Goal: Task Accomplishment & Management: Manage account settings

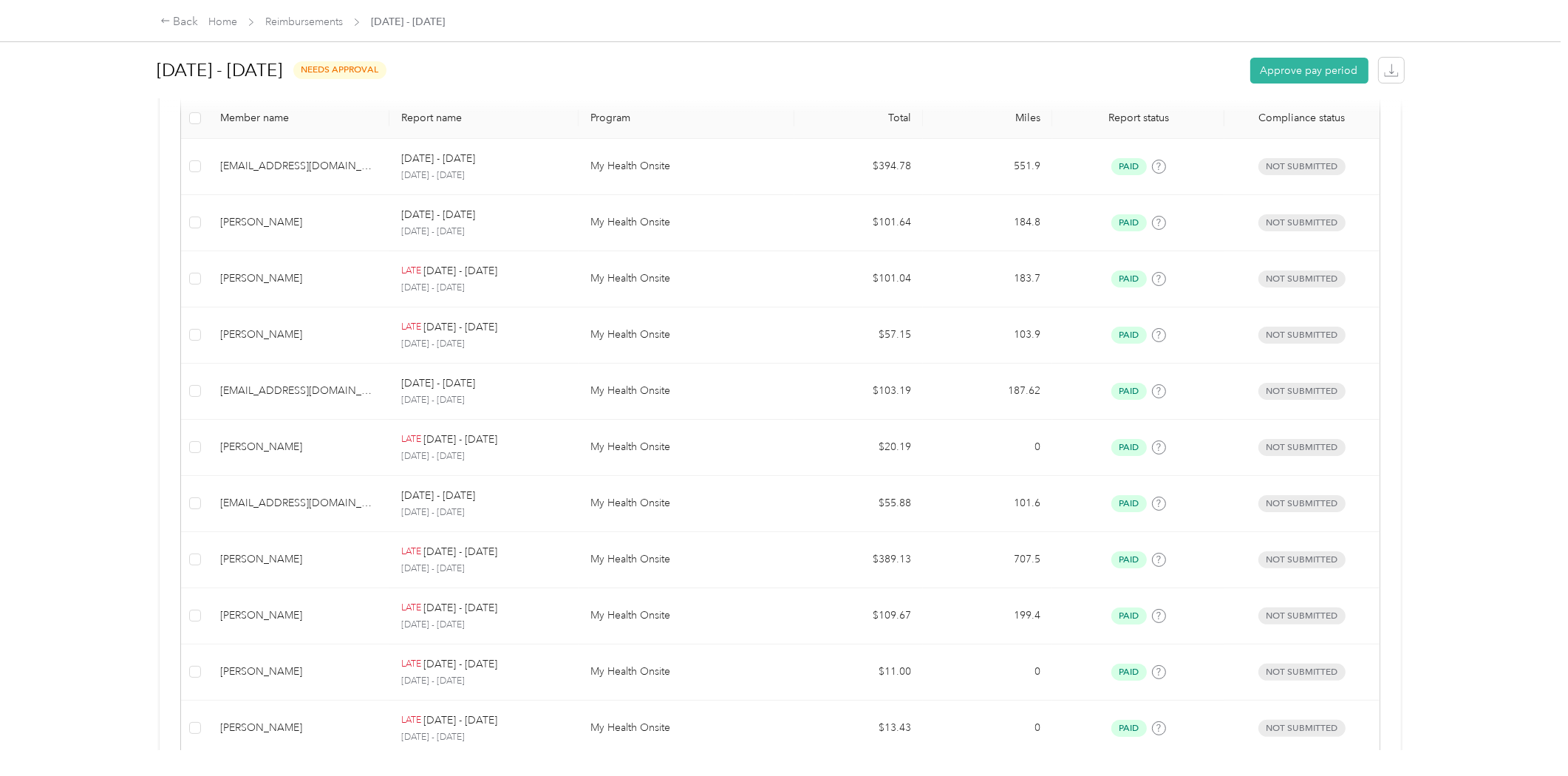
scroll to position [313, 0]
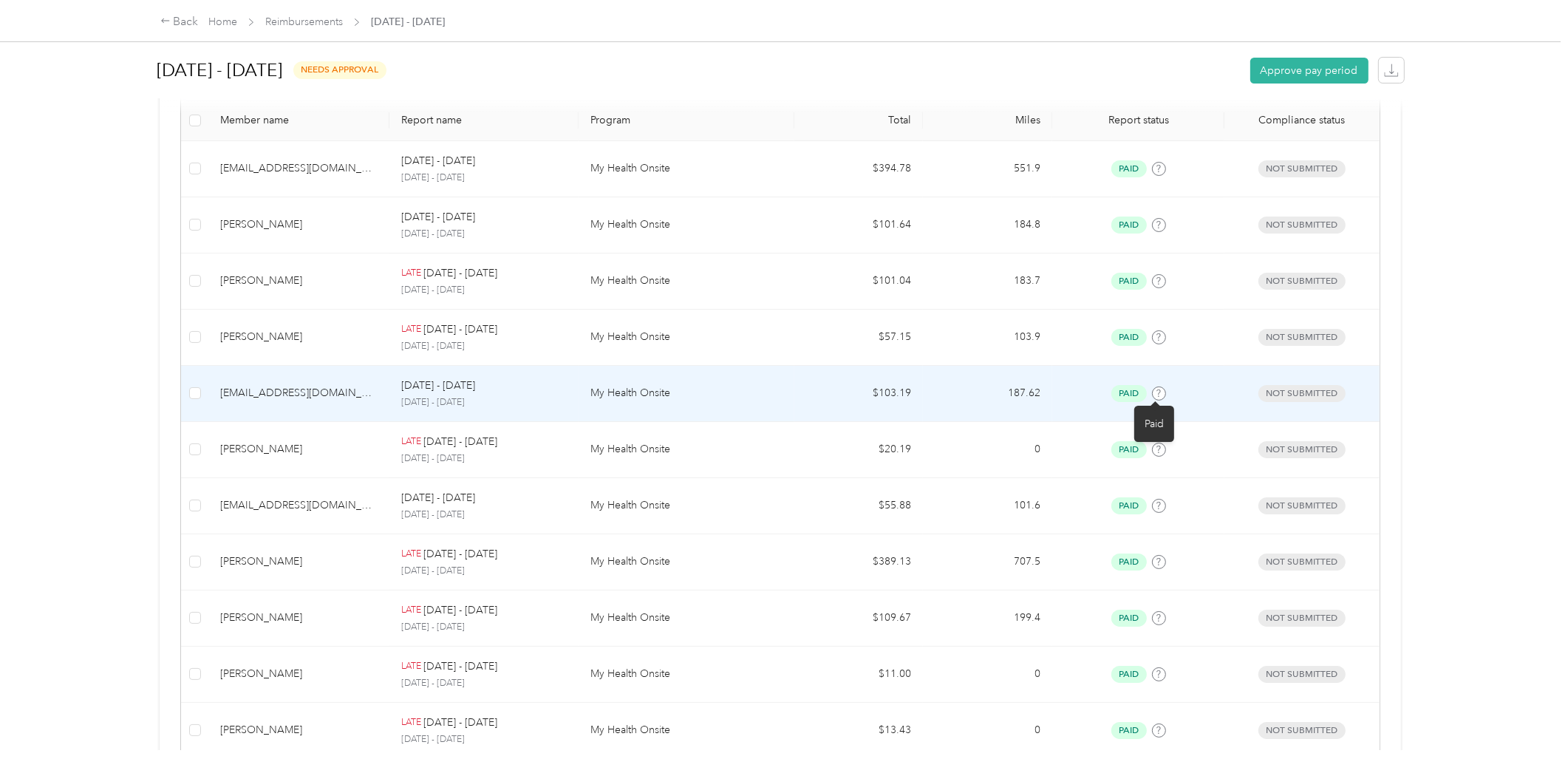
click at [1156, 393] on icon at bounding box center [1158, 393] width 4 height 7
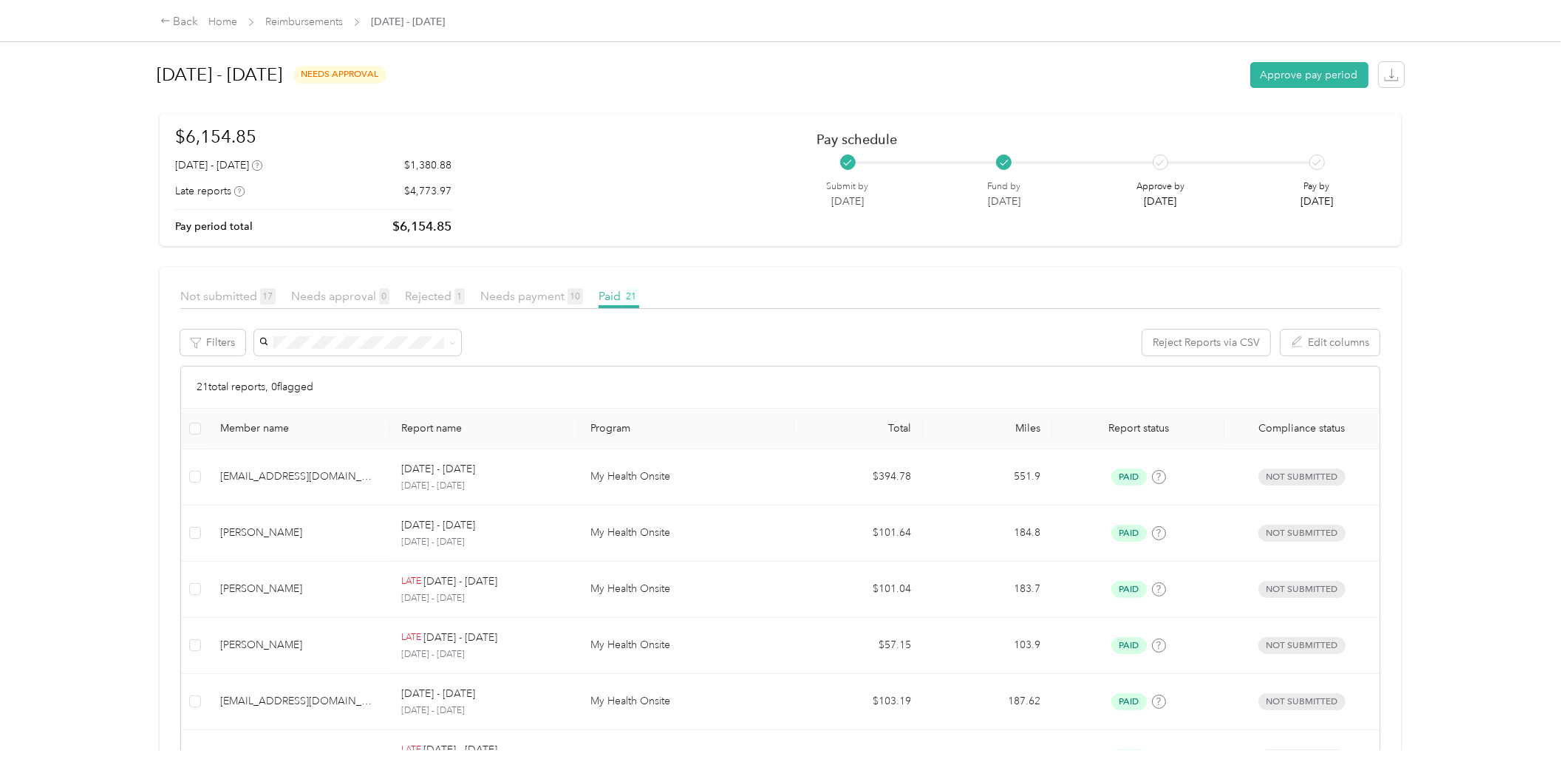
scroll to position [0, 0]
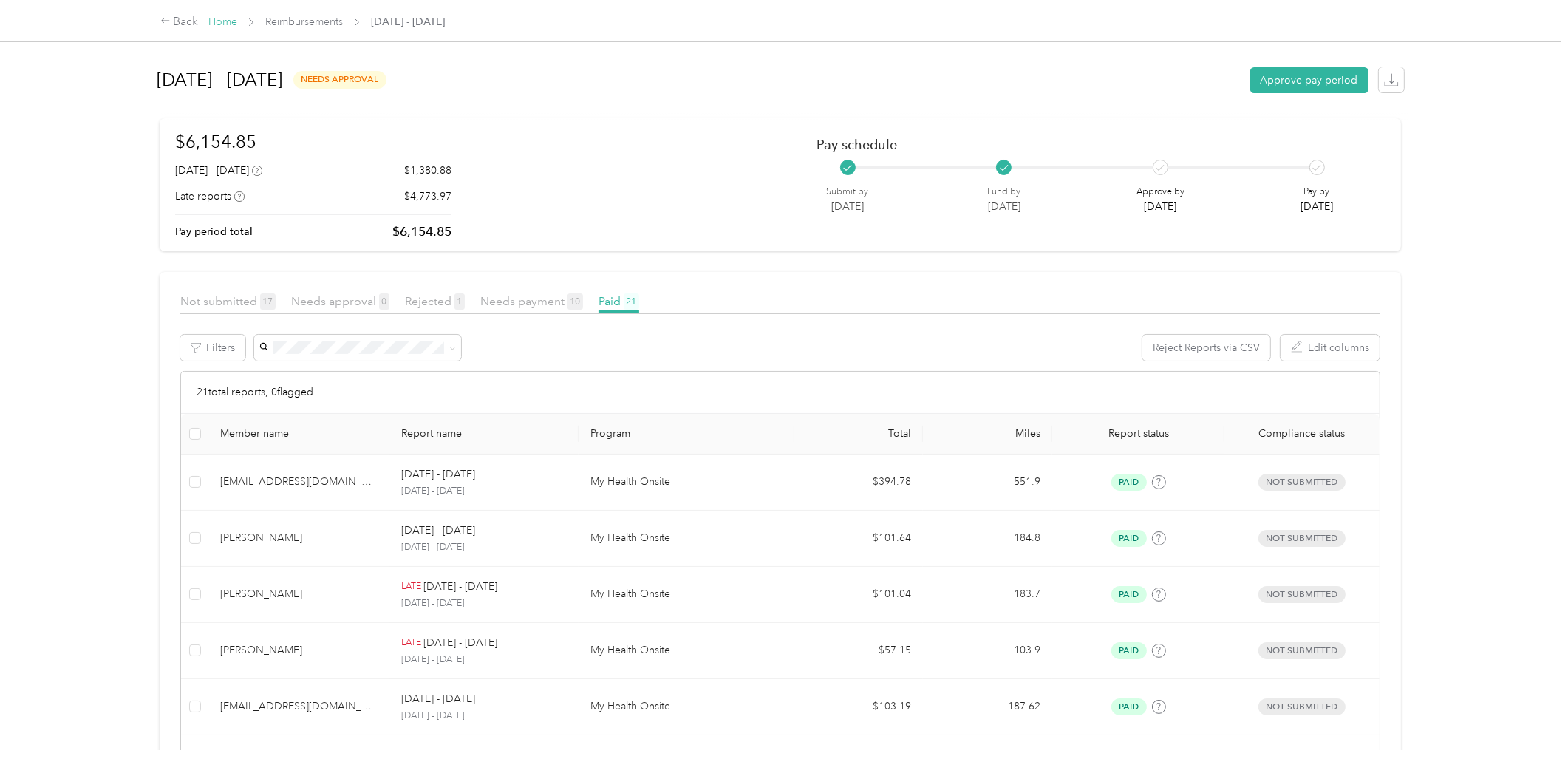
click at [222, 22] on link "Home" at bounding box center [222, 22] width 29 height 12
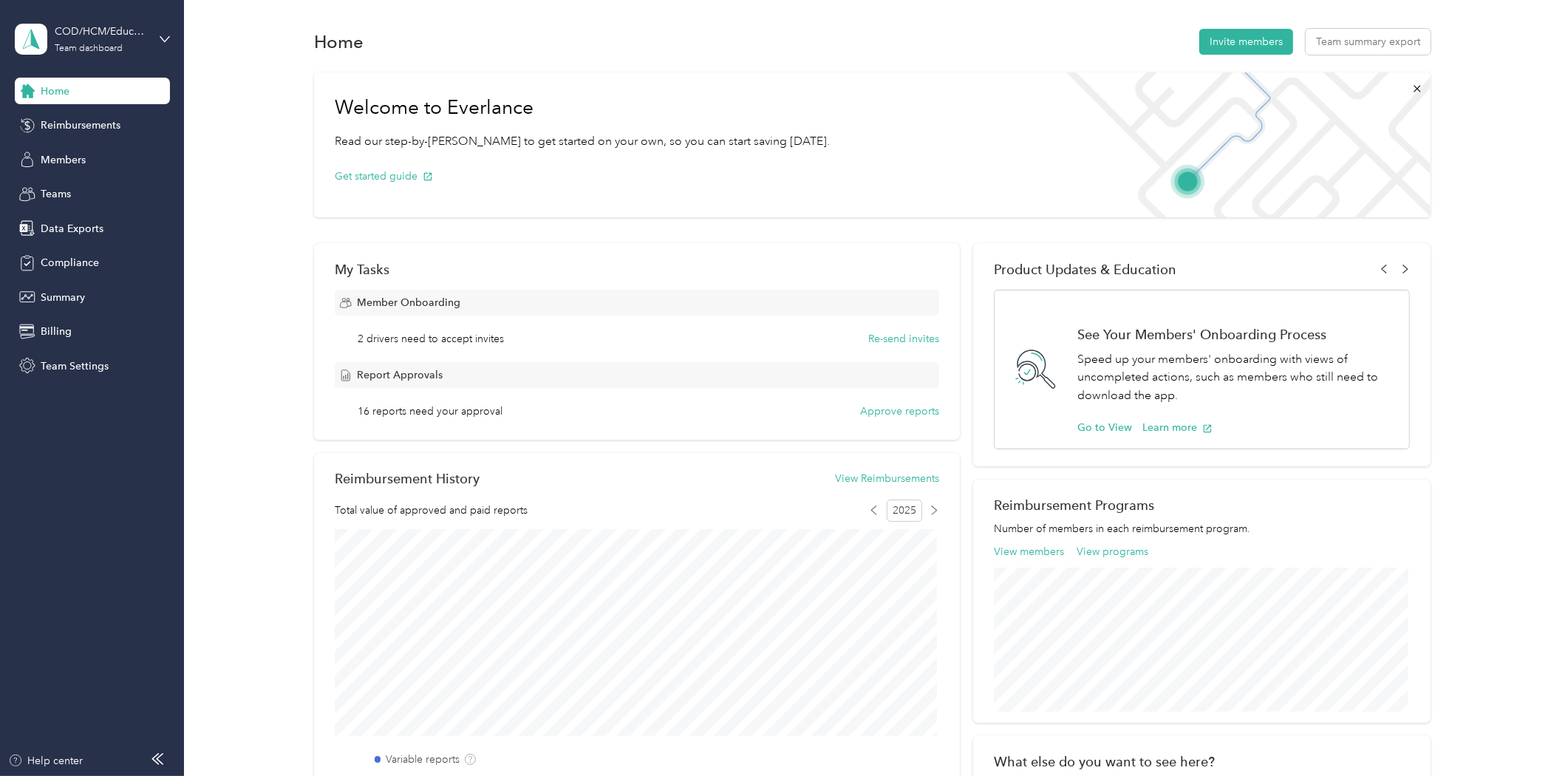
click at [363, 407] on span "16 reports need your approval" at bounding box center [430, 410] width 144 height 16
click at [653, 410] on div "16 reports need your approval Approve reports" at bounding box center [649, 410] width 581 height 16
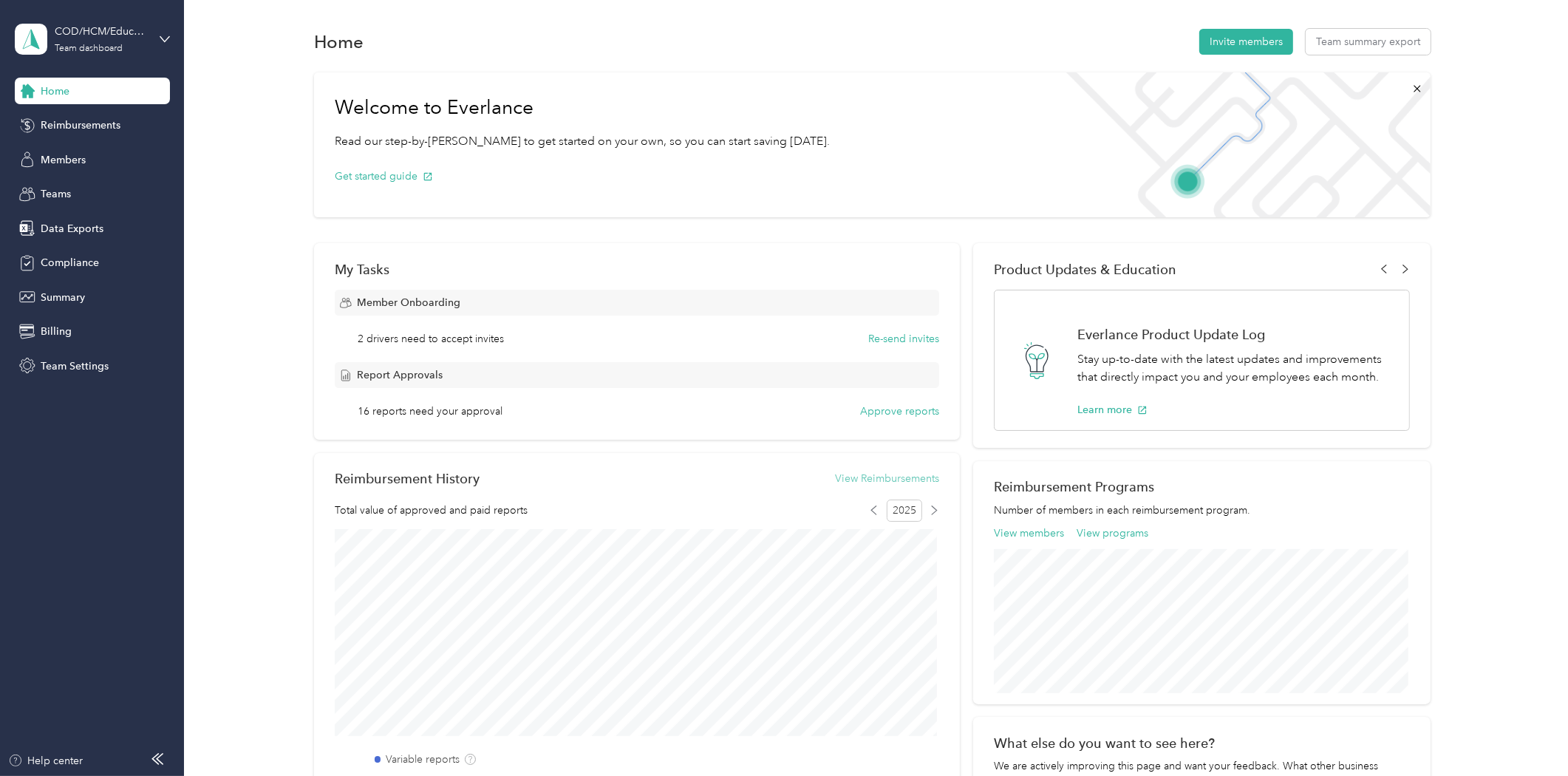
click at [884, 476] on button "View Reimbursements" at bounding box center [887, 478] width 104 height 16
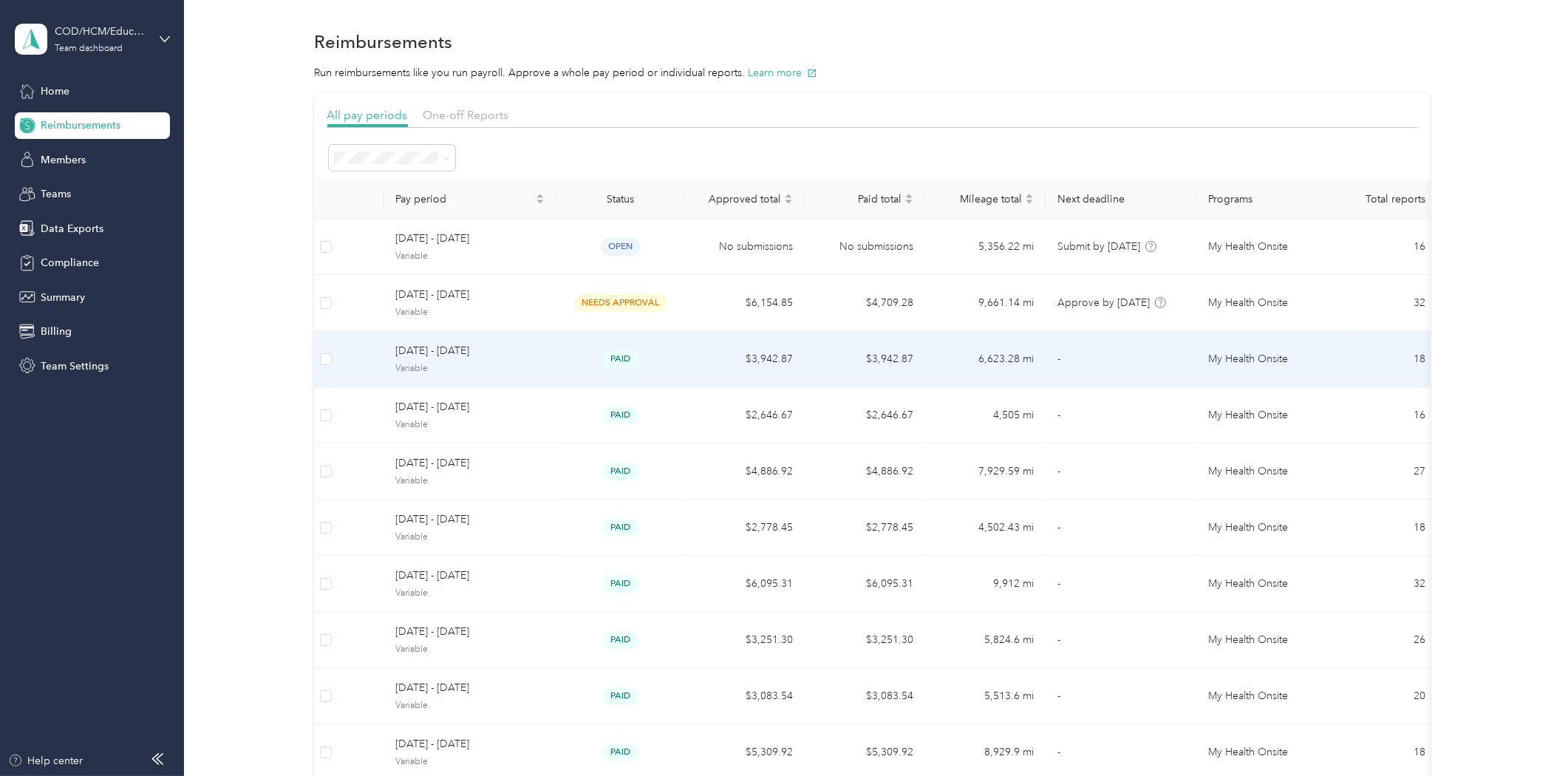
click at [793, 366] on td "$3,942.87" at bounding box center [745, 359] width 120 height 56
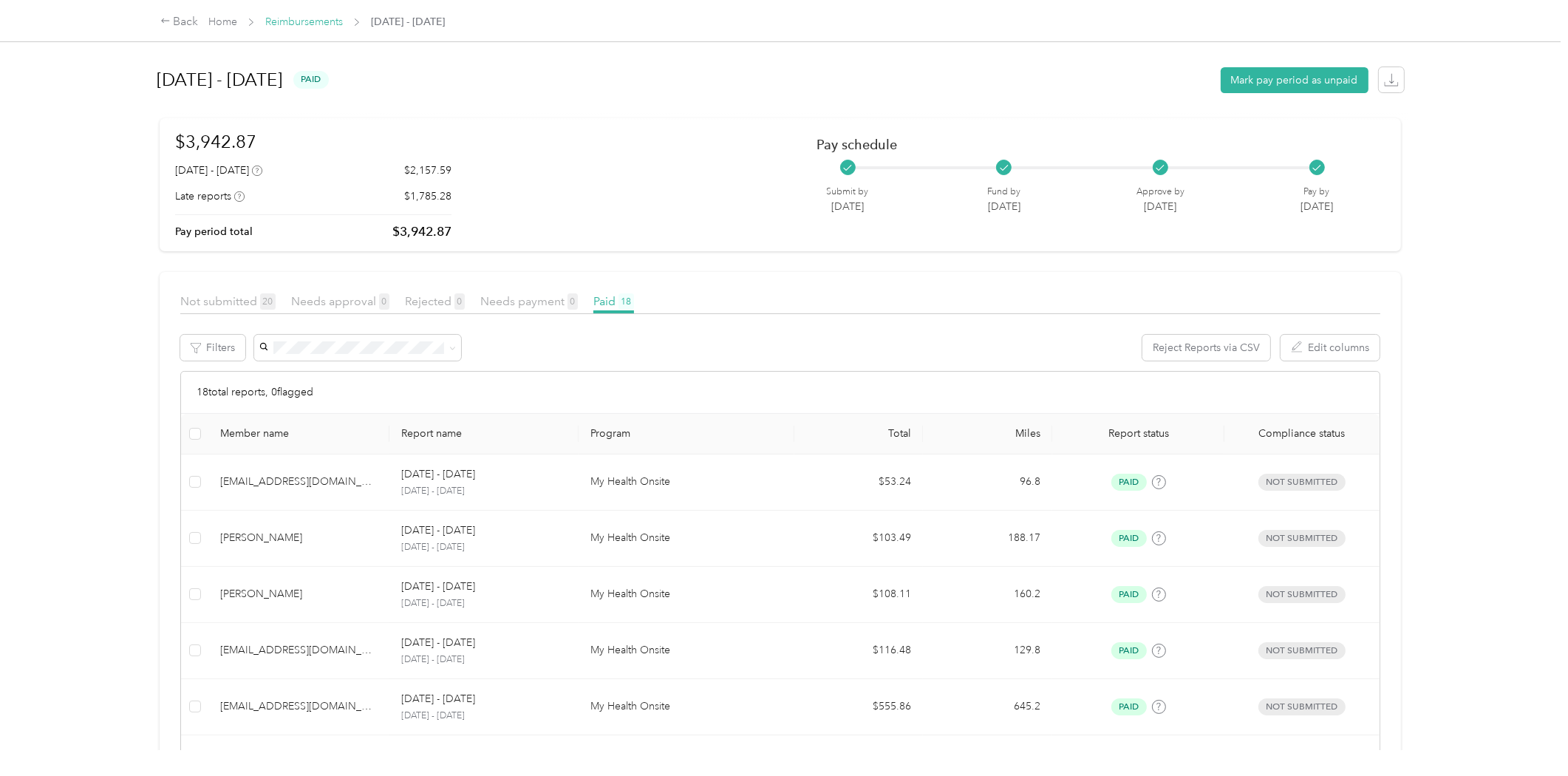
click at [343, 18] on link "Reimbursements" at bounding box center [304, 22] width 78 height 12
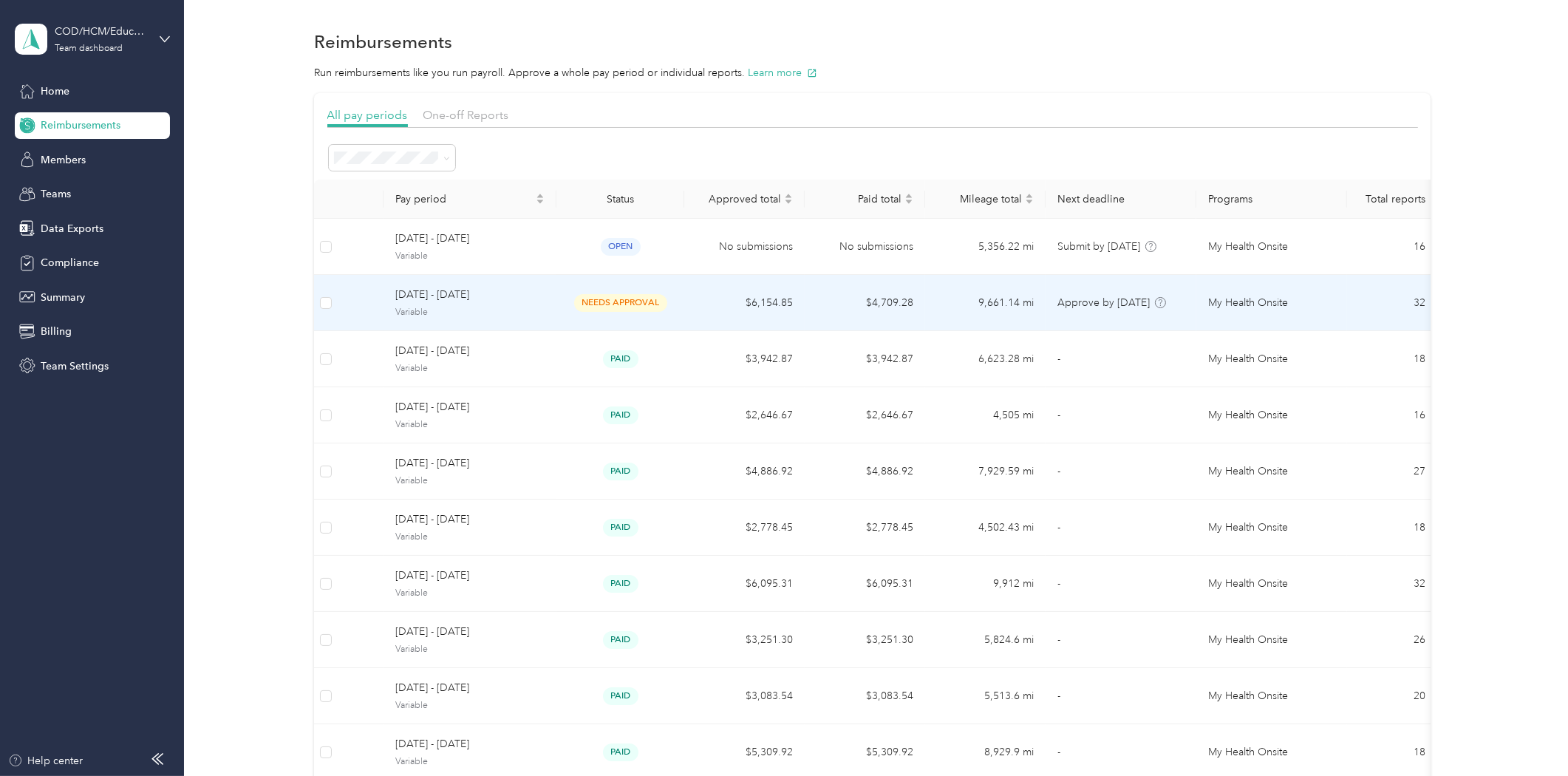
click at [1334, 304] on td "My Health Onsite" at bounding box center [1272, 303] width 151 height 56
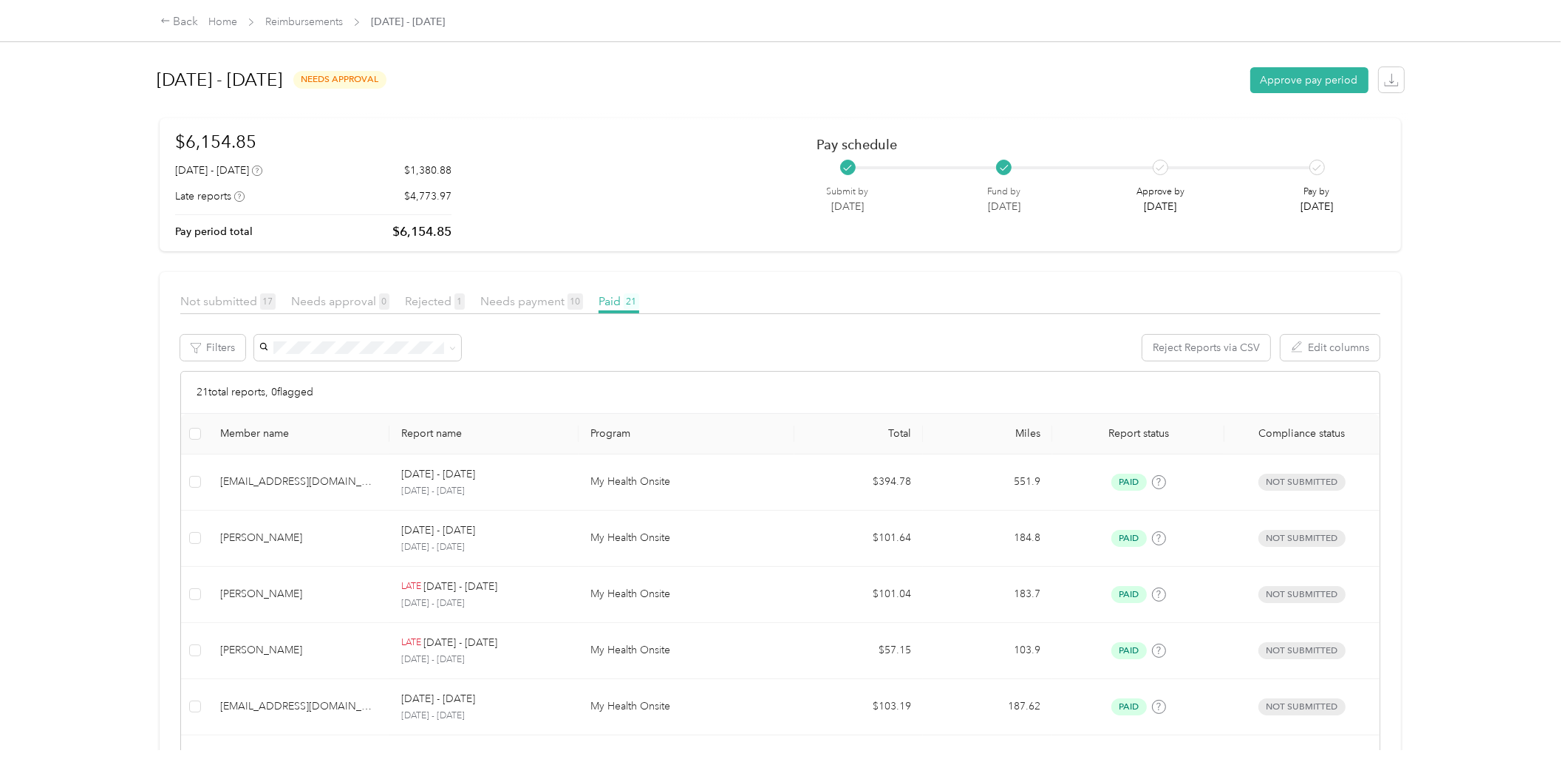
drag, startPoint x: 1440, startPoint y: 133, endPoint x: 1409, endPoint y: 379, distance: 247.9
click at [1409, 379] on div "Back Home Reimbursements [DATE] - [DATE] [DATE] - [DATE] needs approval Approve…" at bounding box center [780, 388] width 1561 height 776
click at [1473, 279] on div "Back Home Reimbursements [DATE] - [DATE] [DATE] - [DATE] needs approval Approve…" at bounding box center [780, 388] width 1561 height 776
click at [415, 299] on span "Rejected 1" at bounding box center [435, 301] width 60 height 14
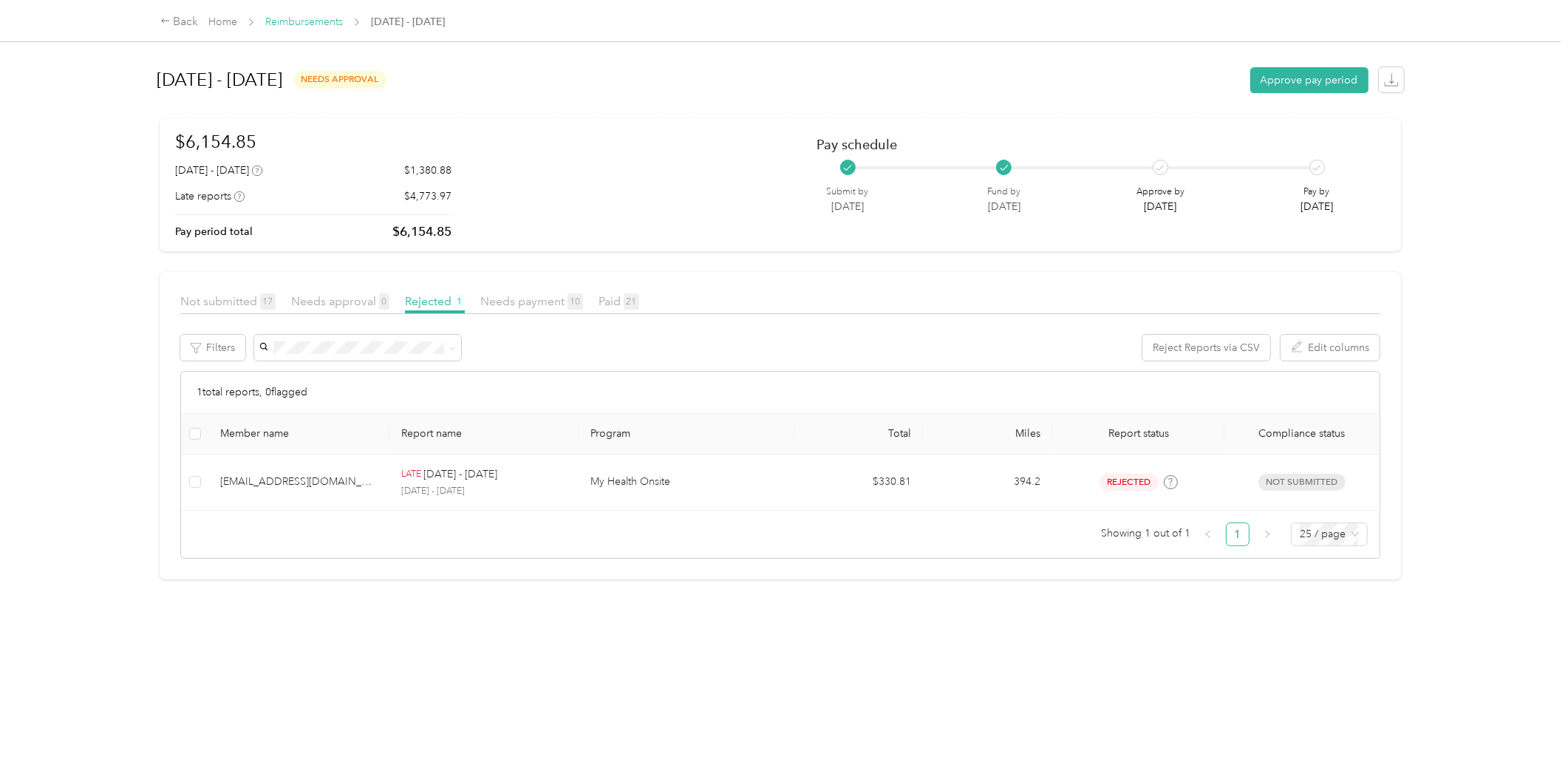
click at [299, 21] on link "Reimbursements" at bounding box center [304, 22] width 78 height 12
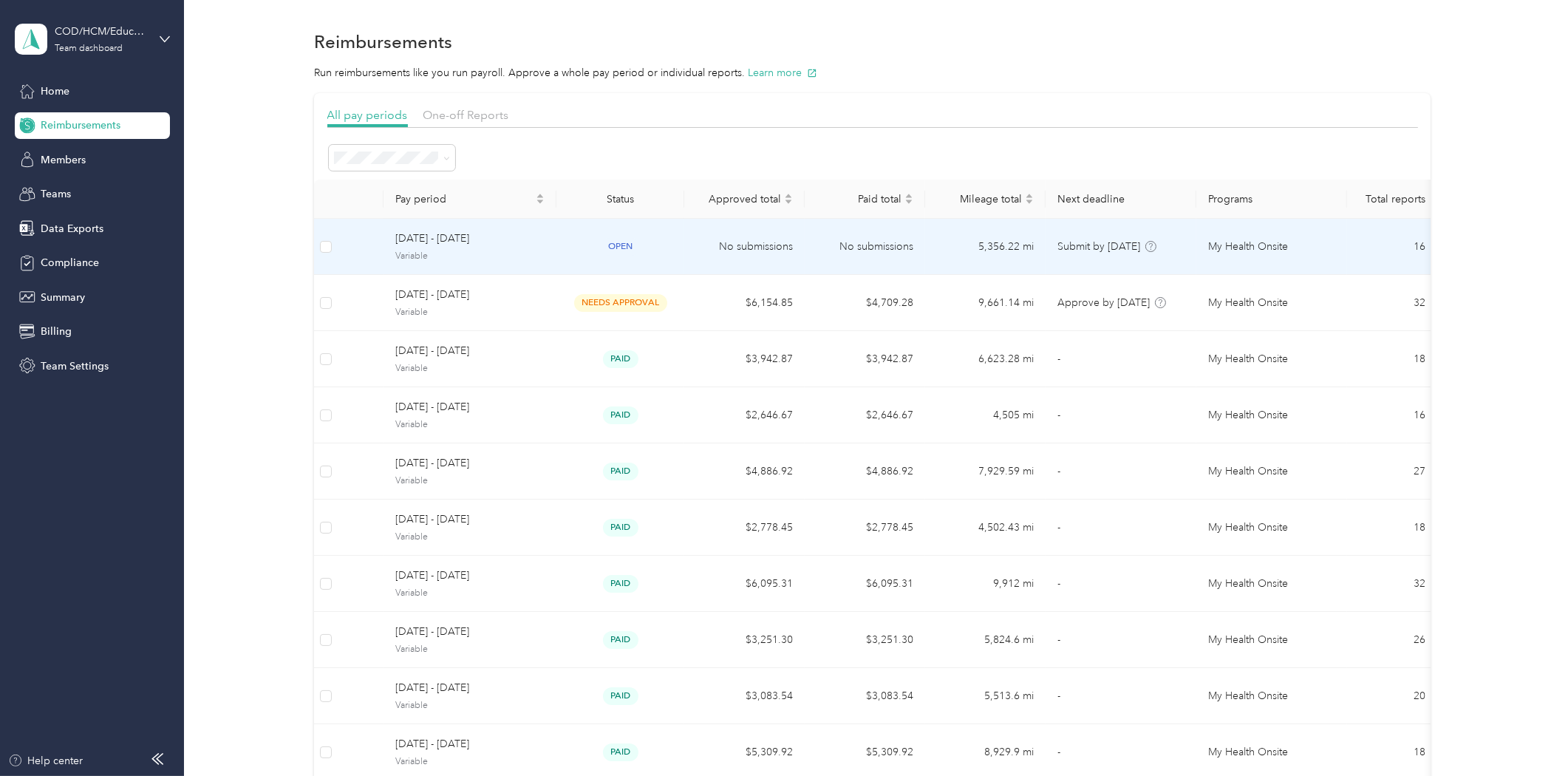
click at [468, 252] on span "Variable" at bounding box center [470, 256] width 149 height 13
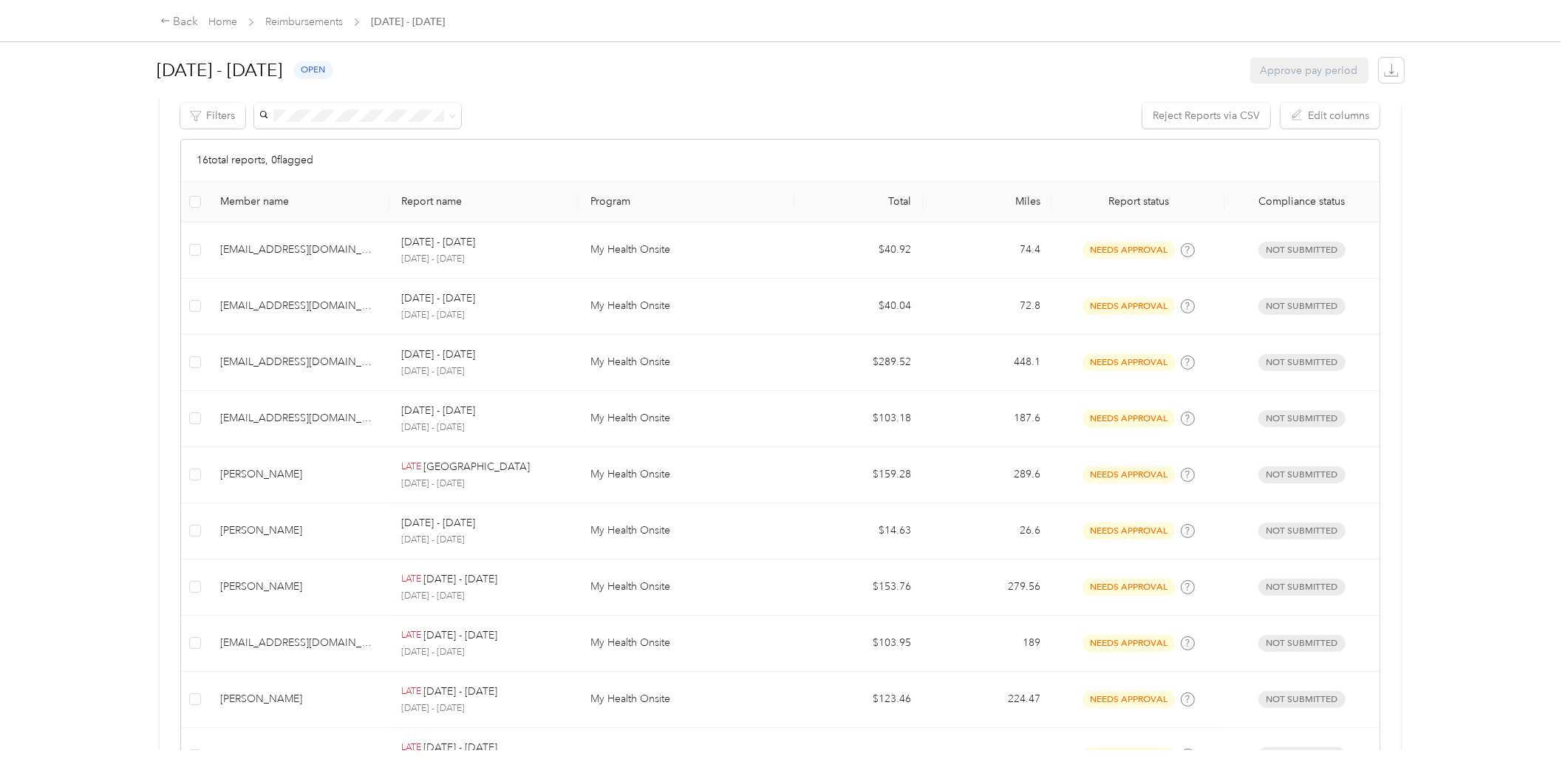
scroll to position [205, 0]
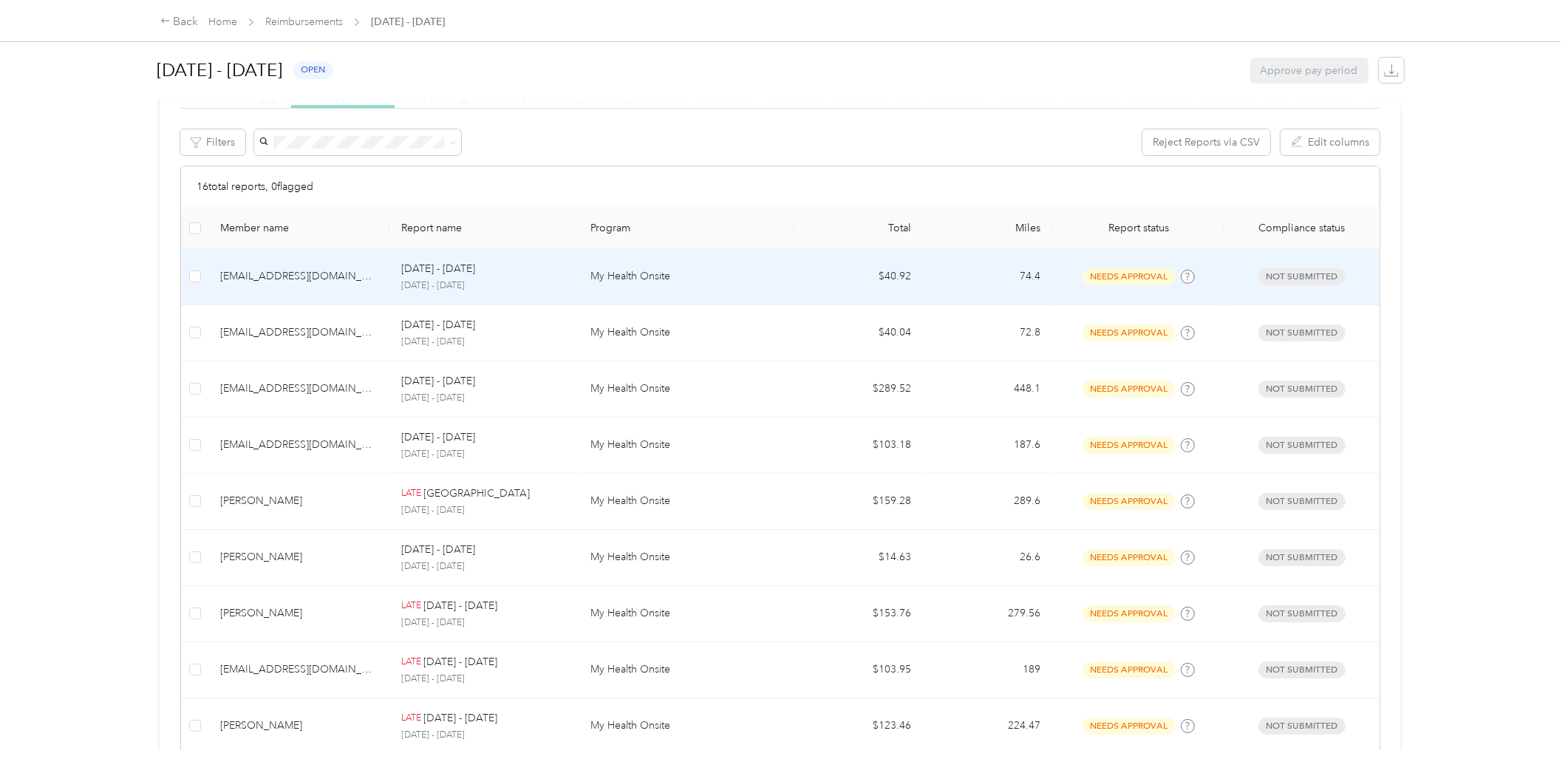
click at [776, 291] on td "My Health Onsite" at bounding box center [686, 277] width 215 height 56
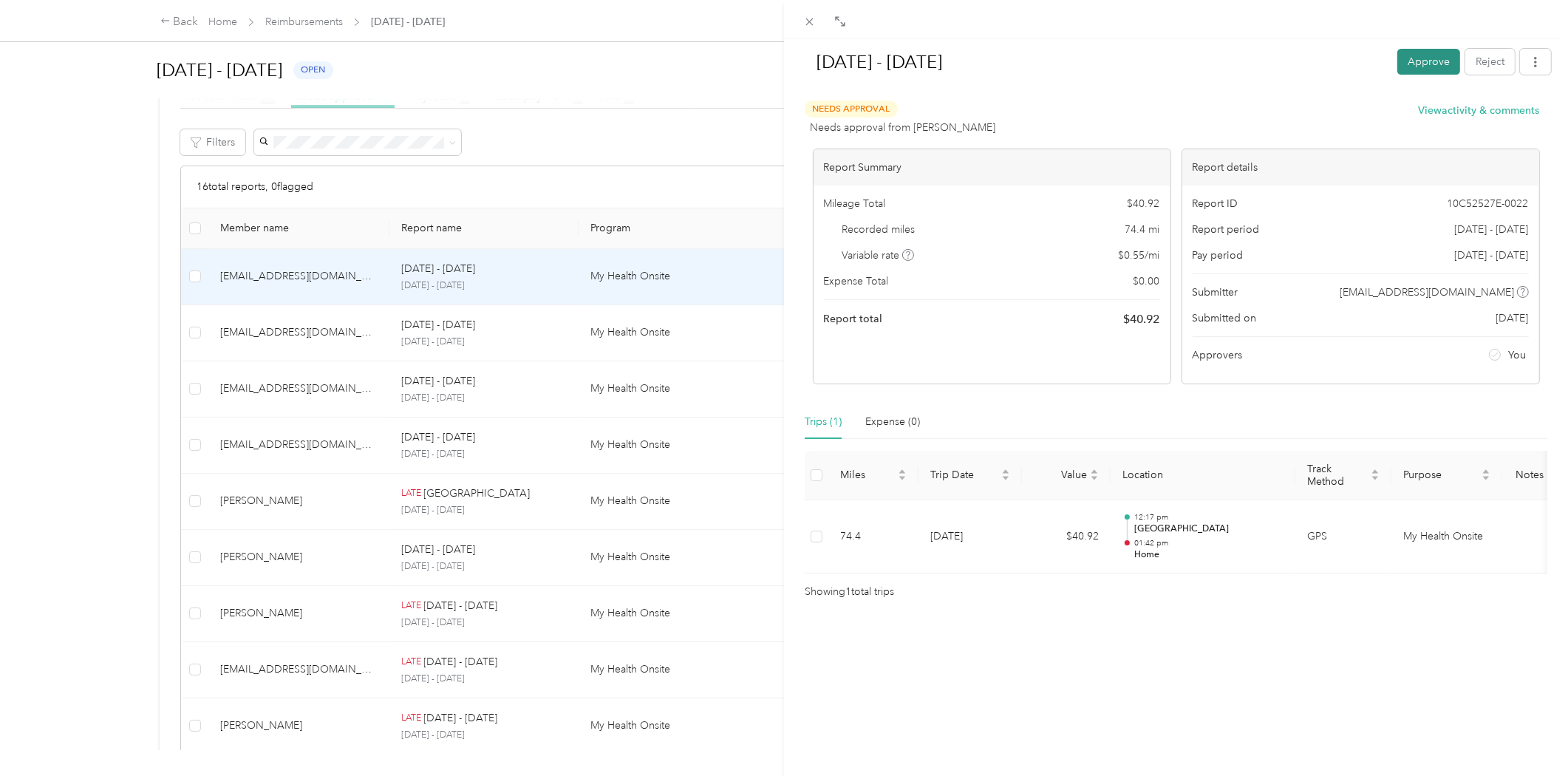
click at [1412, 67] on button "Approve" at bounding box center [1428, 62] width 63 height 26
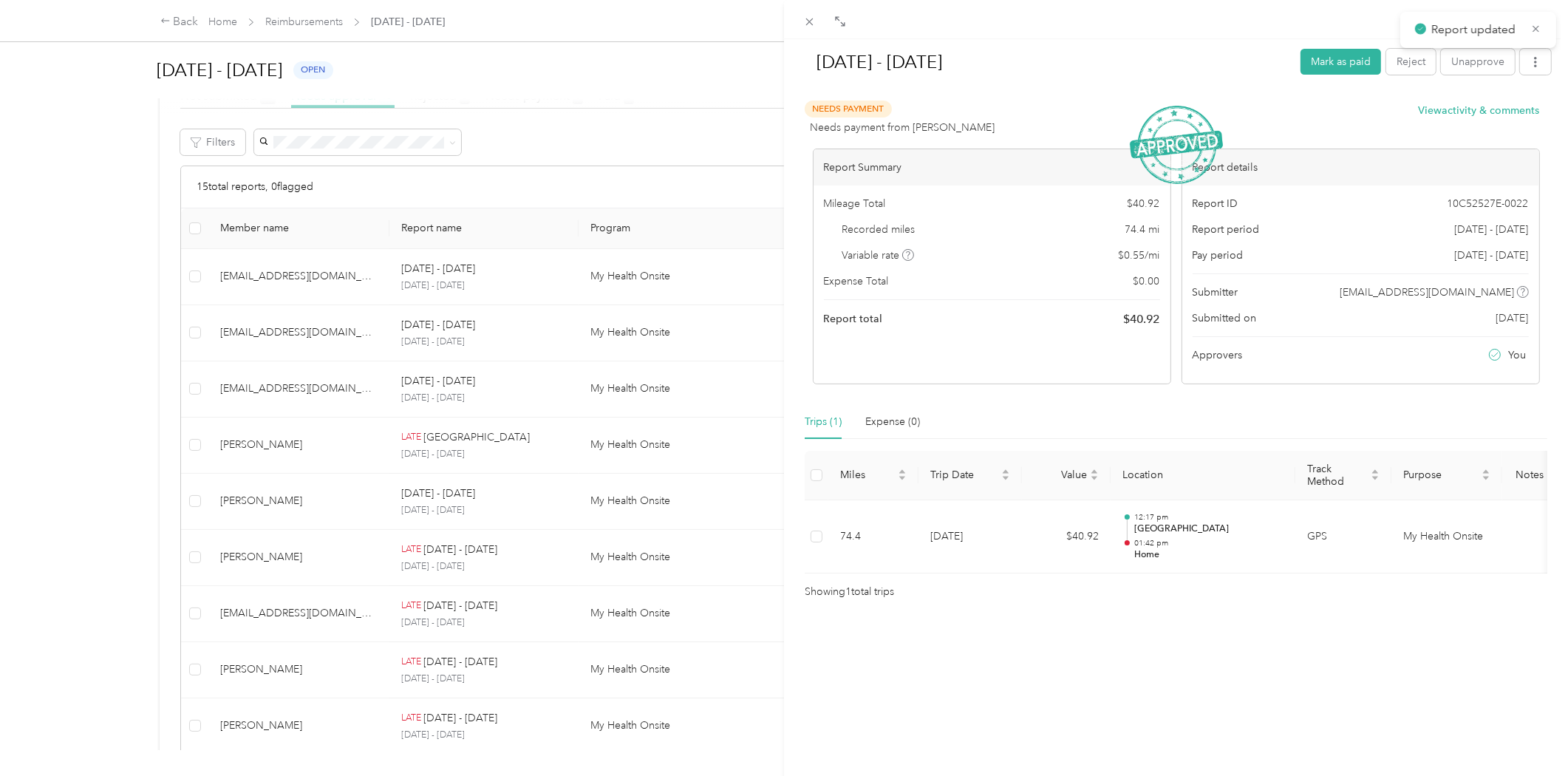
click at [476, 278] on div "[DATE] - [DATE] Mark as paid Reject Unapprove Needs Payment Needs payment from …" at bounding box center [784, 388] width 1568 height 776
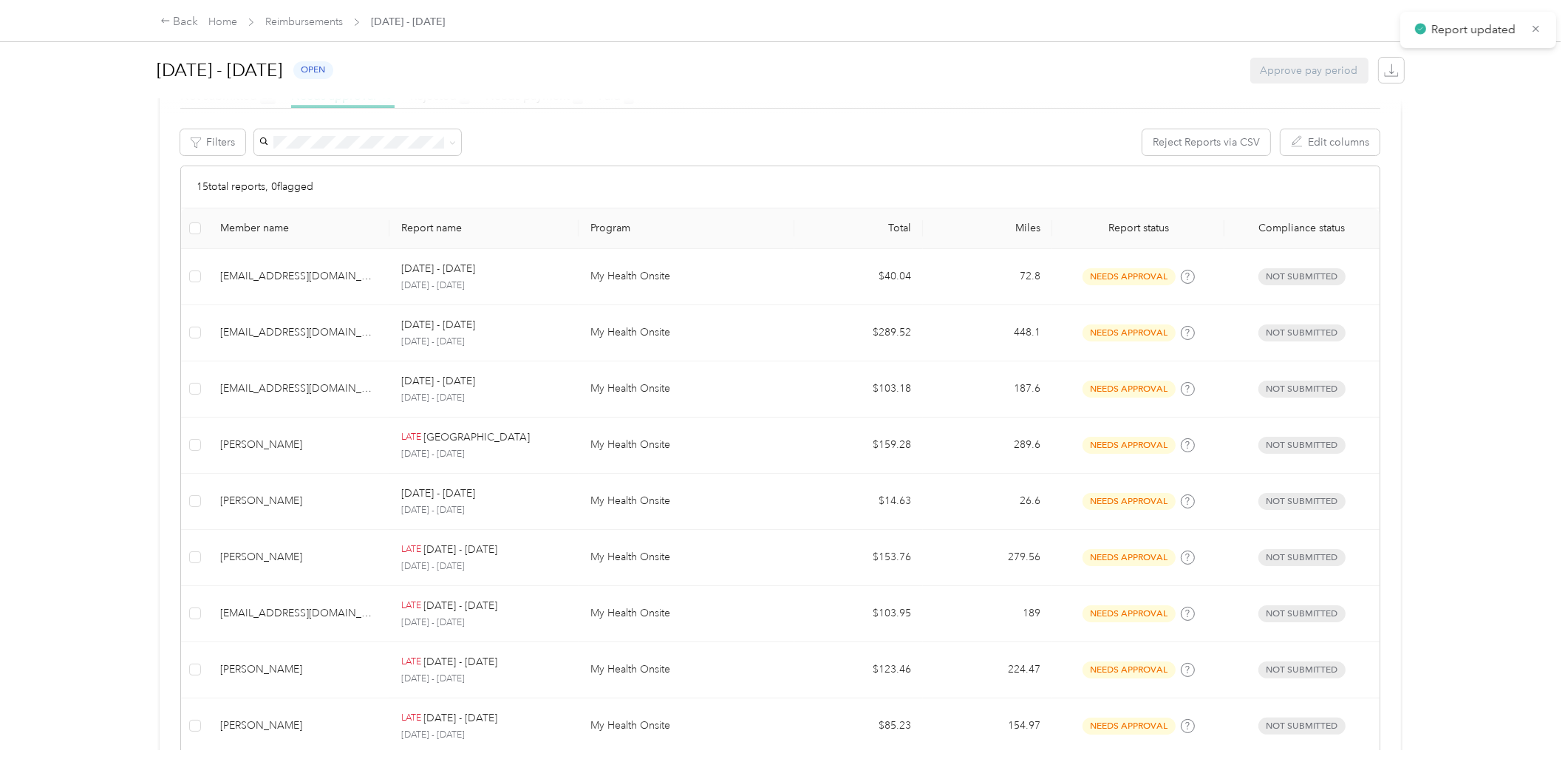
click at [476, 278] on div at bounding box center [784, 388] width 1568 height 776
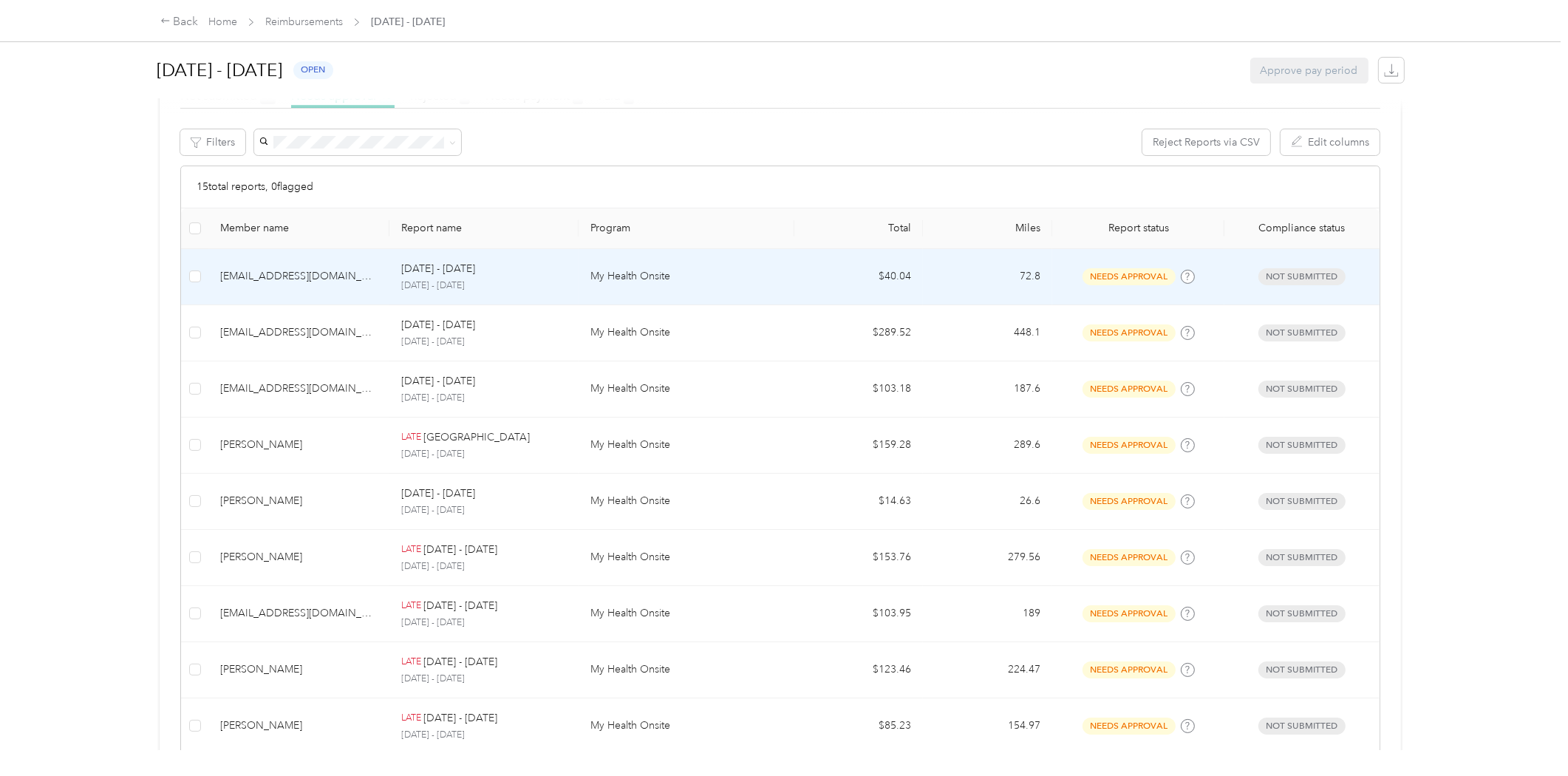
click at [477, 279] on p "[DATE] - [DATE]" at bounding box center [484, 286] width 166 height 13
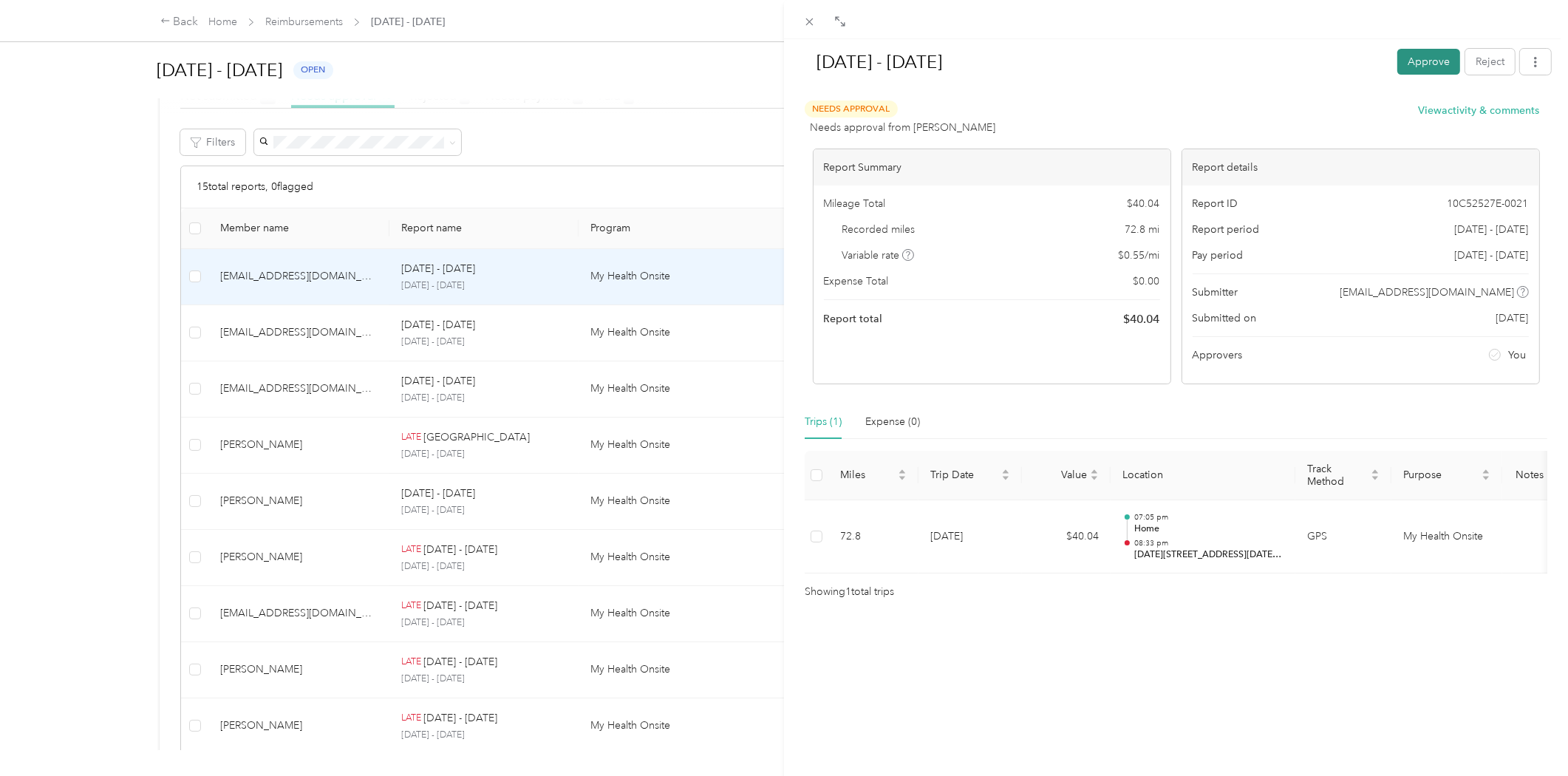
click at [1419, 68] on button "Approve" at bounding box center [1428, 62] width 63 height 26
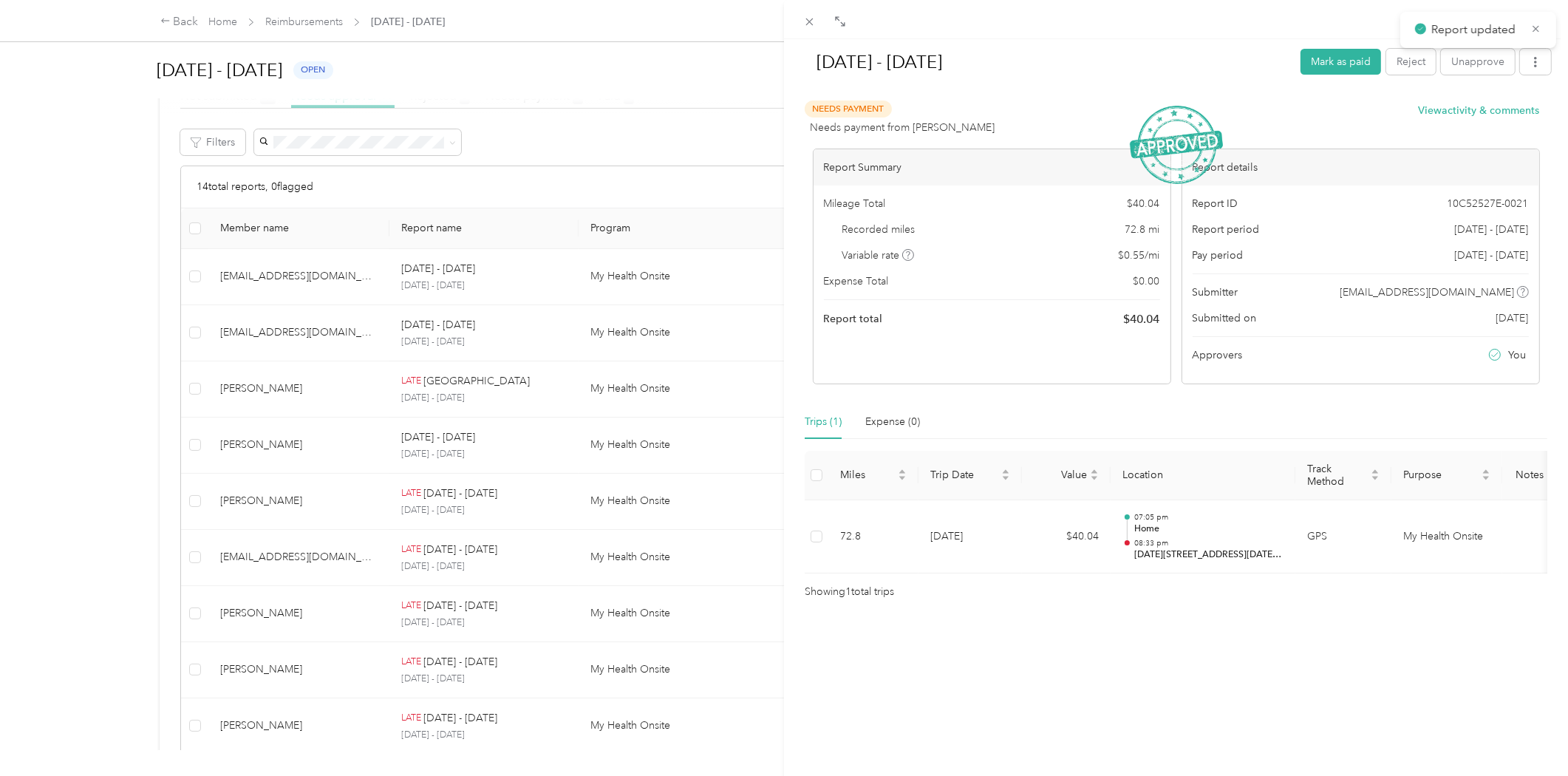
click at [357, 277] on div "[DATE] - [DATE] [PERSON_NAME] as paid Reject Unapprove Needs Payment Needs paym…" at bounding box center [784, 388] width 1568 height 776
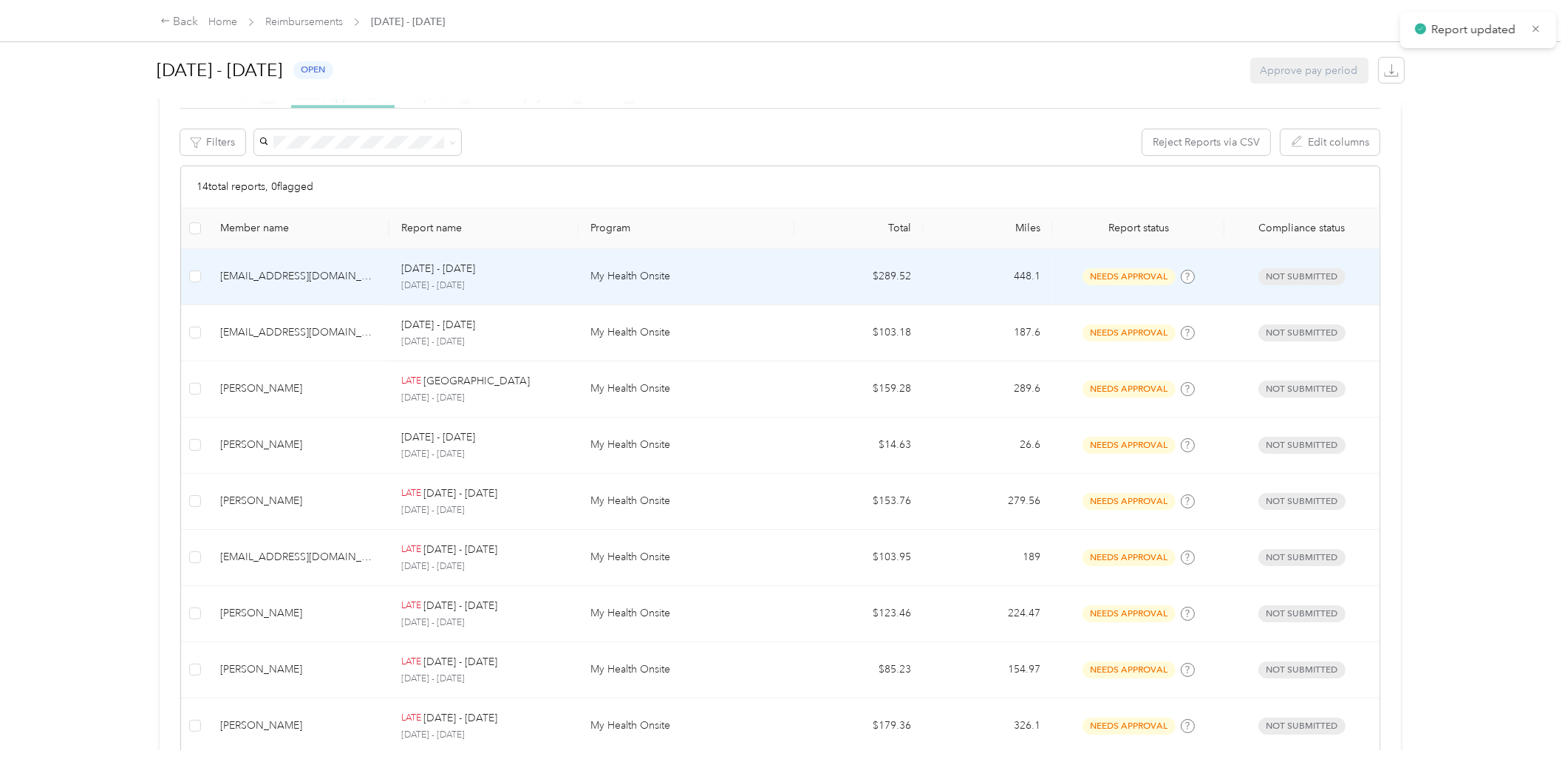
click at [397, 276] on td "[DATE] - [DATE] [DATE] - [DATE]" at bounding box center [484, 277] width 189 height 56
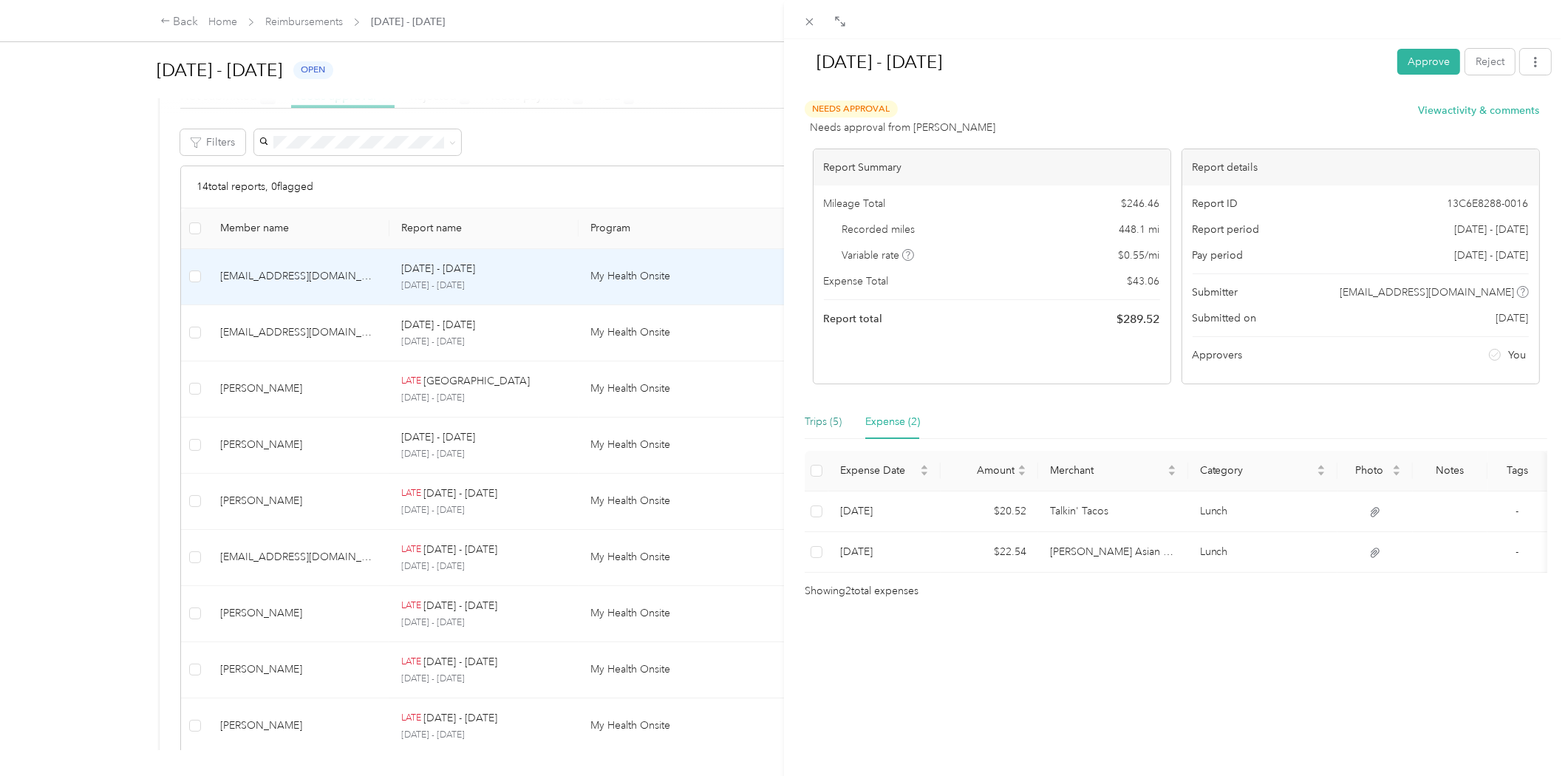
click at [823, 420] on div "Trips (5)" at bounding box center [822, 421] width 37 height 16
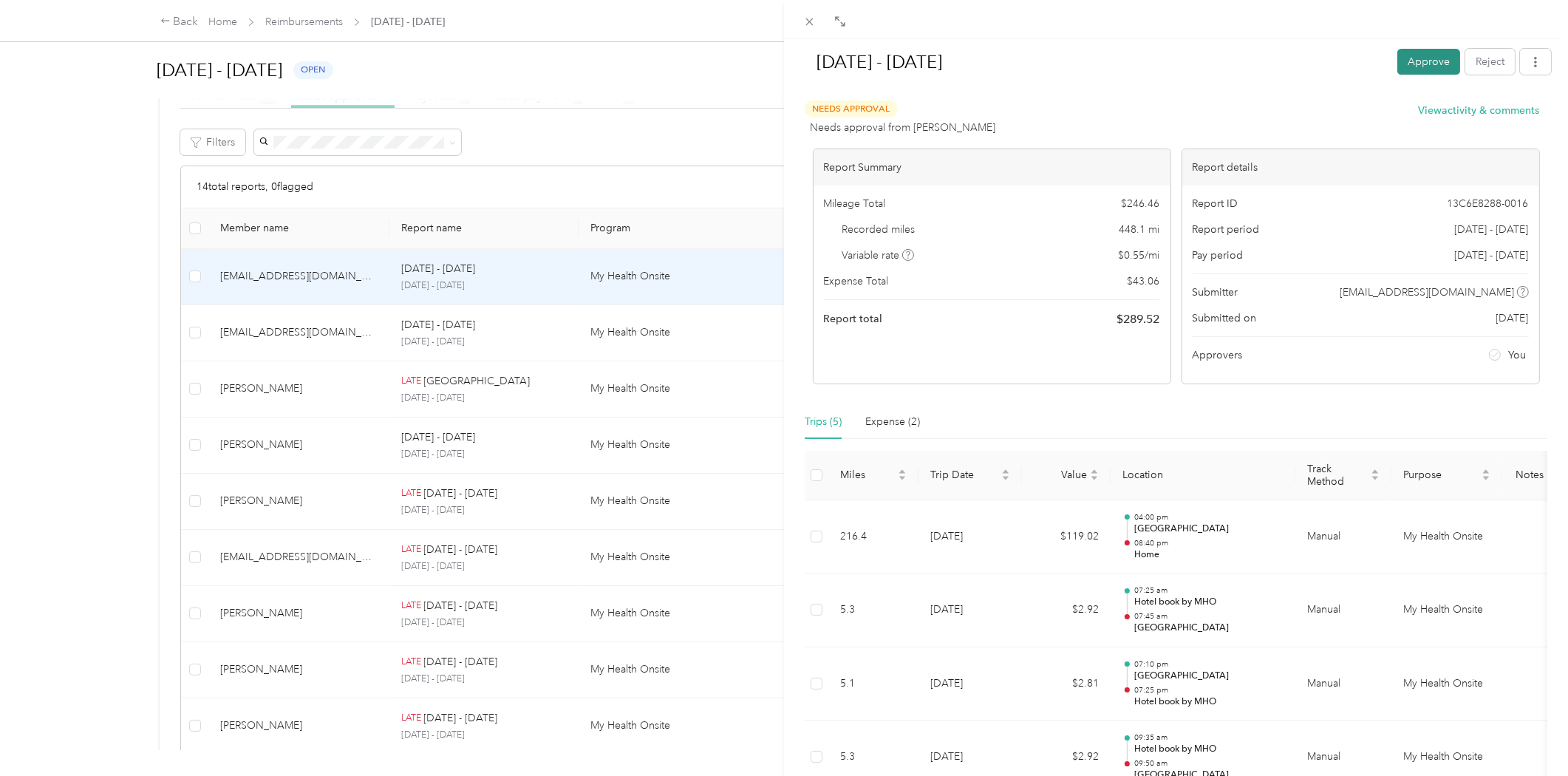
click at [1408, 61] on button "Approve" at bounding box center [1428, 62] width 63 height 26
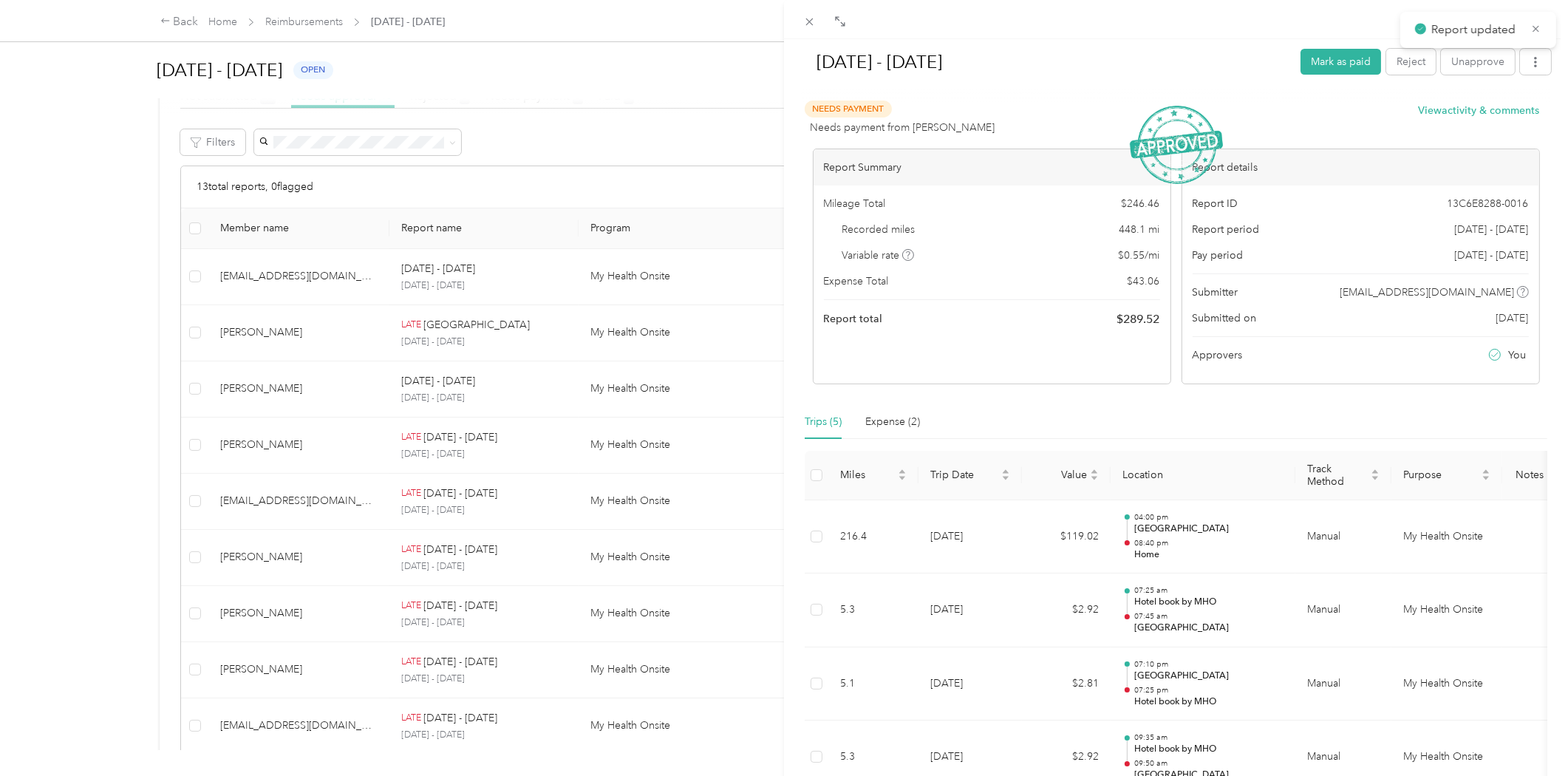
click at [282, 274] on div "[DATE] - [DATE] Mark as paid Reject Unapprove Needs Payment Needs payment from …" at bounding box center [784, 388] width 1568 height 776
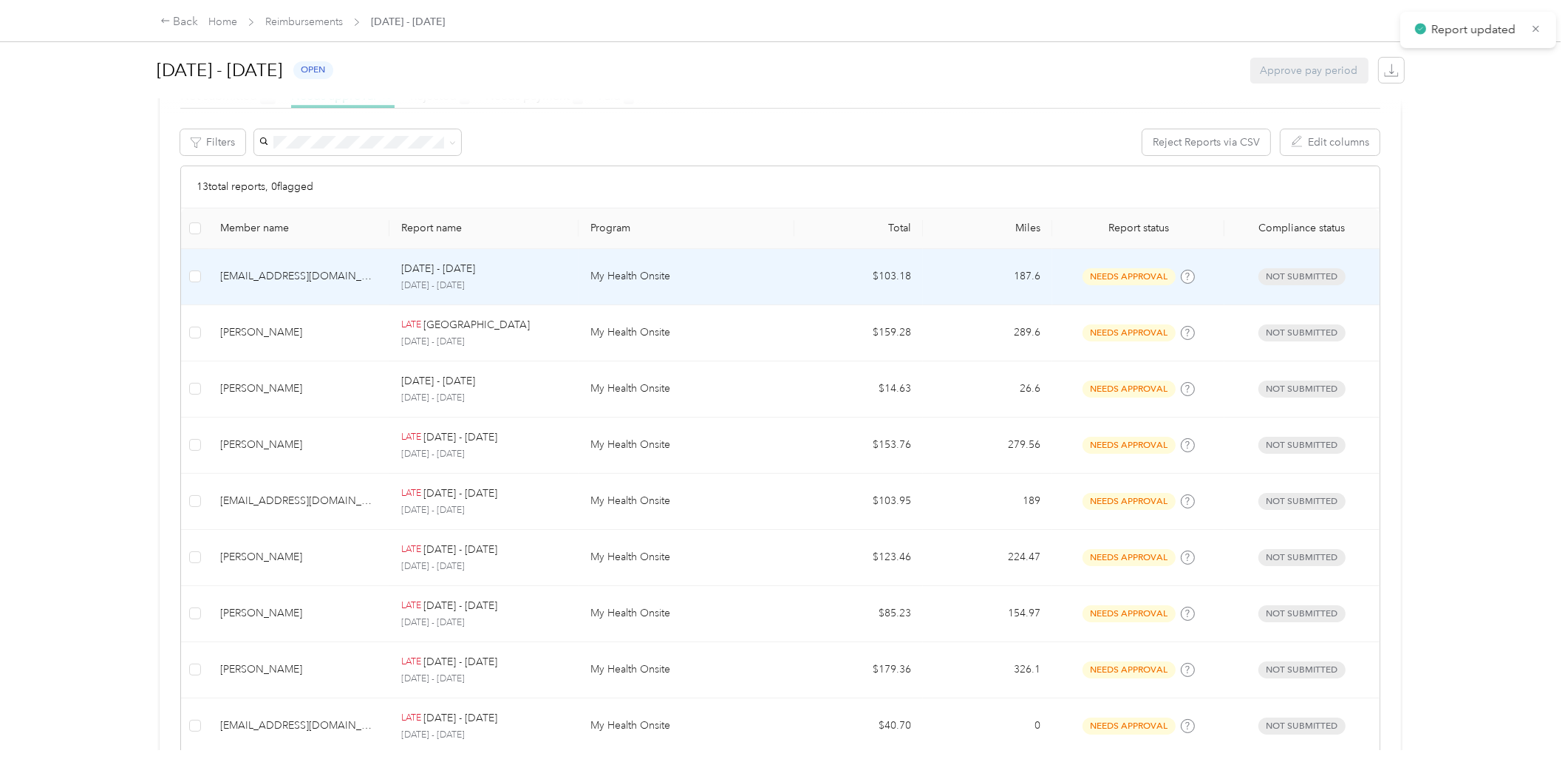
click at [282, 274] on div "[EMAIL_ADDRESS][DOMAIN_NAME]" at bounding box center [299, 276] width 158 height 16
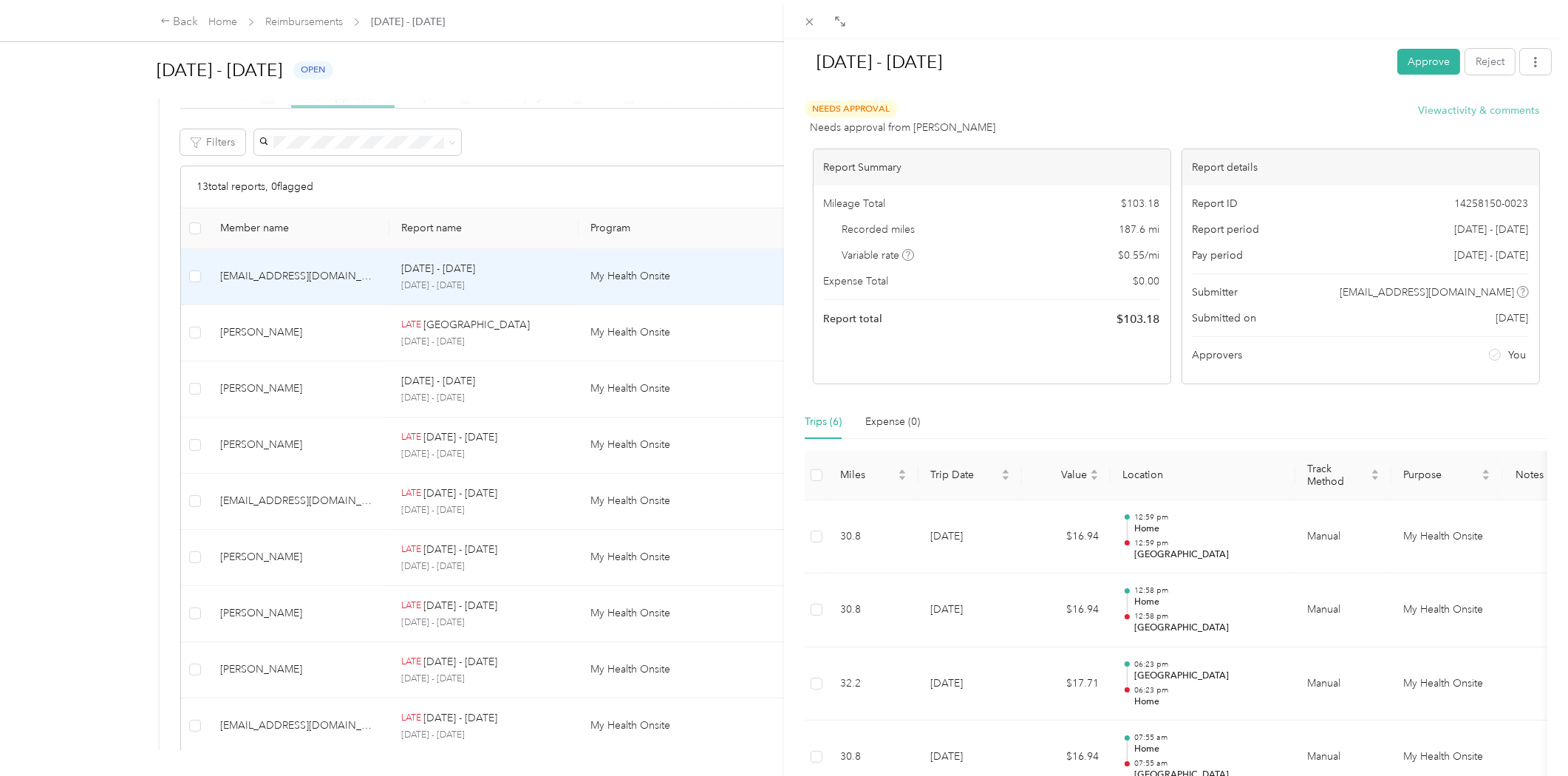
click at [1450, 109] on button "View activity & comments" at bounding box center [1479, 111] width 121 height 16
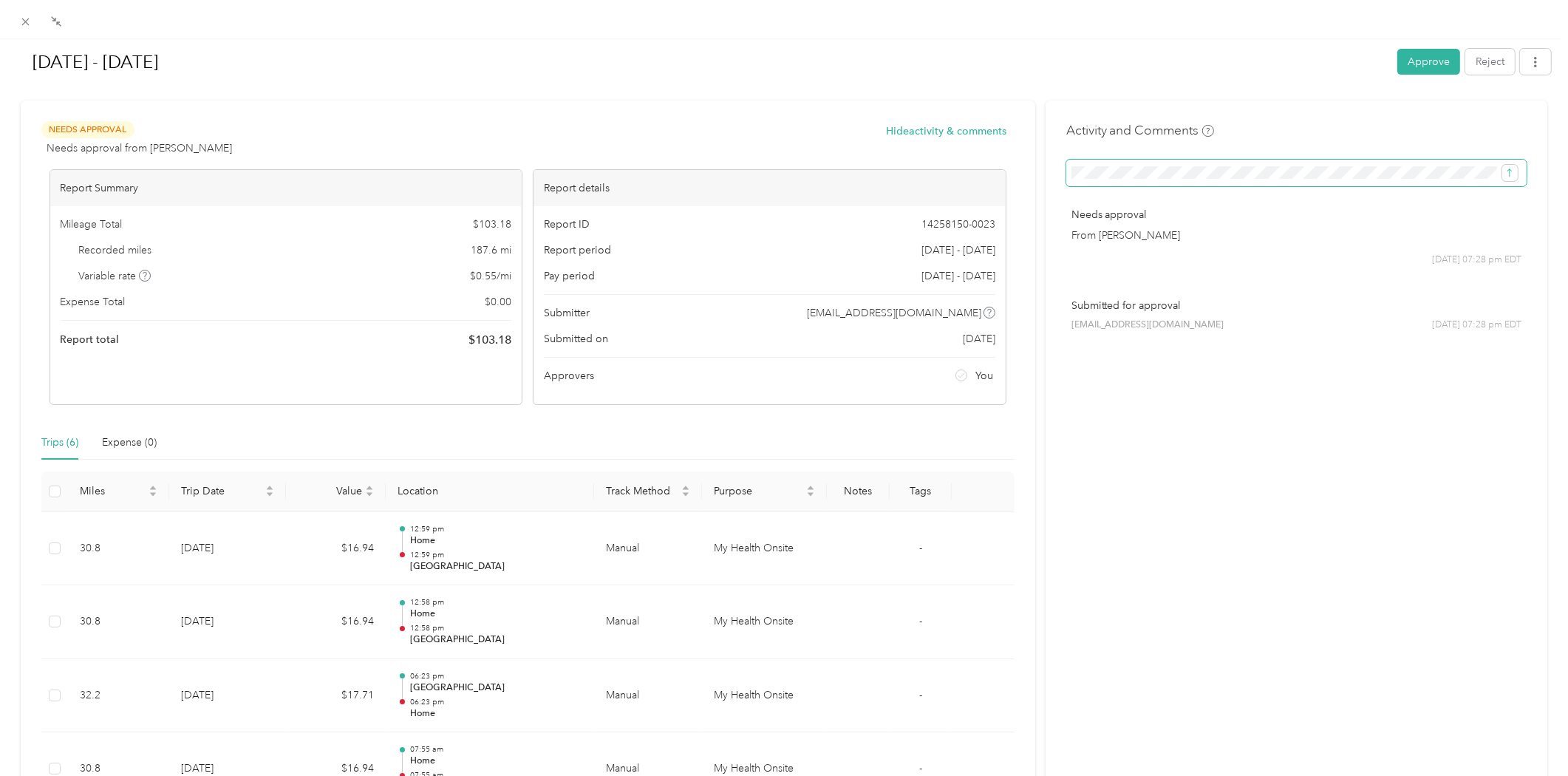
click at [1293, 162] on span at bounding box center [1296, 172] width 460 height 26
click at [1508, 172] on icon "submit" at bounding box center [1510, 172] width 5 height 8
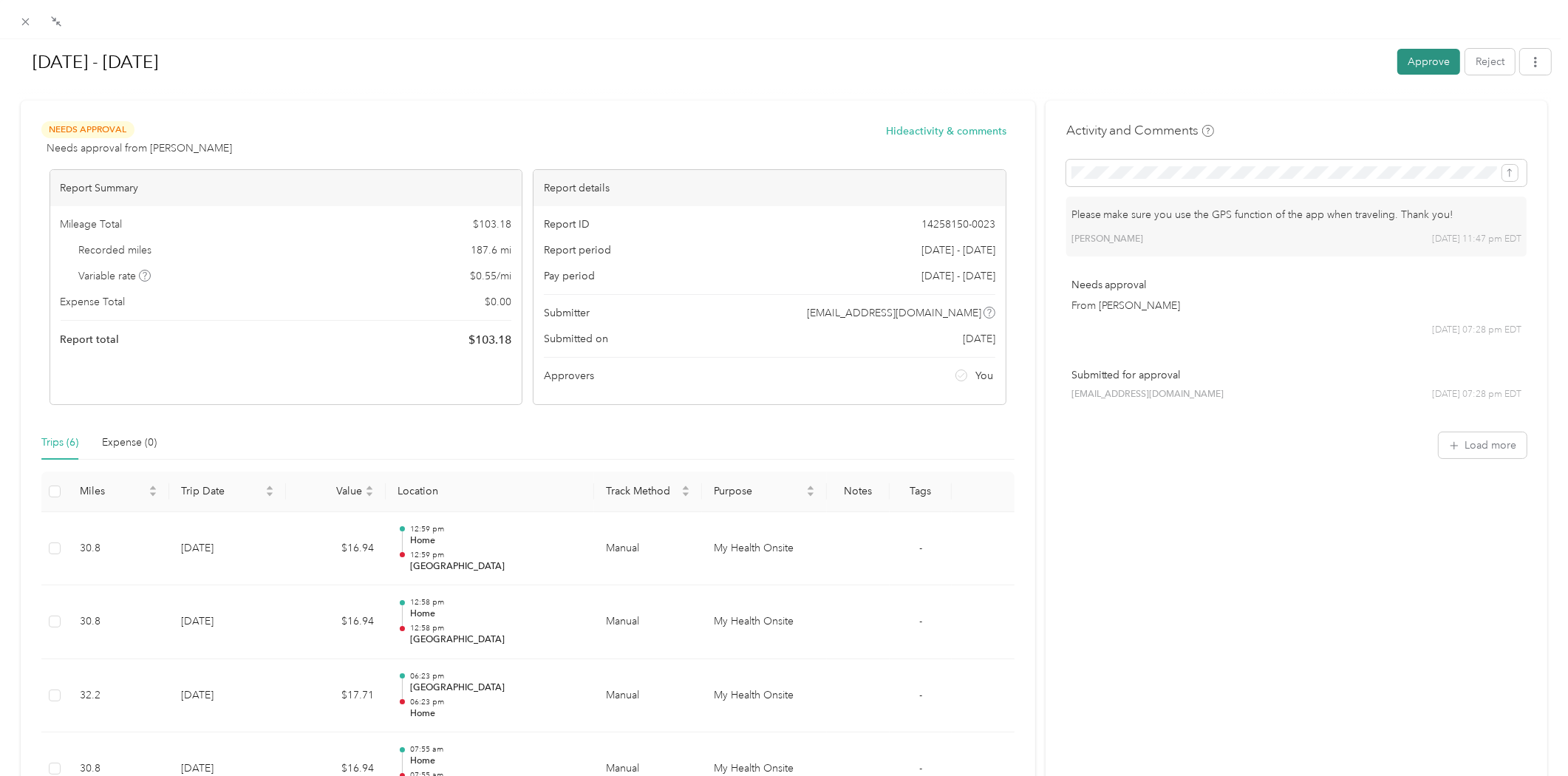
click at [1413, 70] on button "Approve" at bounding box center [1428, 62] width 63 height 26
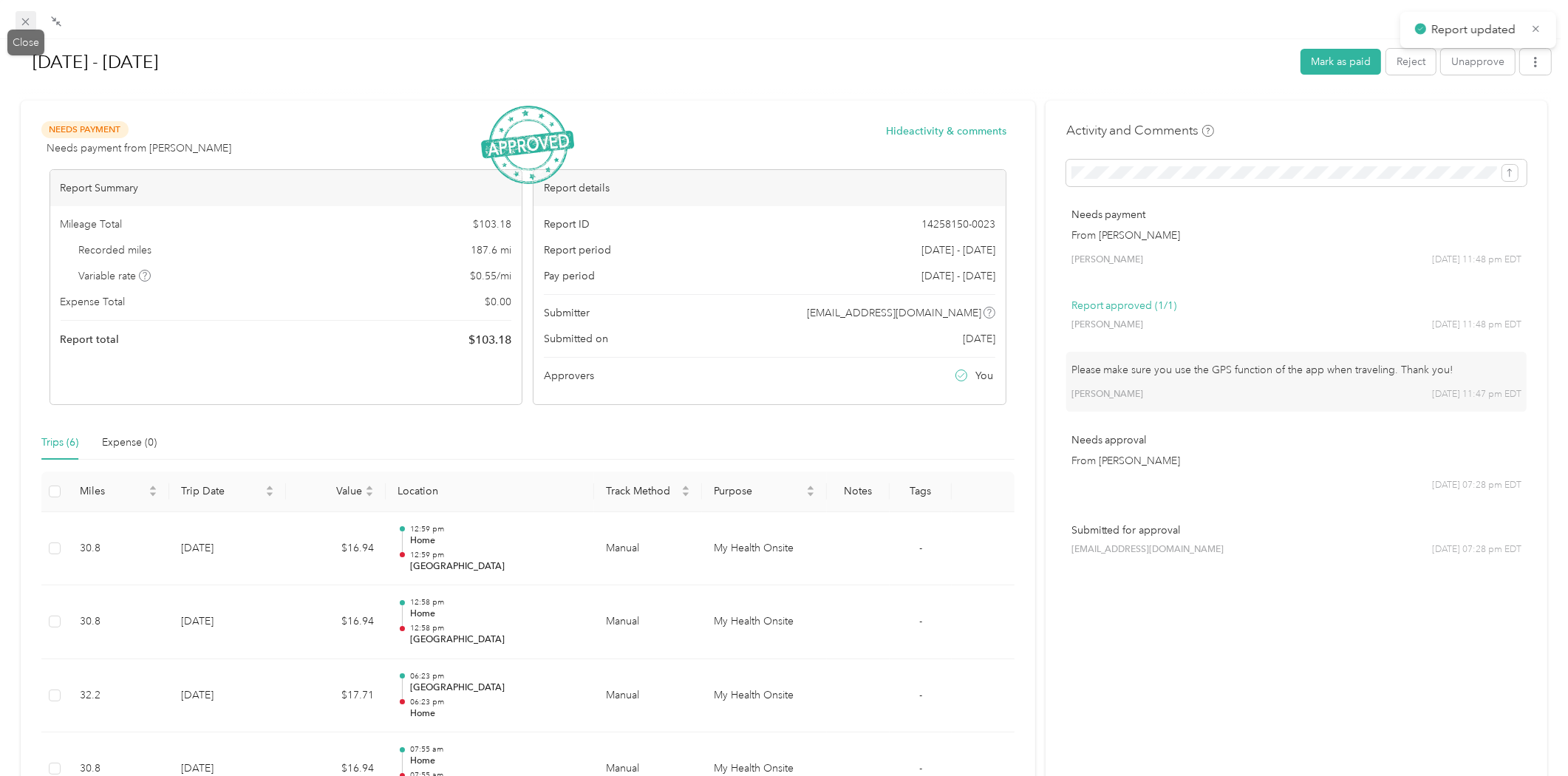
click at [23, 20] on icon at bounding box center [24, 22] width 12 height 12
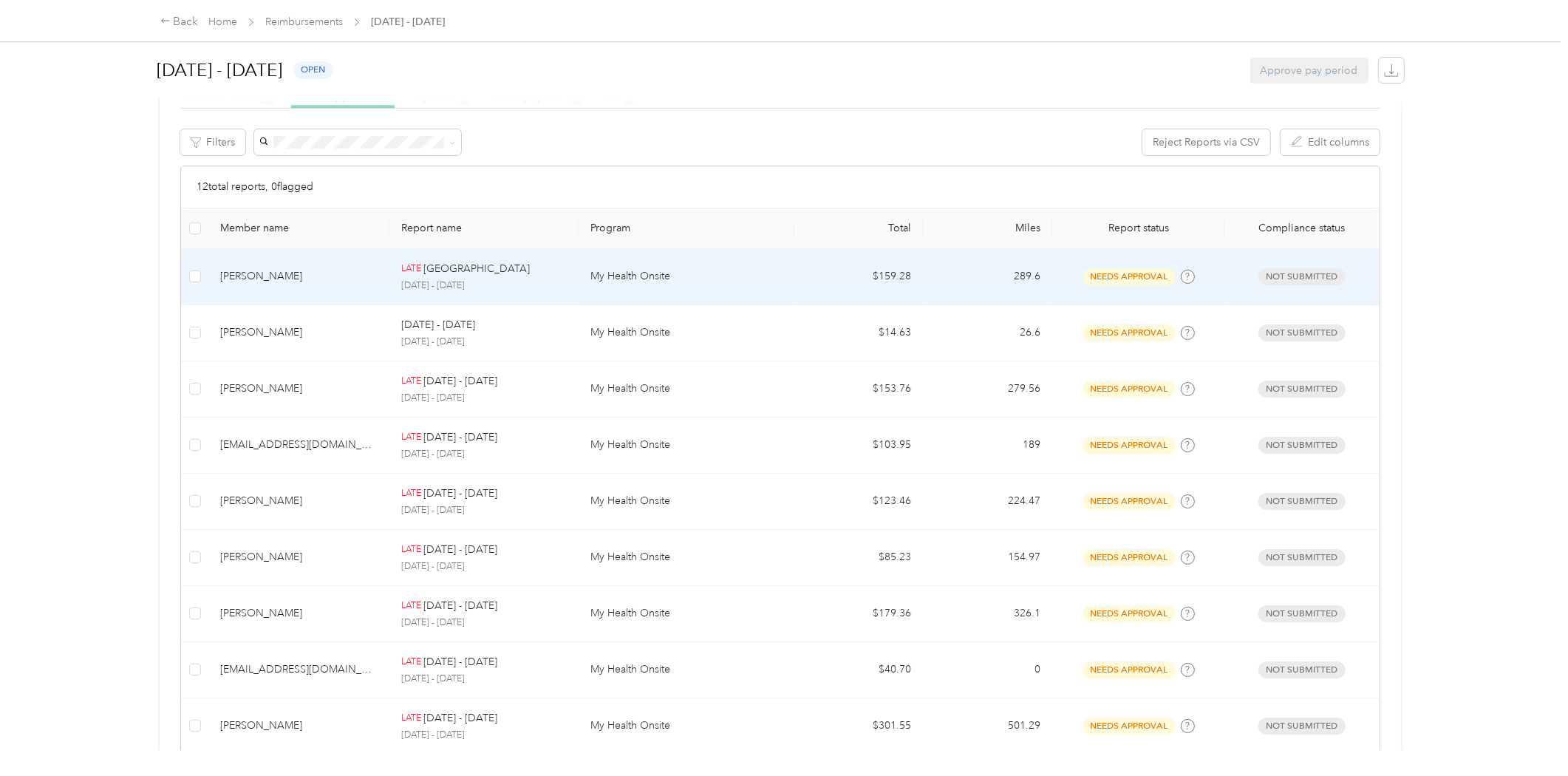
click at [347, 269] on div "[PERSON_NAME]" at bounding box center [299, 276] width 158 height 16
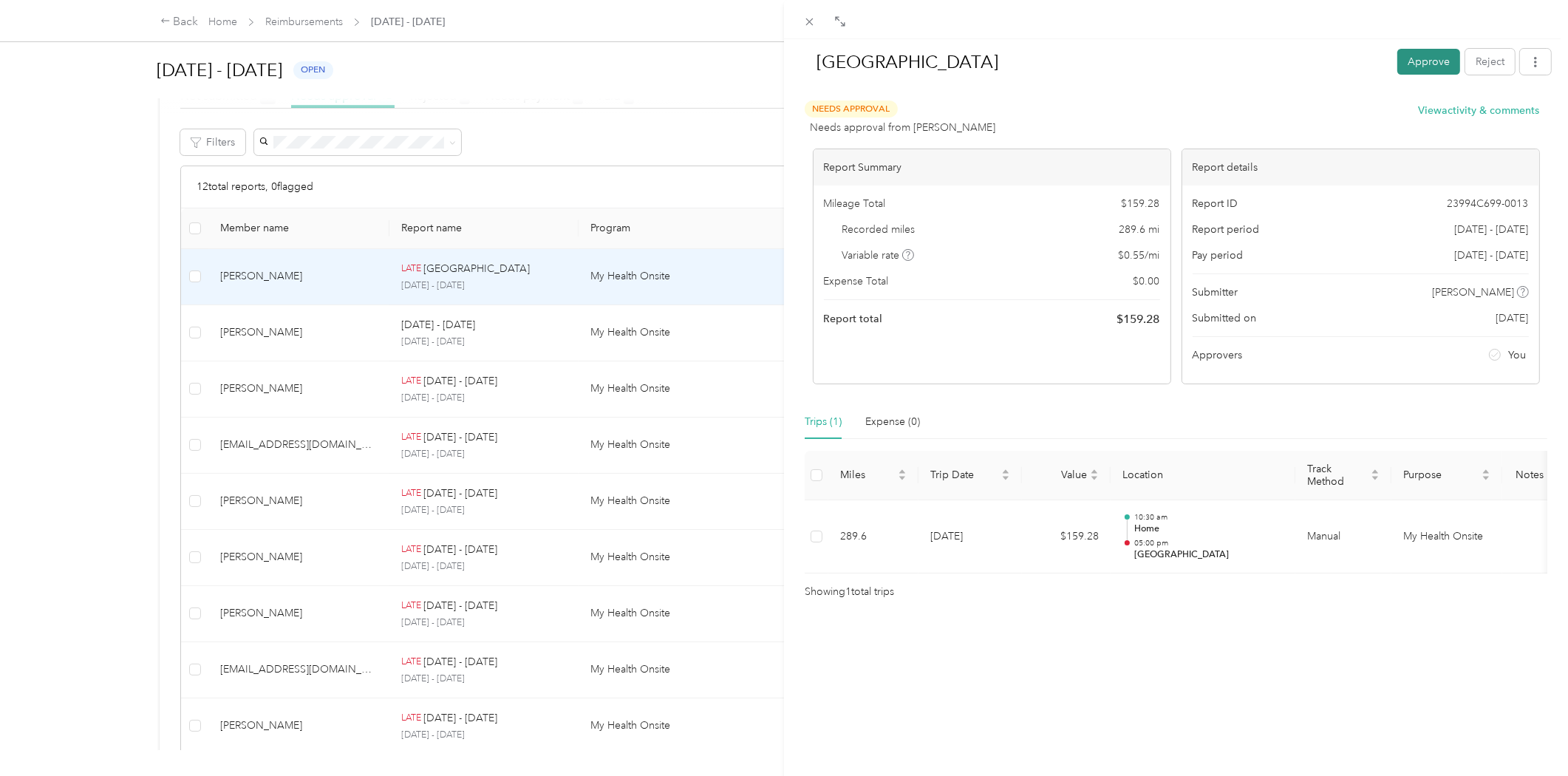
click at [1428, 67] on button "Approve" at bounding box center [1428, 62] width 63 height 26
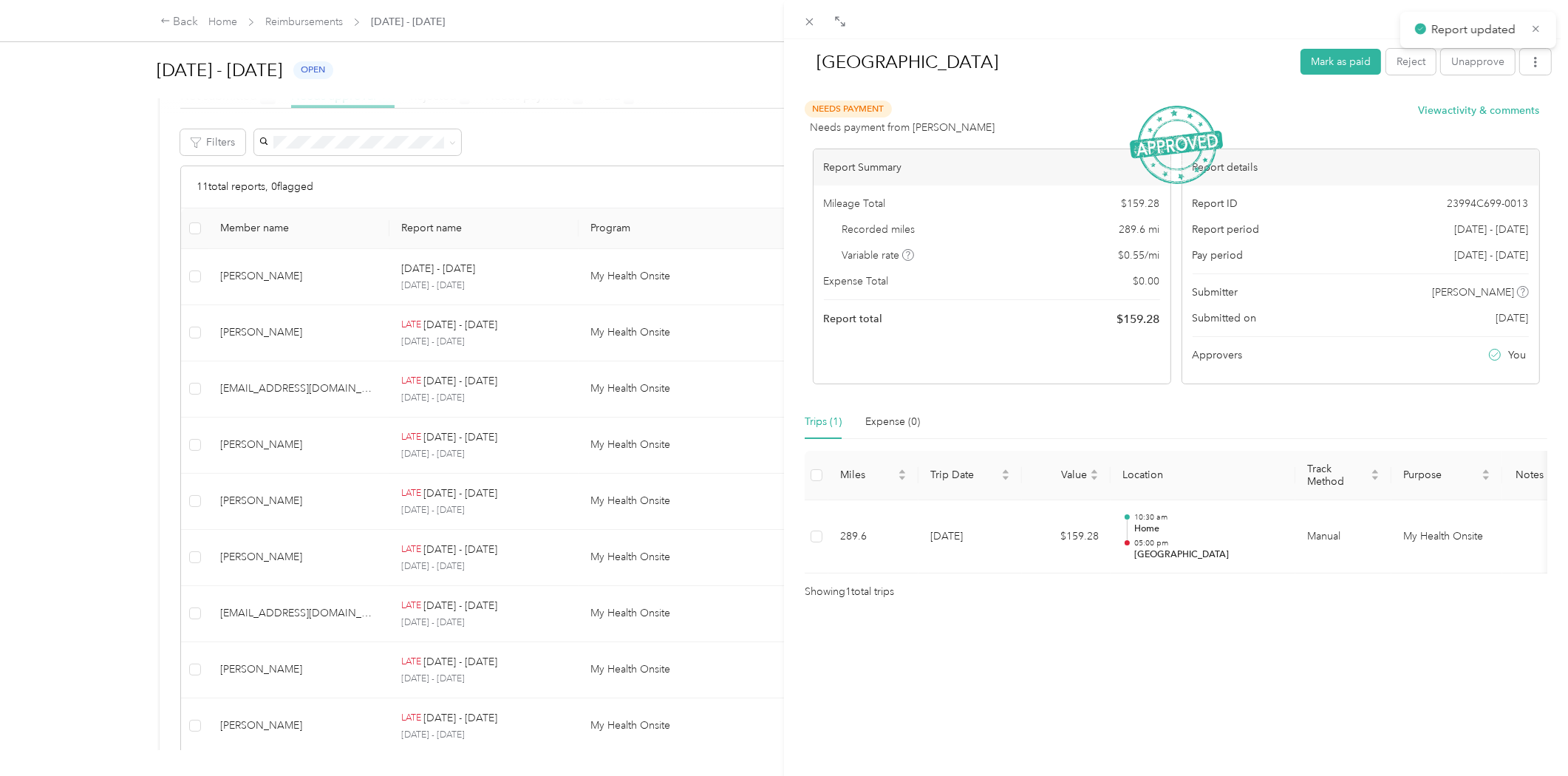
click at [302, 285] on div "Punta Gorda Mark as paid Reject Unapprove Needs Payment Needs payment from [PER…" at bounding box center [784, 388] width 1568 height 776
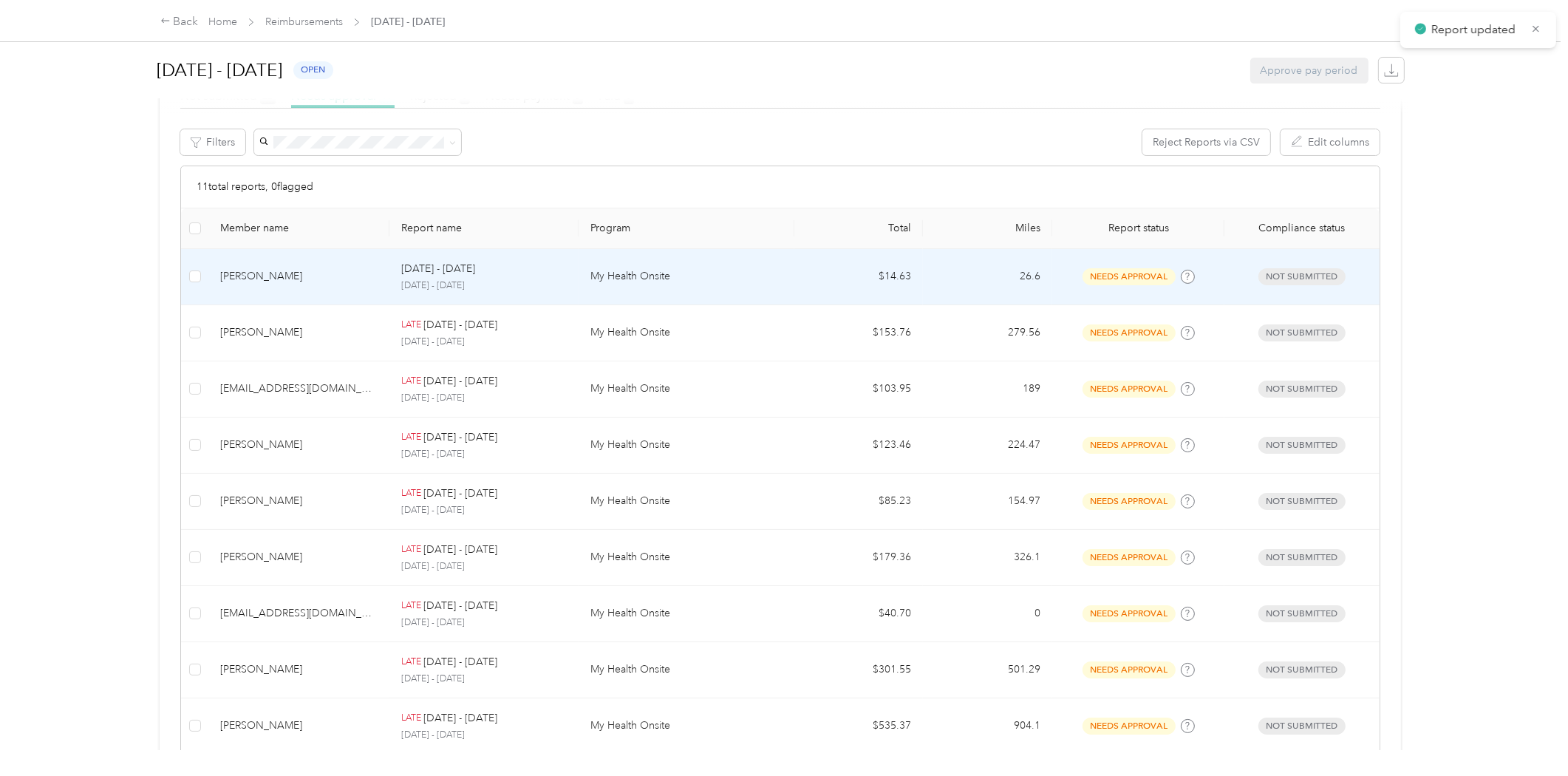
click at [475, 274] on p "[DATE] - [DATE]" at bounding box center [438, 268] width 74 height 16
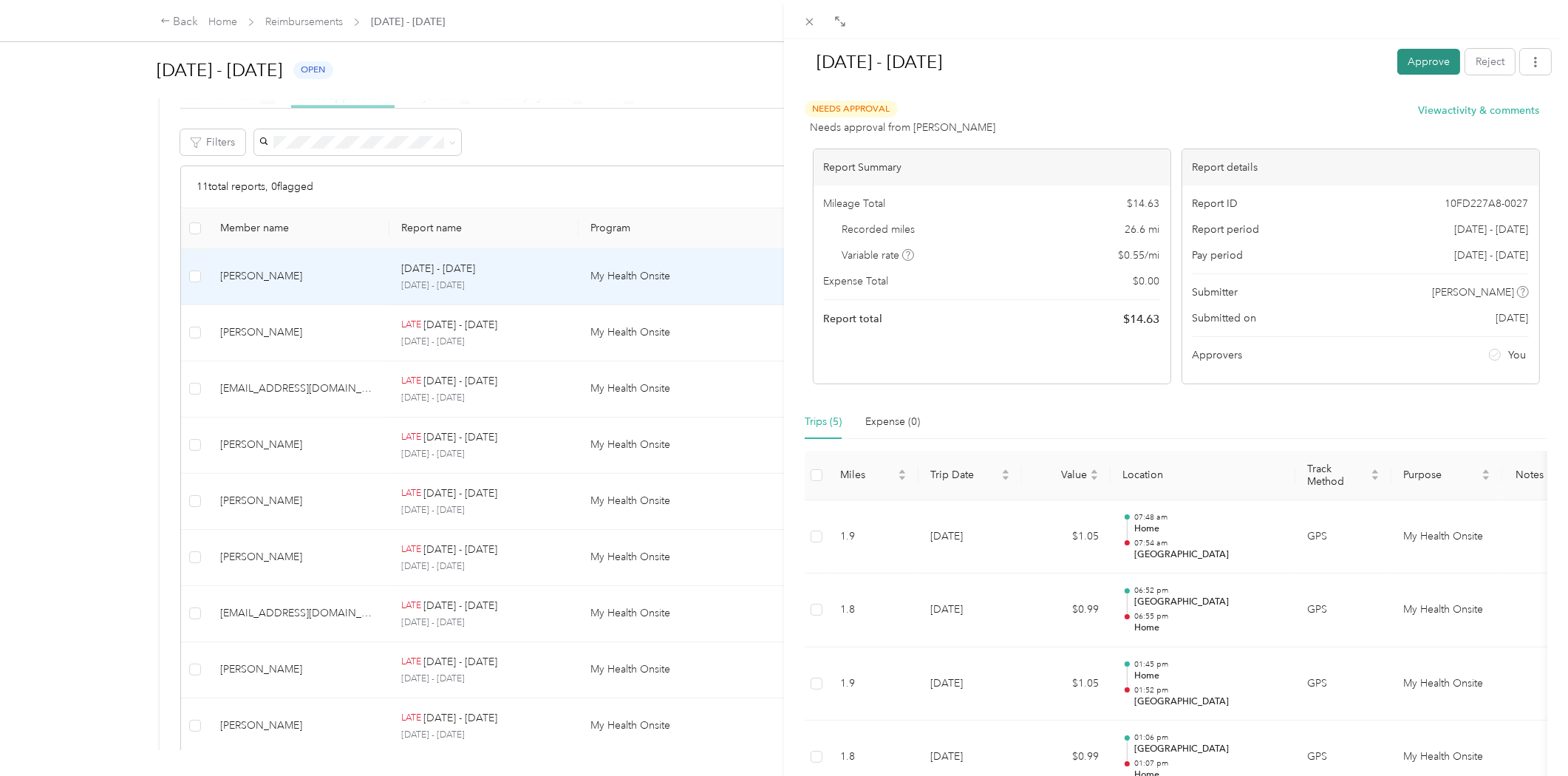
click at [1419, 57] on button "Approve" at bounding box center [1428, 62] width 63 height 26
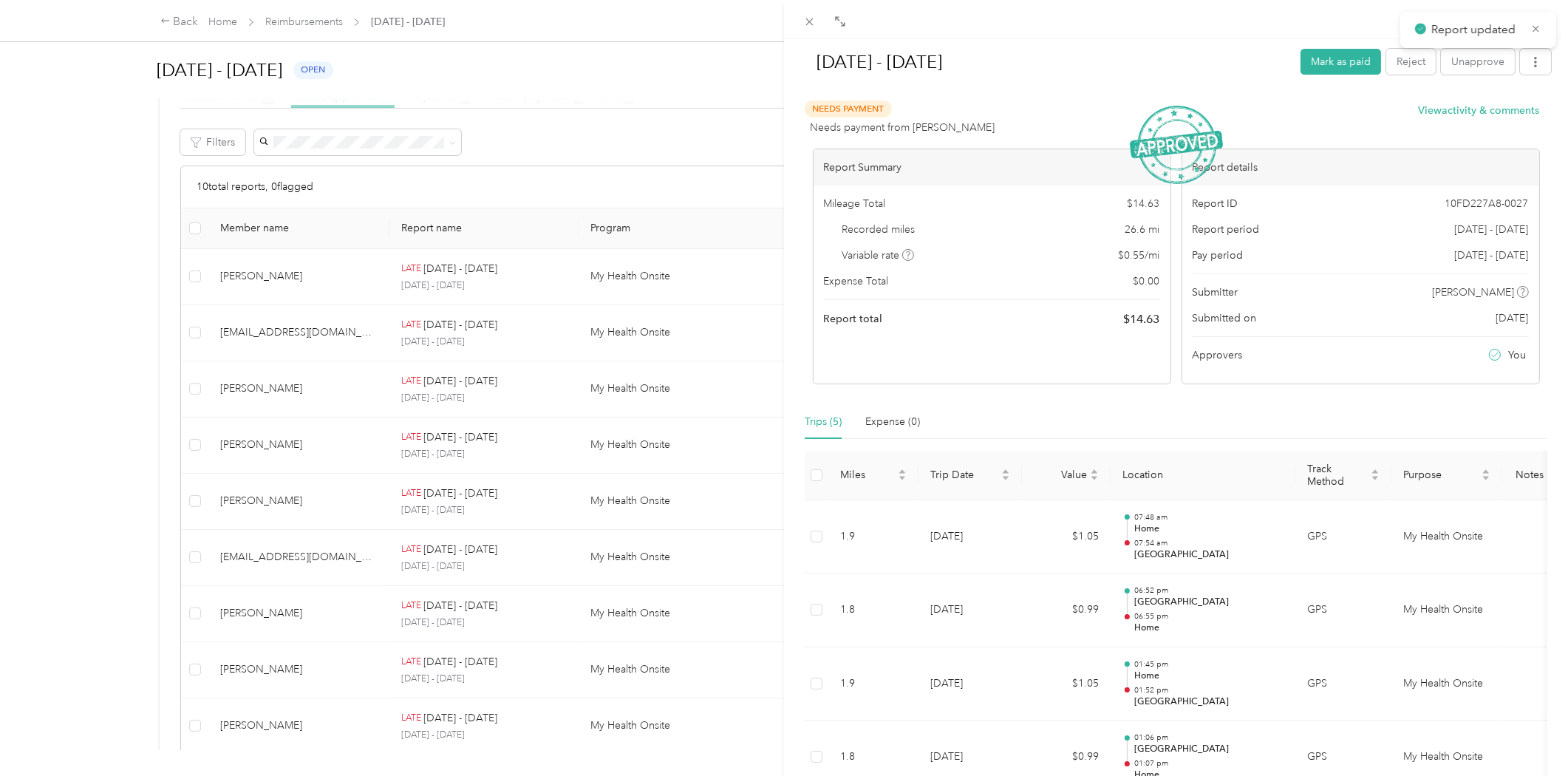
click at [318, 280] on div "[DATE] - [DATE] Mark as paid Reject Unapprove Needs Payment Needs payment from …" at bounding box center [784, 388] width 1568 height 776
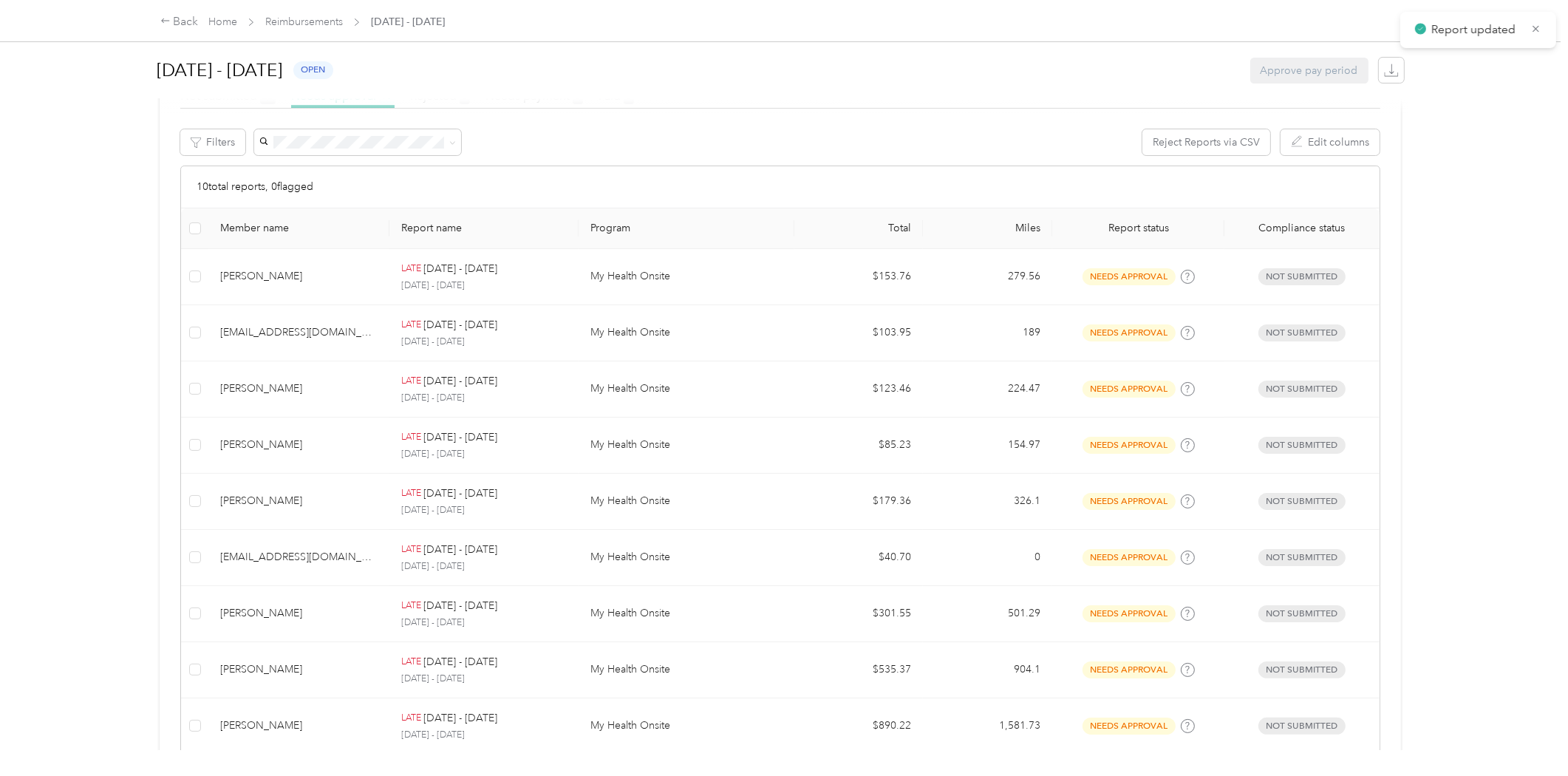
click at [318, 280] on div at bounding box center [784, 388] width 1568 height 776
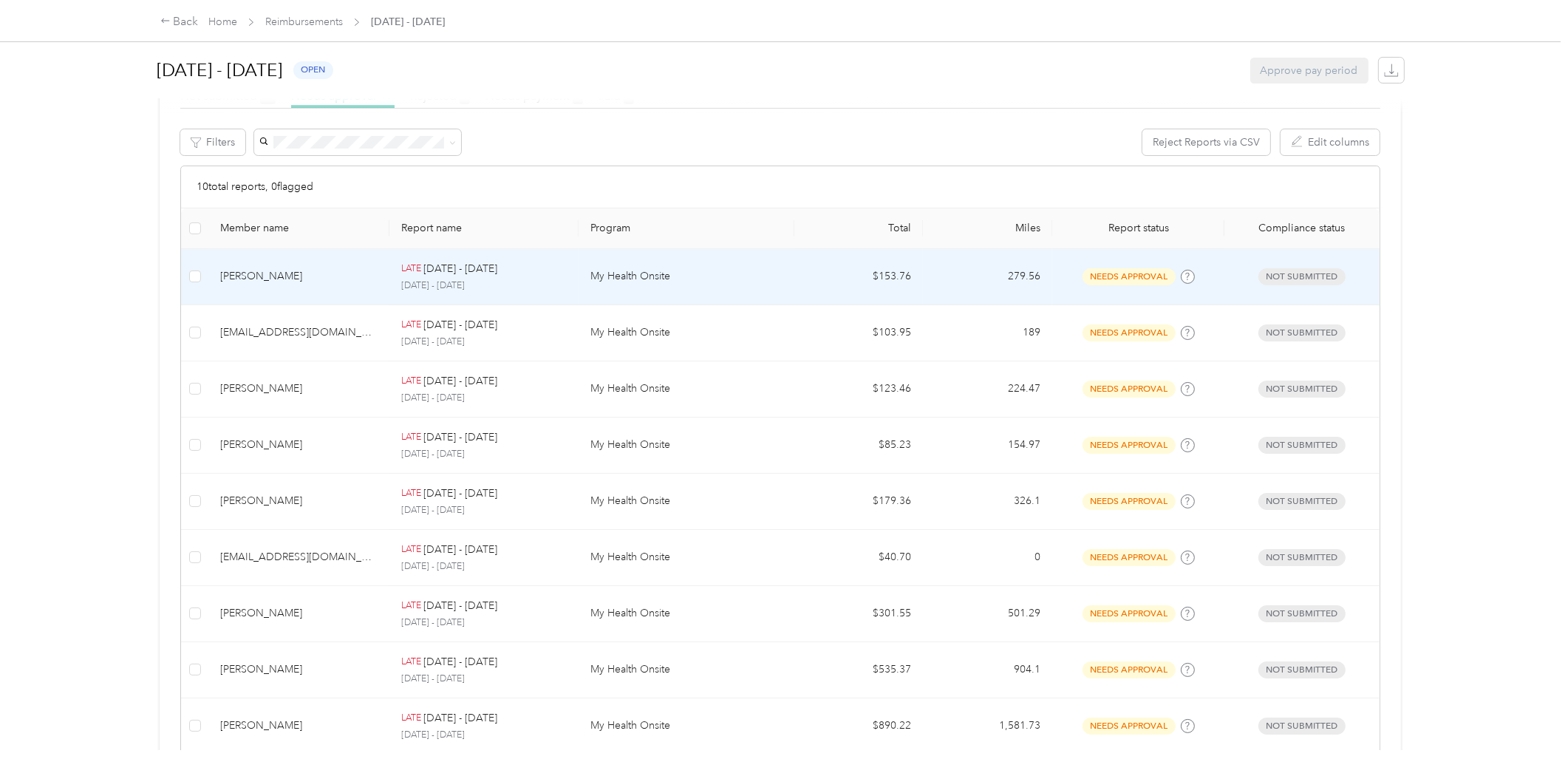
click at [362, 275] on div "[PERSON_NAME]" at bounding box center [299, 276] width 158 height 16
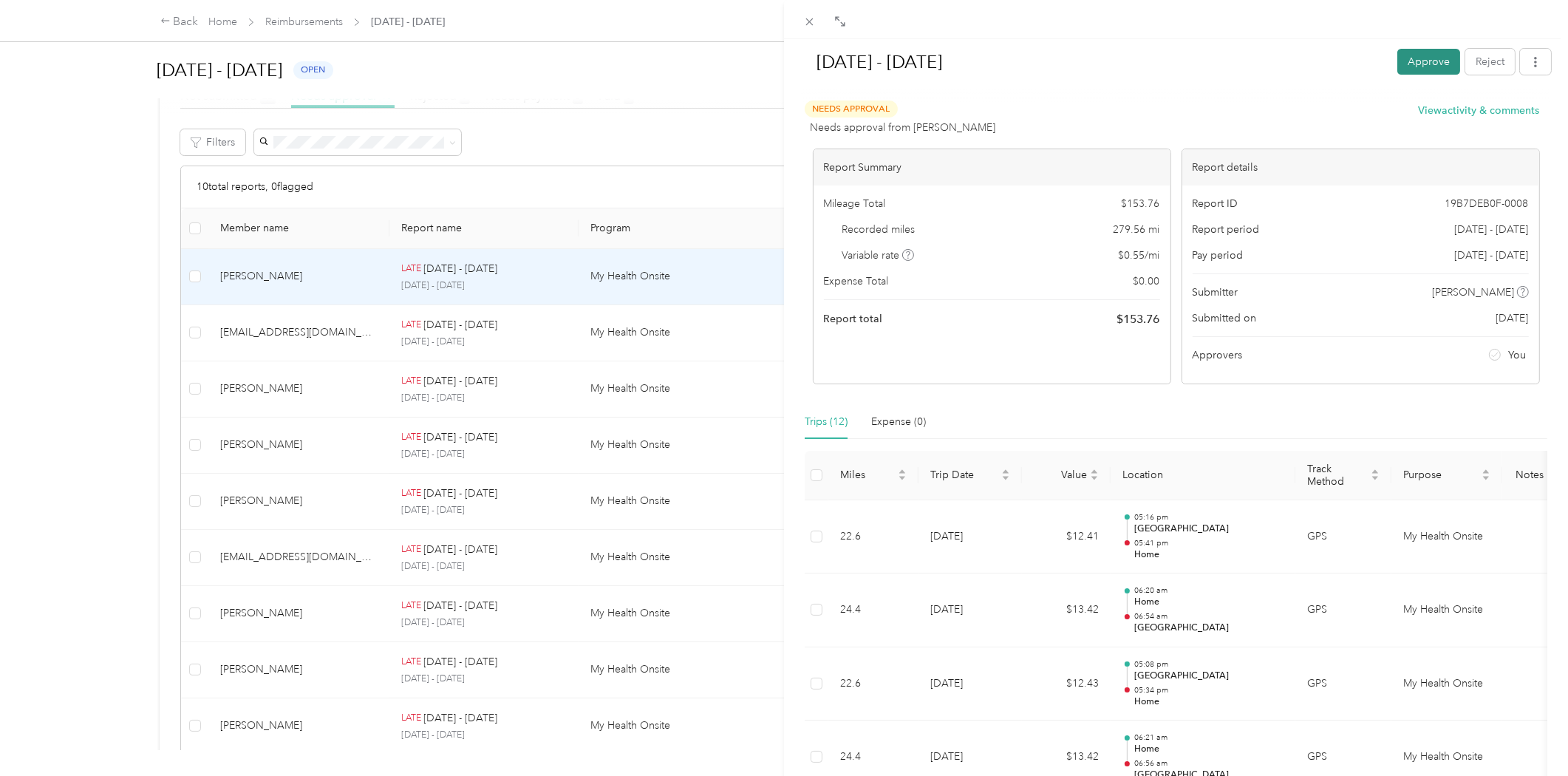
click at [1414, 64] on button "Approve" at bounding box center [1428, 62] width 63 height 26
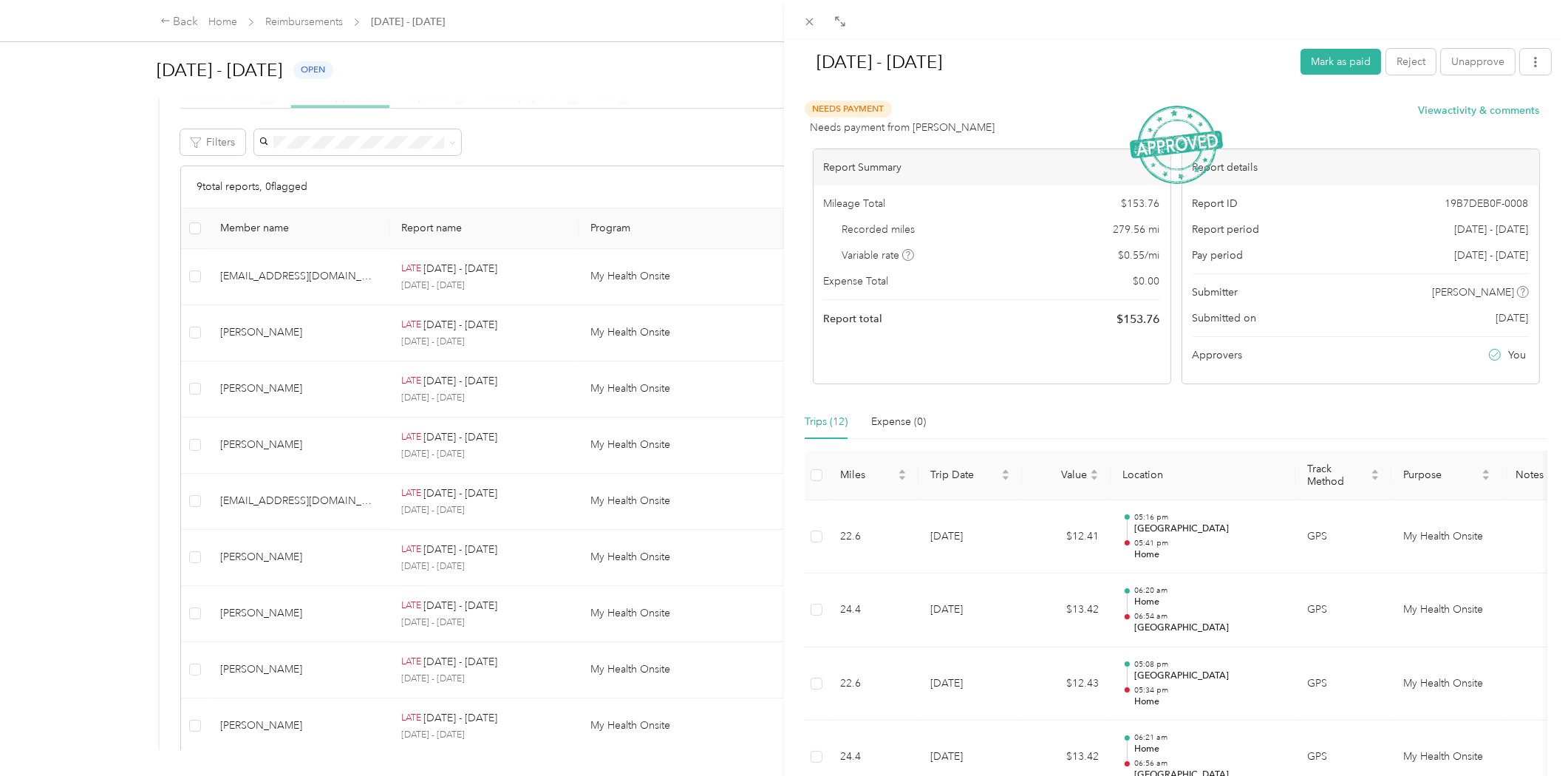
click at [348, 274] on div "[DATE] - [DATE] [PERSON_NAME] as paid Reject Unapprove Needs Payment Needs paym…" at bounding box center [784, 388] width 1568 height 776
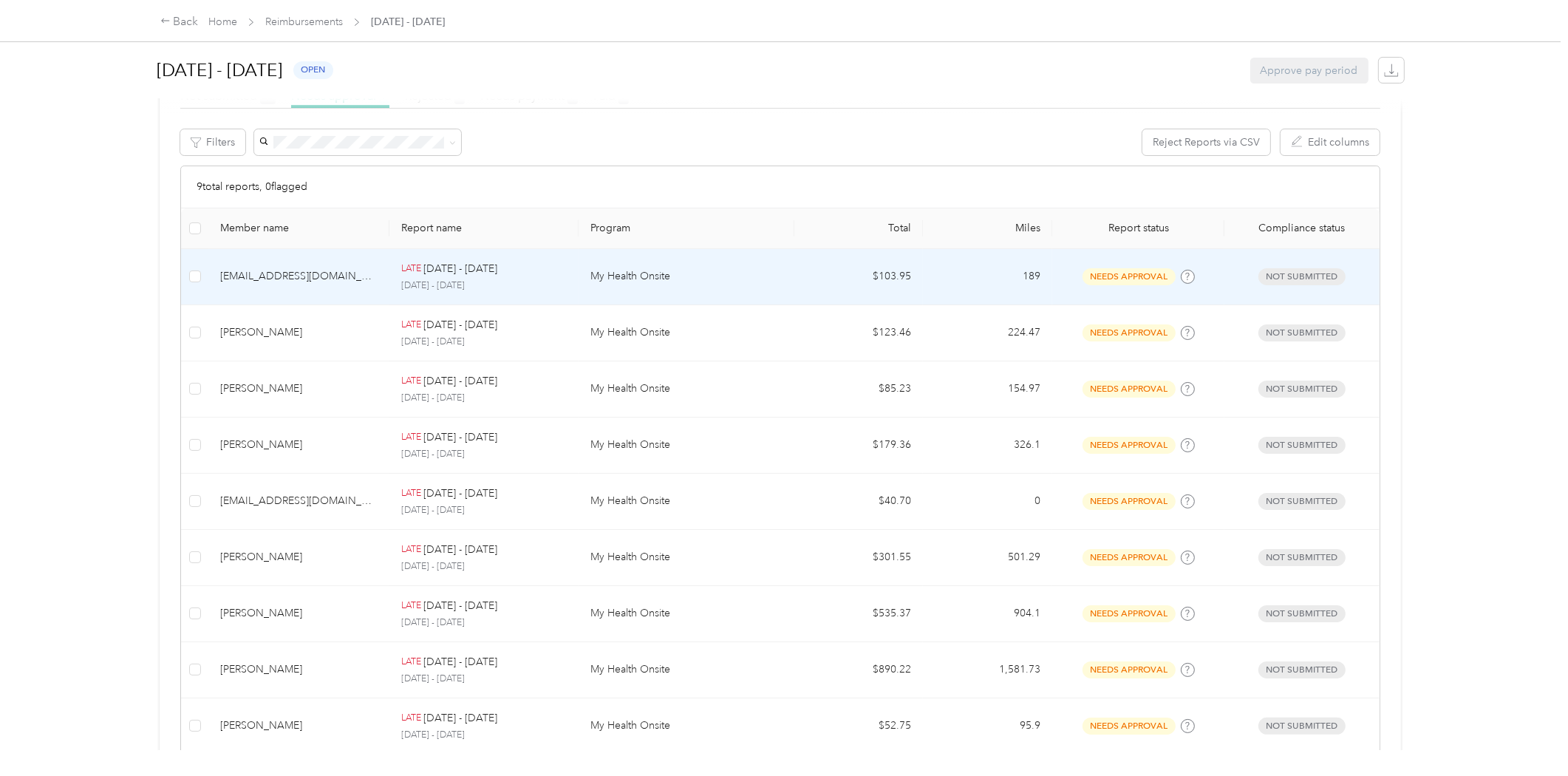
click at [556, 274] on div "LATE [DATE] - [DATE]" at bounding box center [484, 268] width 166 height 16
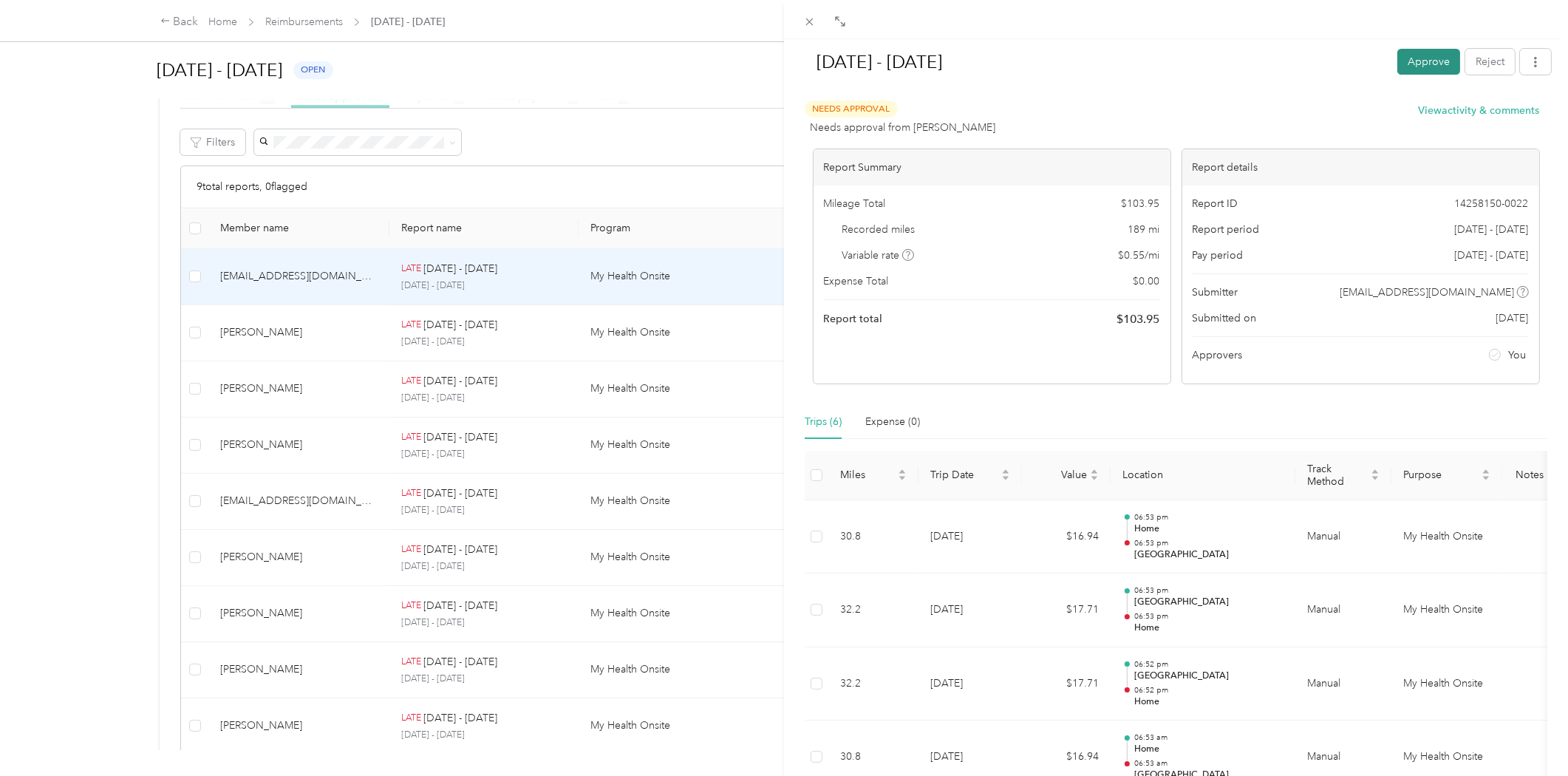
click at [1409, 61] on button "Approve" at bounding box center [1428, 62] width 63 height 26
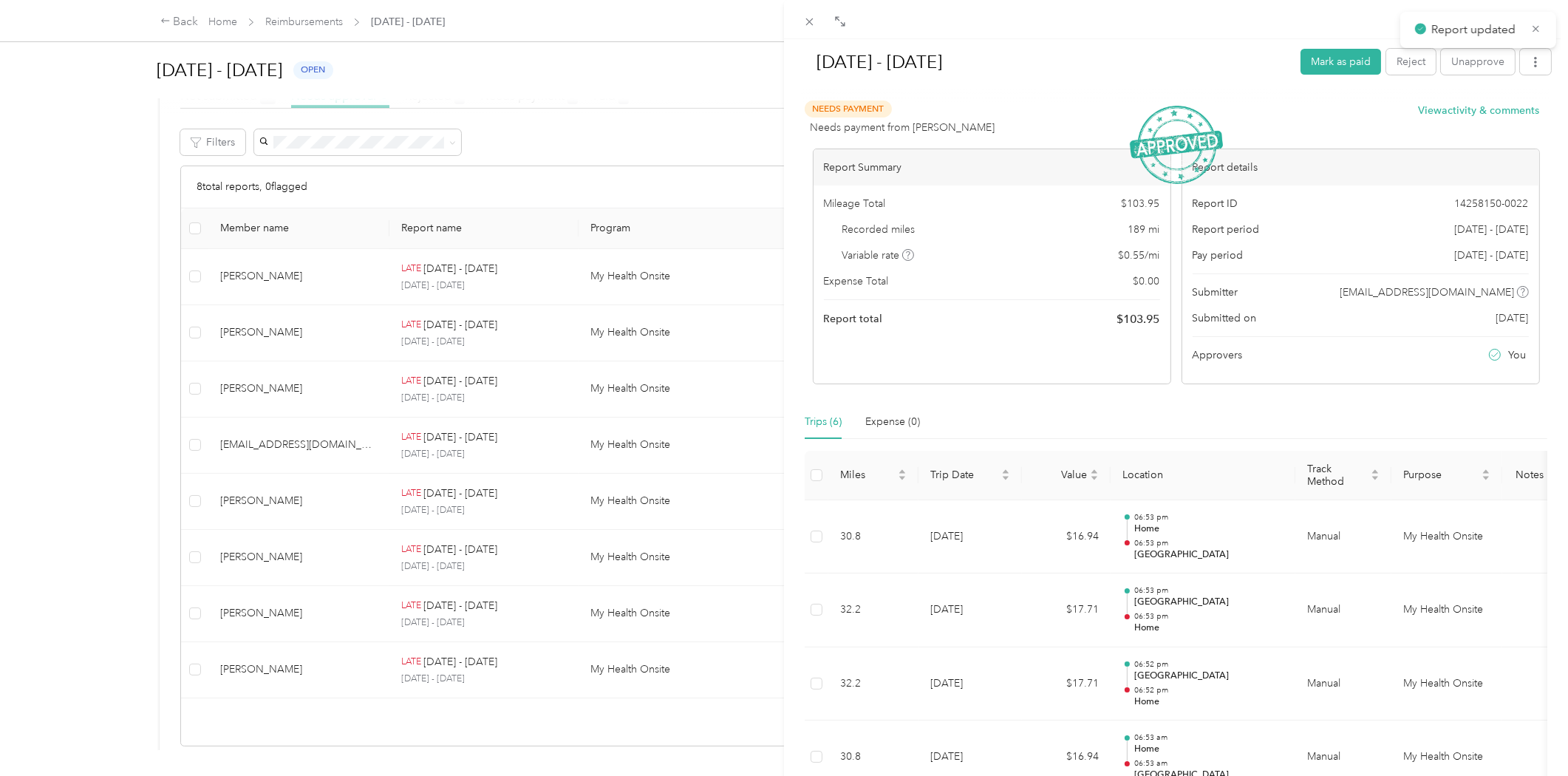
click at [356, 280] on div "[DATE] - [DATE] Mark as paid Reject Unapprove Needs Payment Needs payment from …" at bounding box center [784, 388] width 1568 height 776
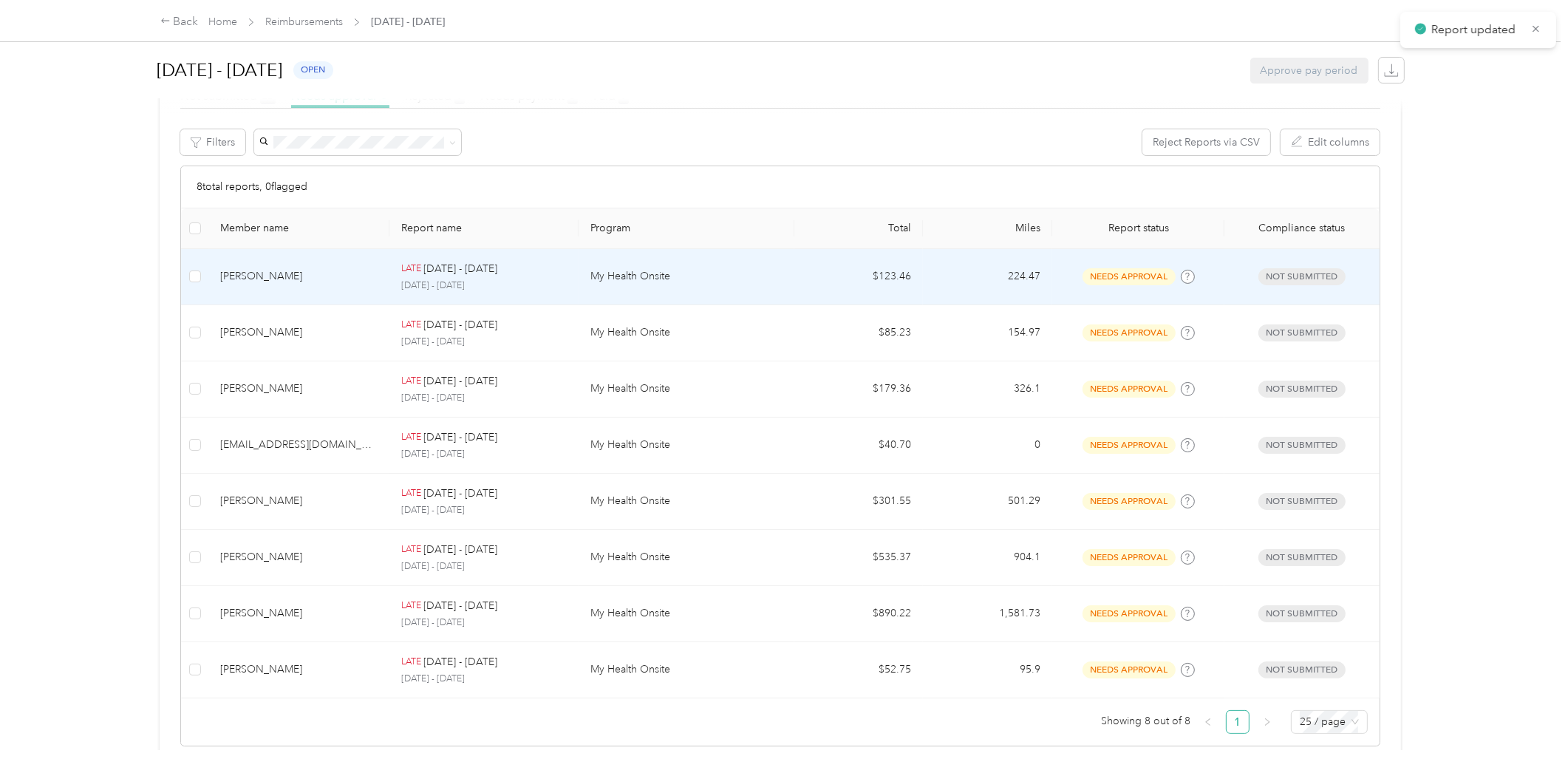
click at [375, 277] on div "[PERSON_NAME]" at bounding box center [299, 276] width 158 height 16
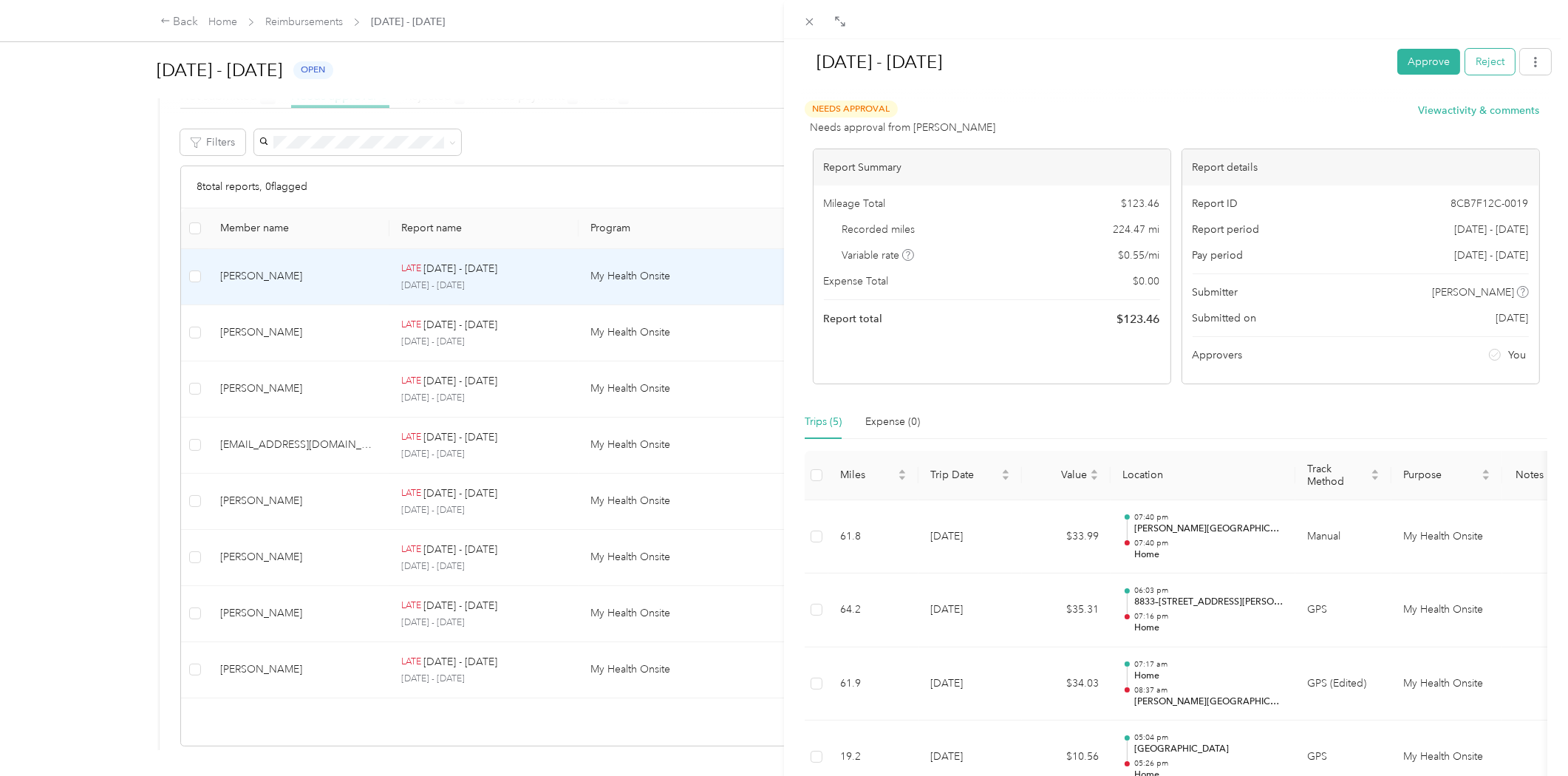
click at [1482, 61] on button "Reject" at bounding box center [1490, 62] width 50 height 26
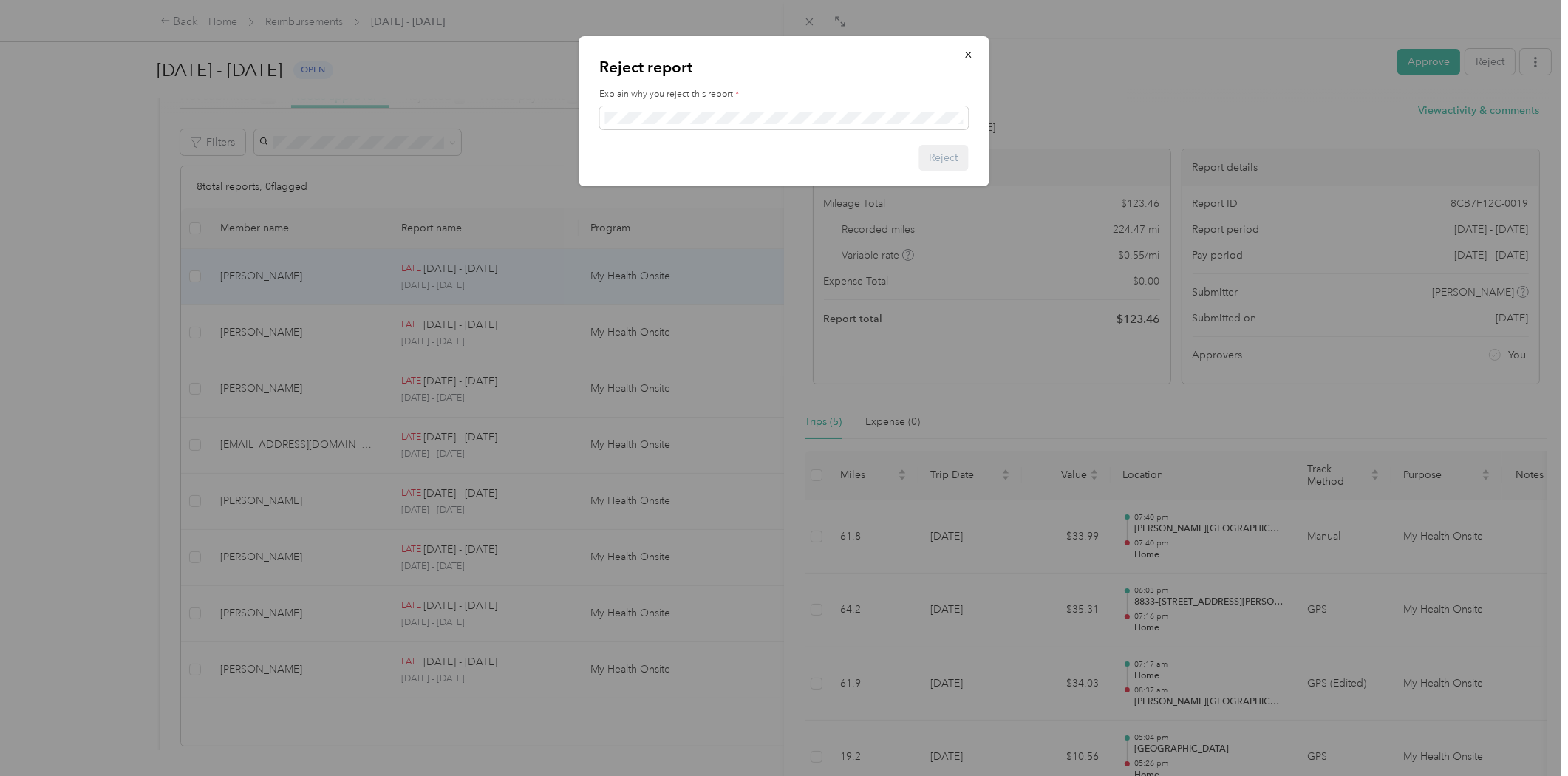
click at [710, 98] on label "Explain why you reject this report *" at bounding box center [784, 95] width 369 height 13
click at [944, 157] on button "Reject" at bounding box center [943, 157] width 50 height 26
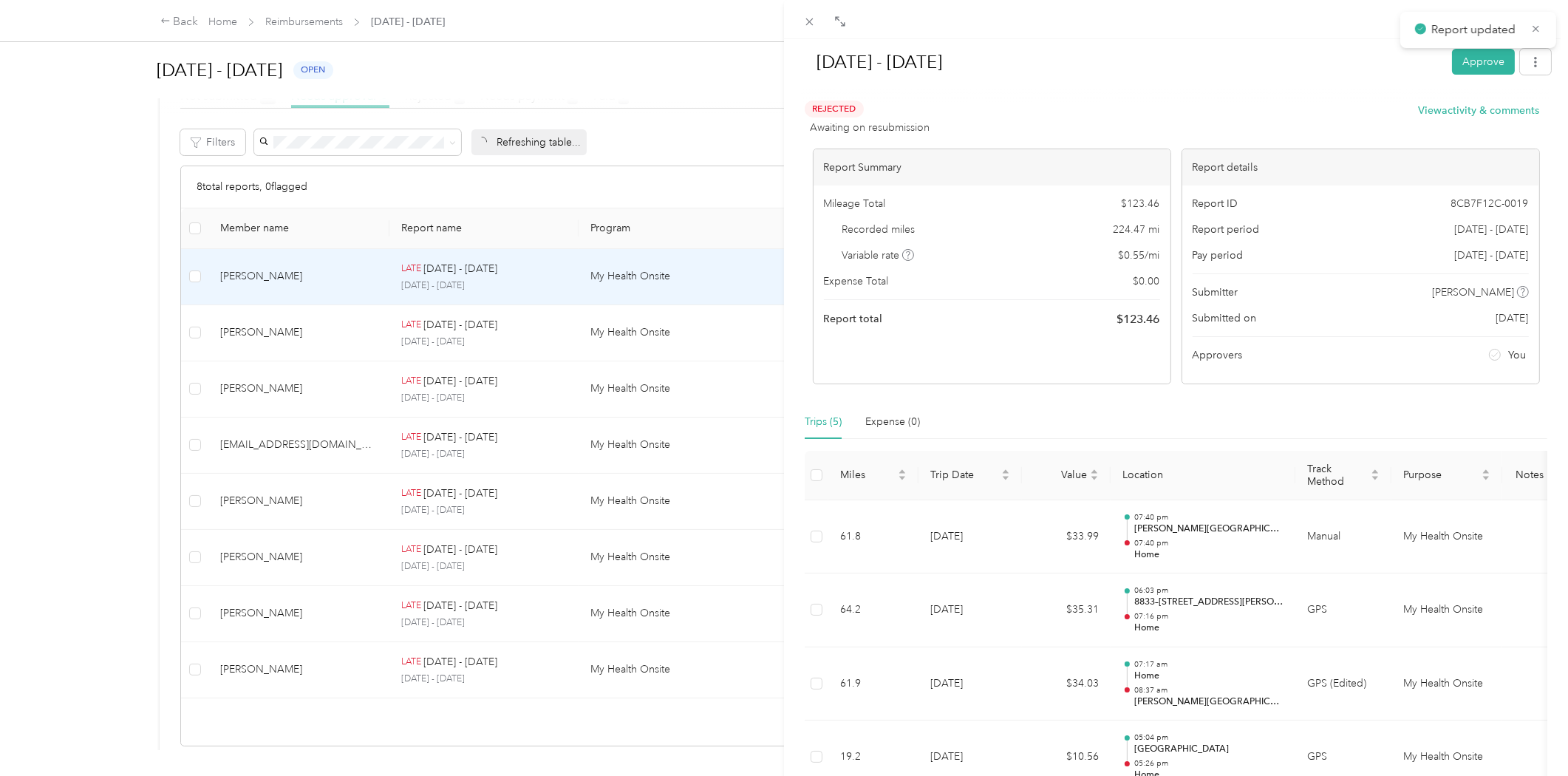
scroll to position [190, 0]
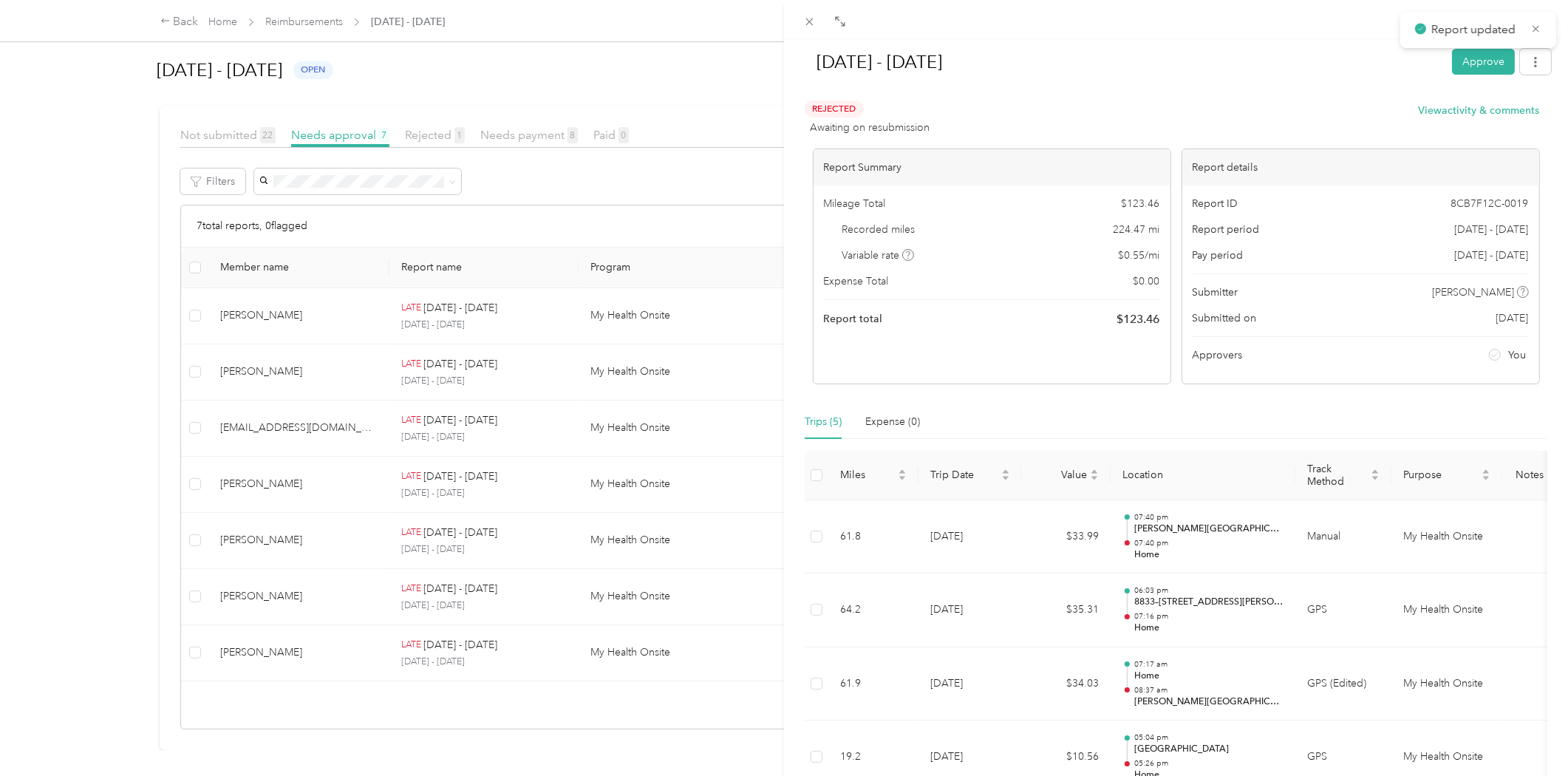
click at [303, 24] on div "[DATE] - [DATE] Approve Rejected Awaiting on resubmission View activity & comme…" at bounding box center [784, 388] width 1568 height 776
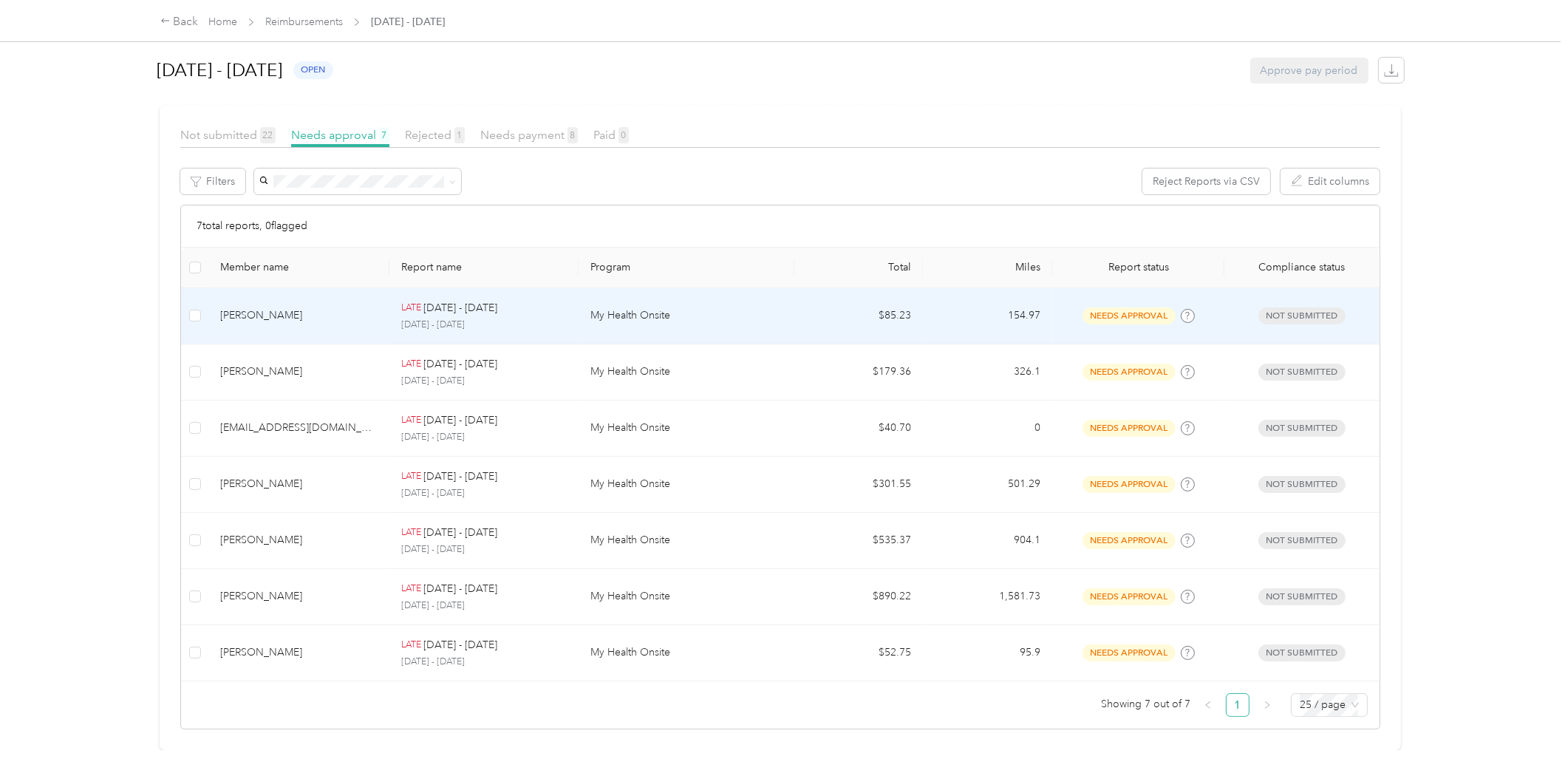
click at [319, 307] on div "[PERSON_NAME]" at bounding box center [299, 315] width 158 height 16
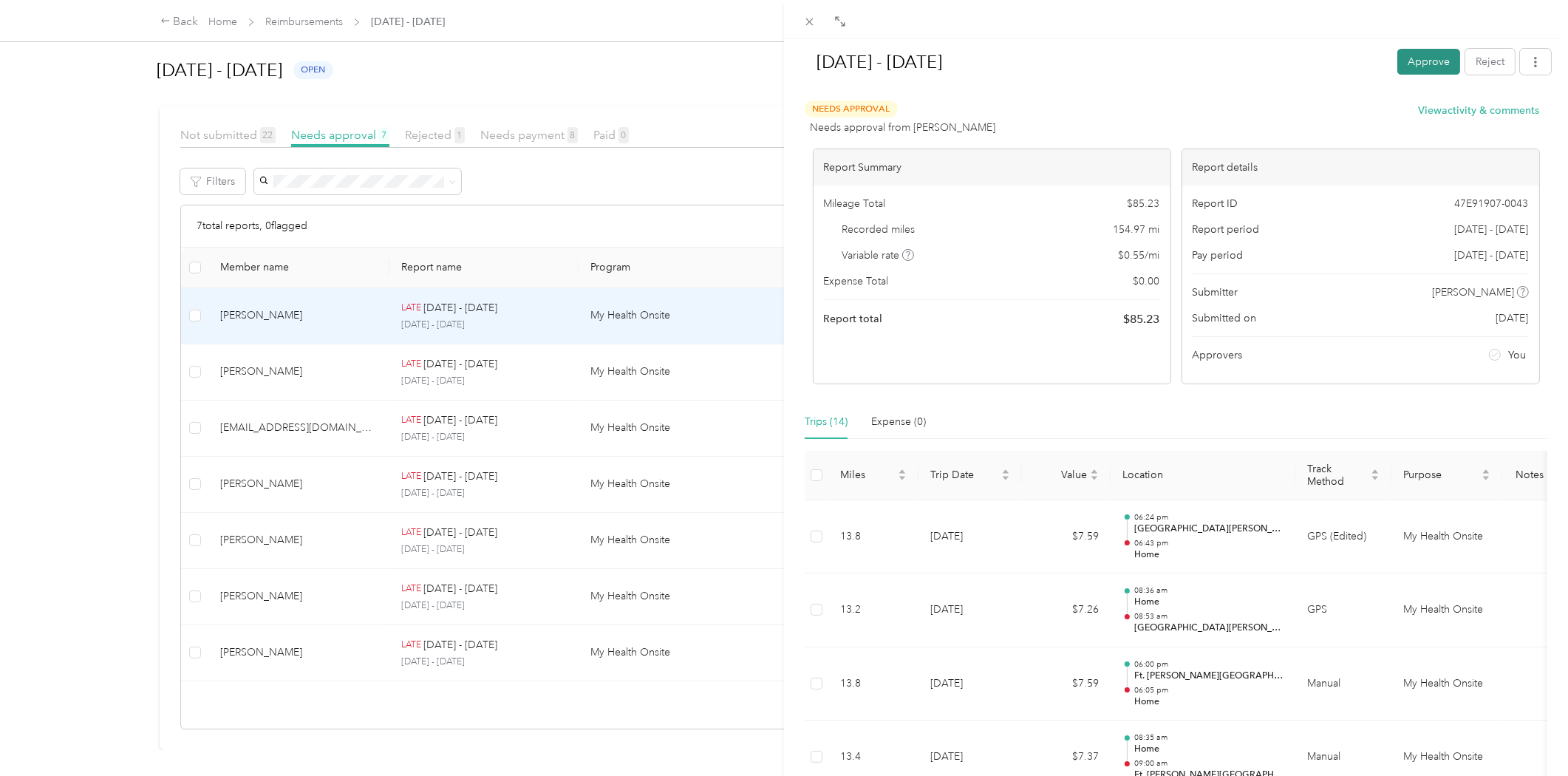
click at [1417, 60] on button "Approve" at bounding box center [1428, 62] width 63 height 26
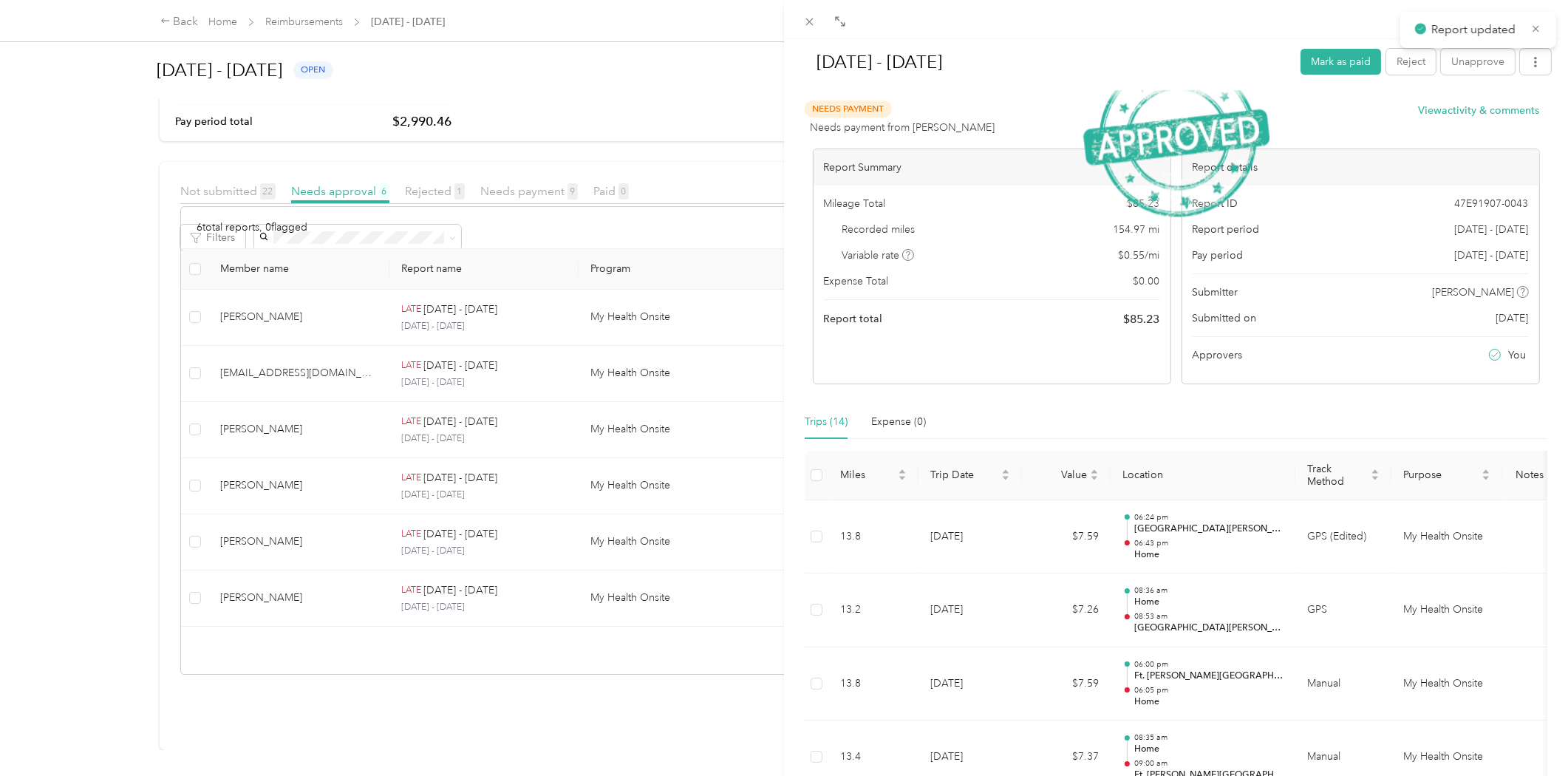
scroll to position [134, 0]
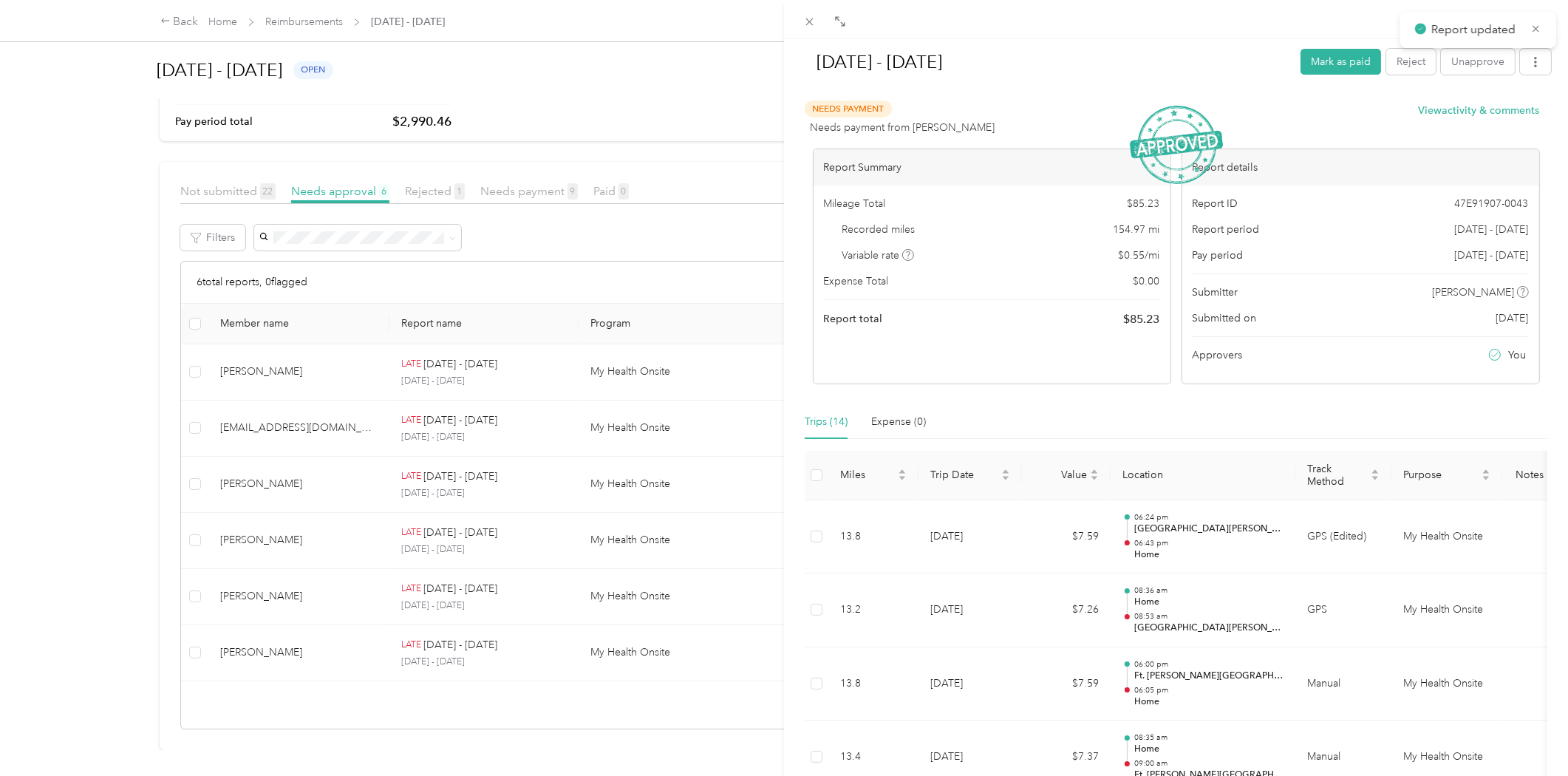
click at [315, 351] on div "[DATE] - [DATE] [PERSON_NAME] as paid Reject Unapprove Needs Payment Needs paym…" at bounding box center [784, 388] width 1568 height 776
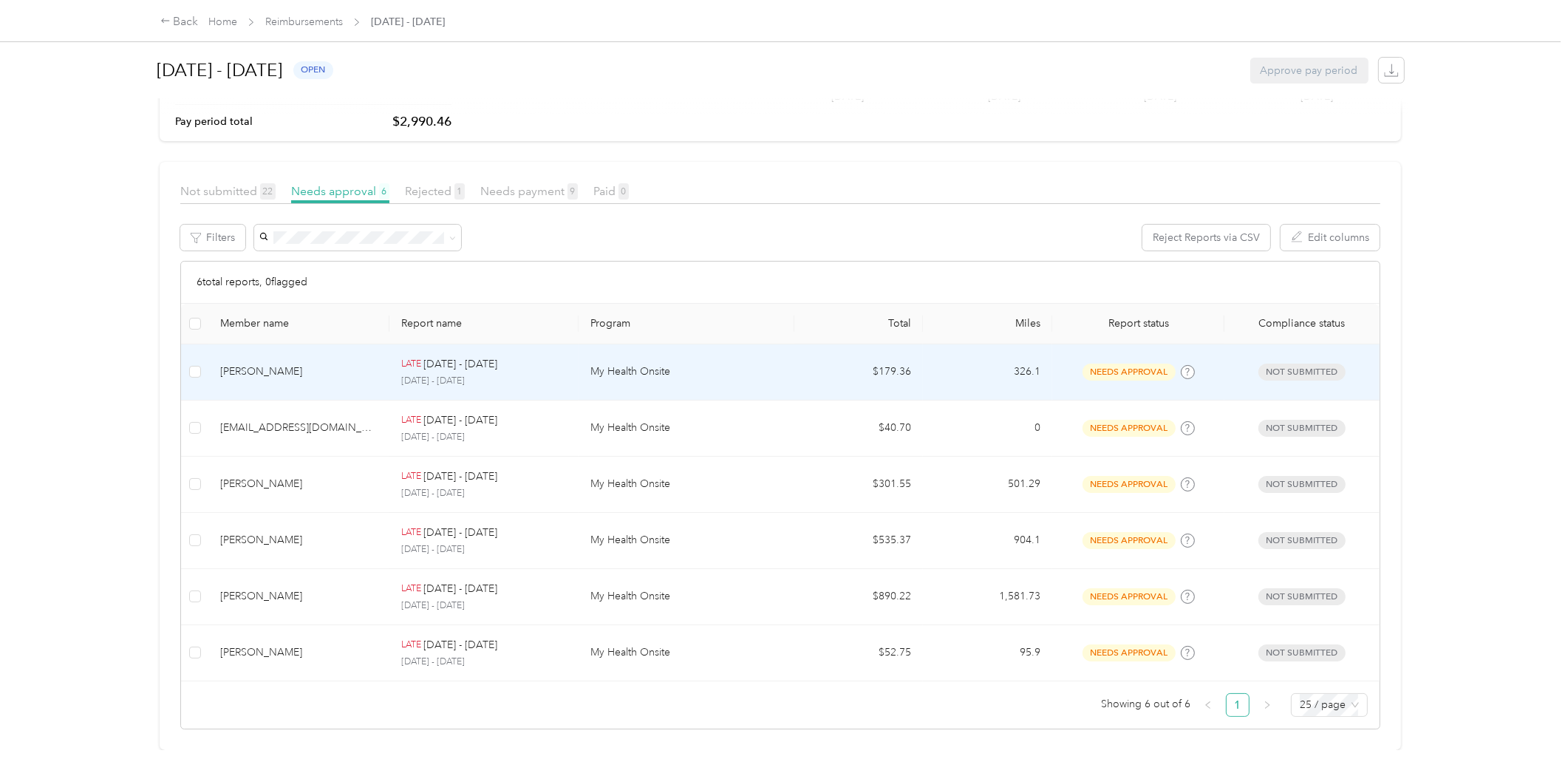
click at [315, 364] on div "[PERSON_NAME]" at bounding box center [299, 371] width 158 height 16
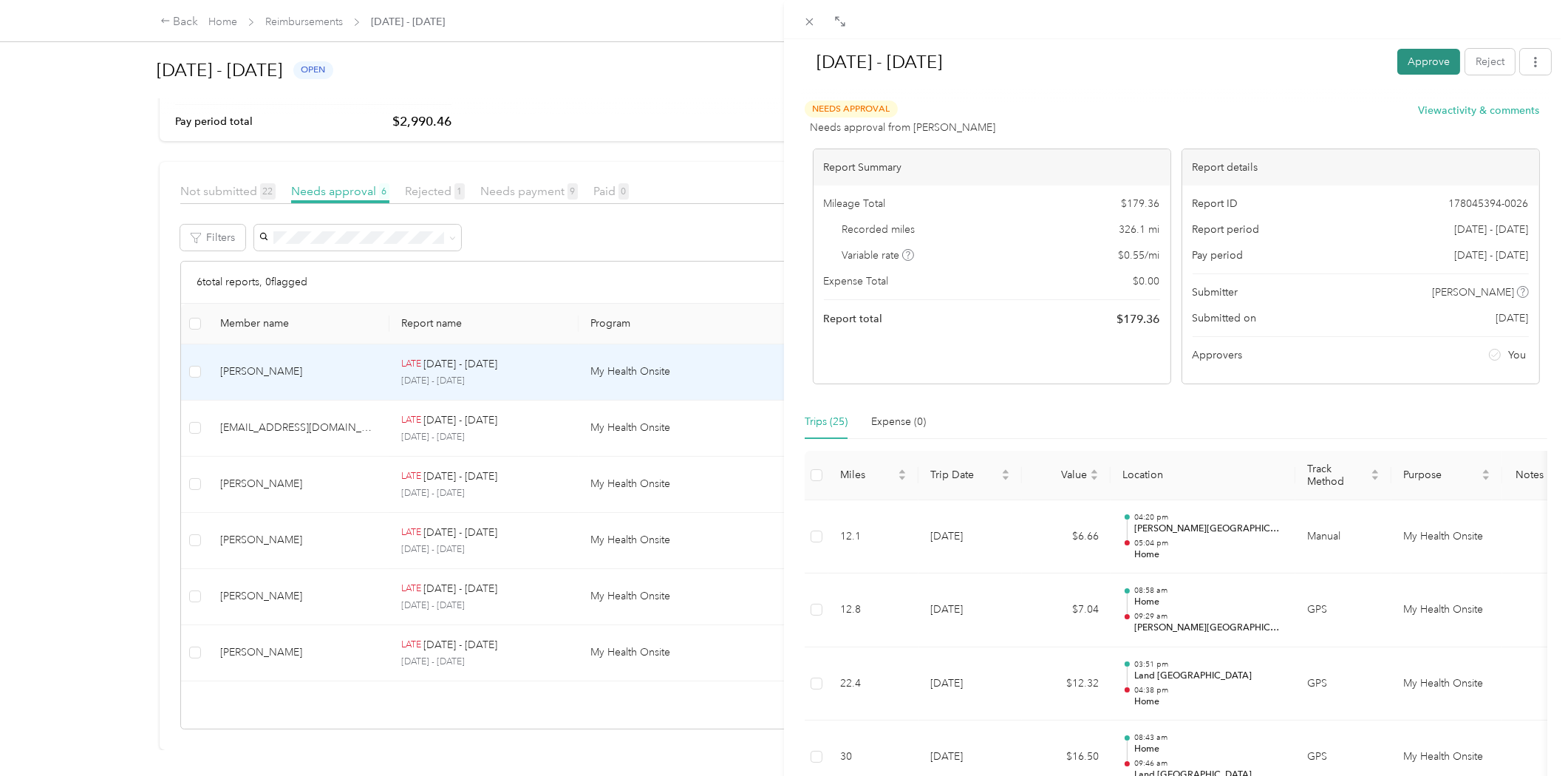
click at [1418, 59] on button "Approve" at bounding box center [1428, 62] width 63 height 26
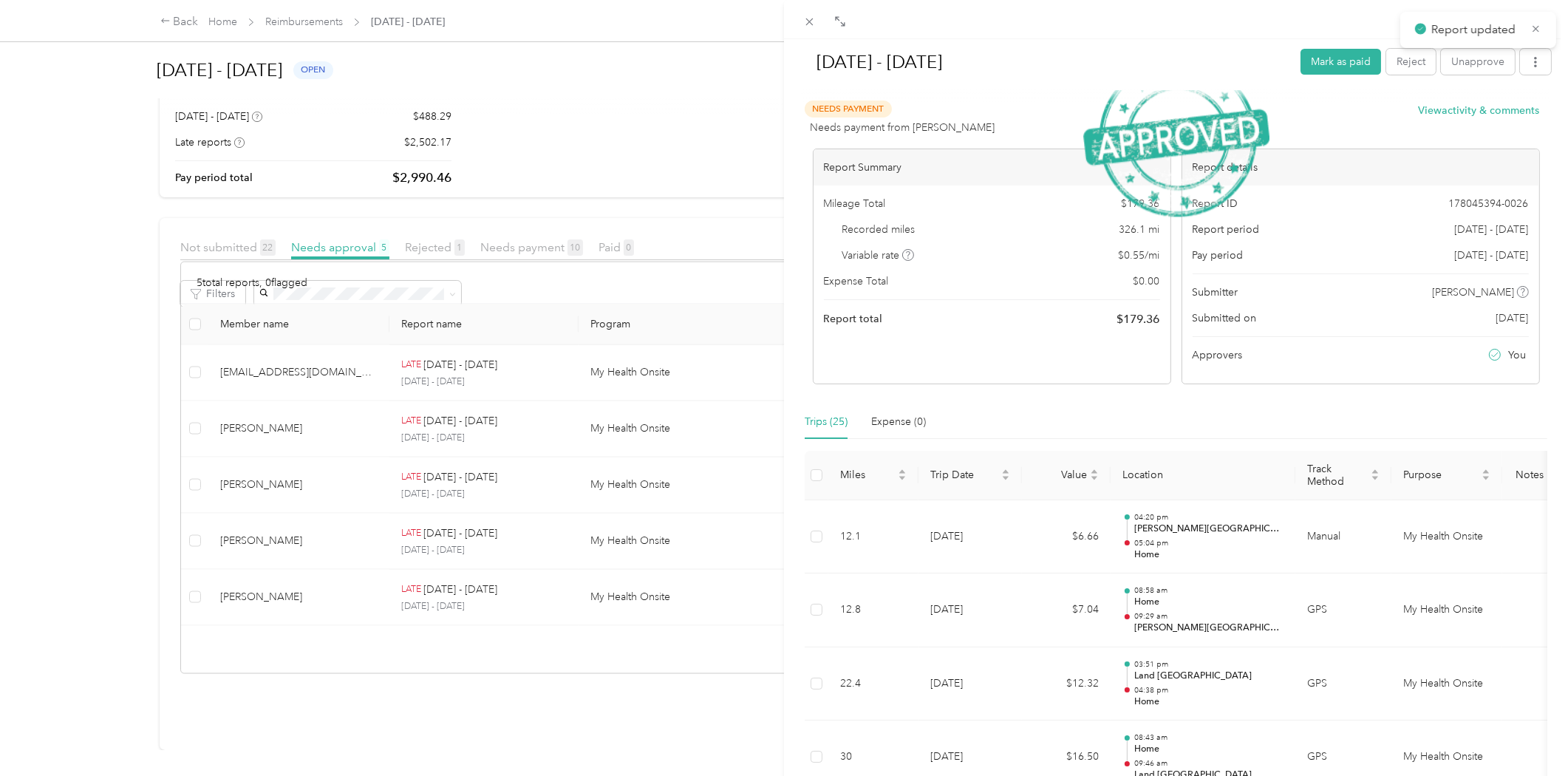
scroll to position [78, 0]
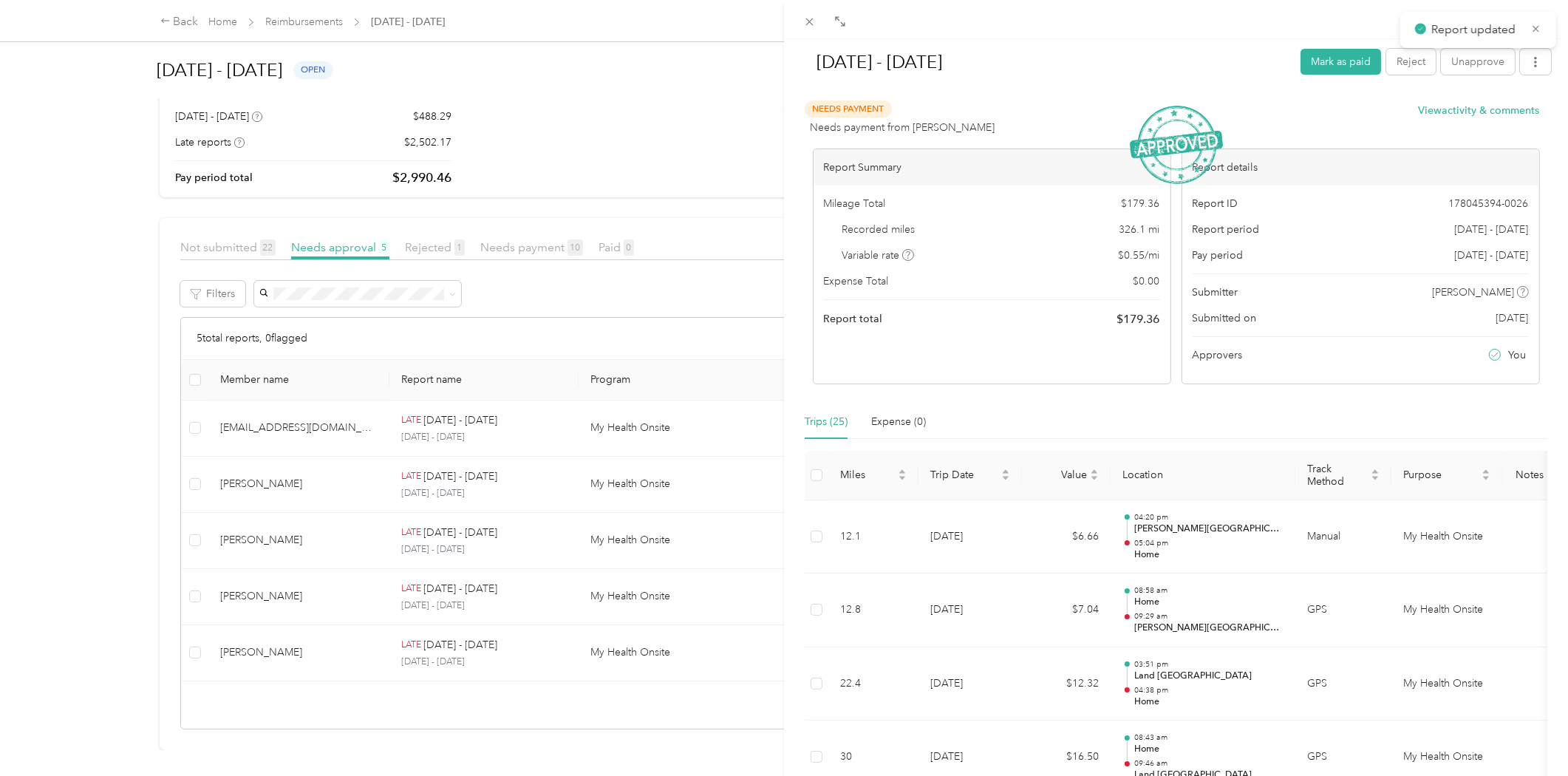
click at [343, 407] on div "[DATE] - [DATE] [PERSON_NAME] as paid Reject Unapprove Needs Payment Needs paym…" at bounding box center [784, 388] width 1568 height 776
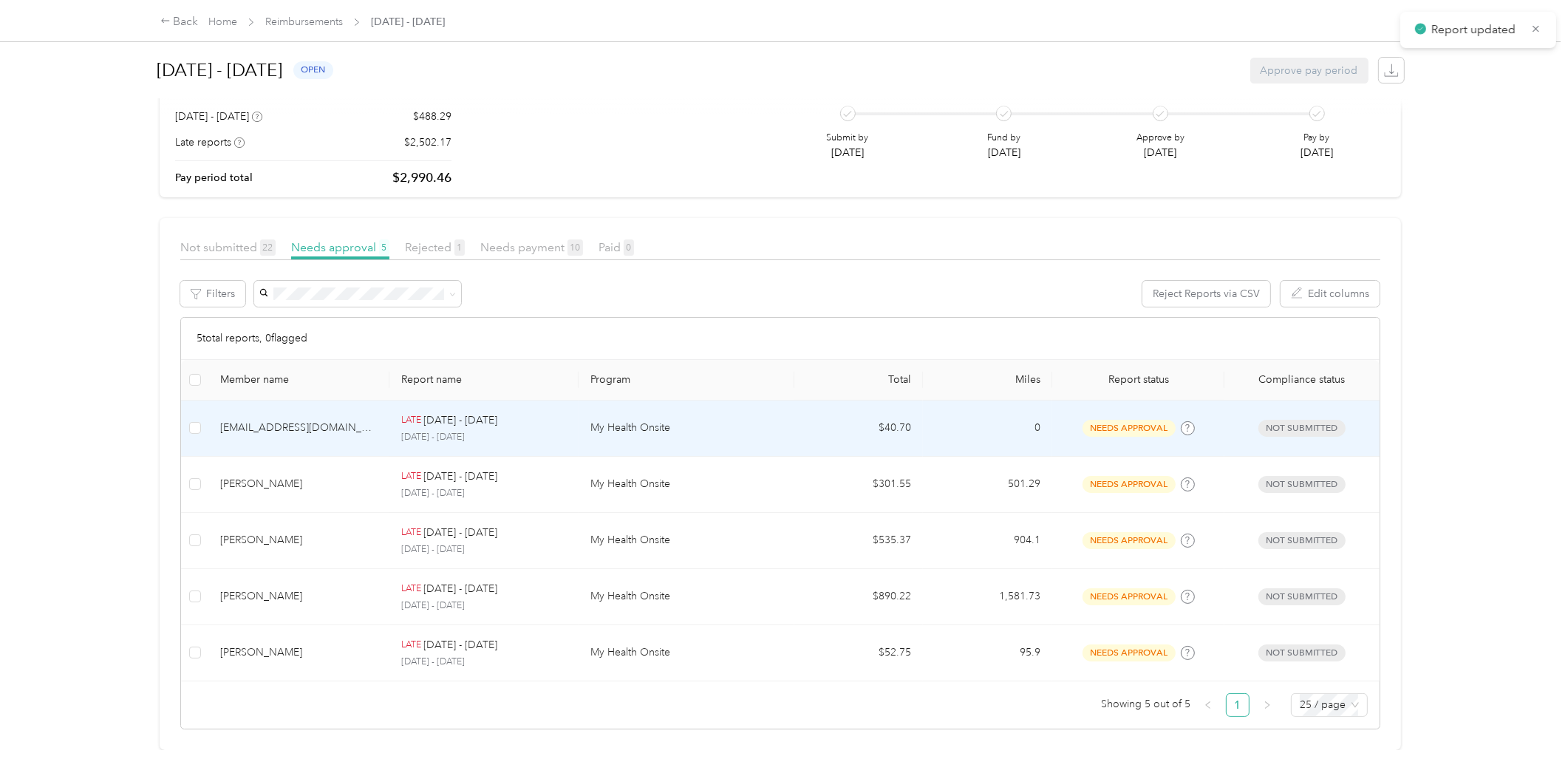
click at [379, 410] on td "[EMAIL_ADDRESS][DOMAIN_NAME]" at bounding box center [298, 428] width 181 height 56
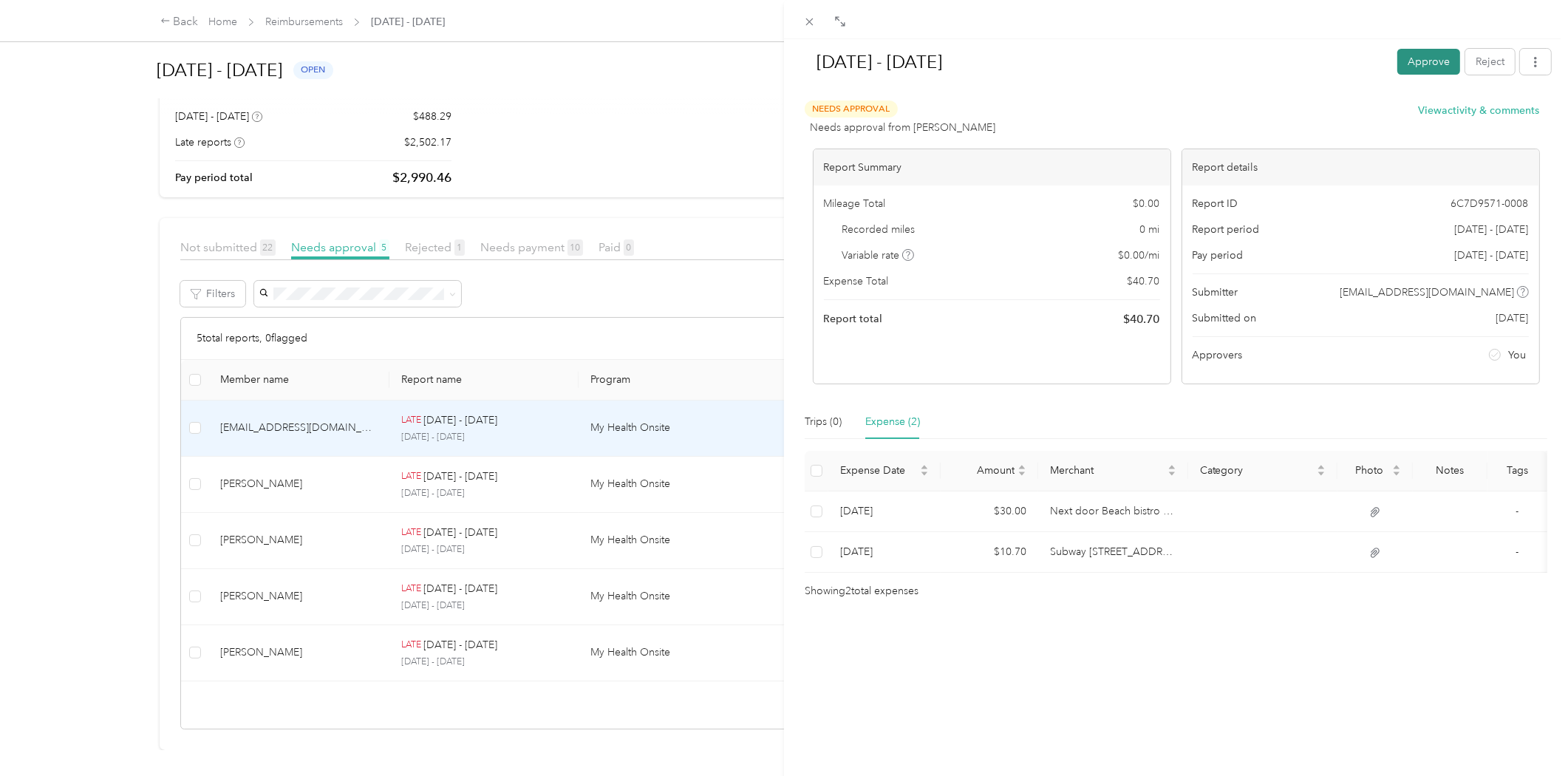
click at [1410, 63] on button "Approve" at bounding box center [1428, 62] width 63 height 26
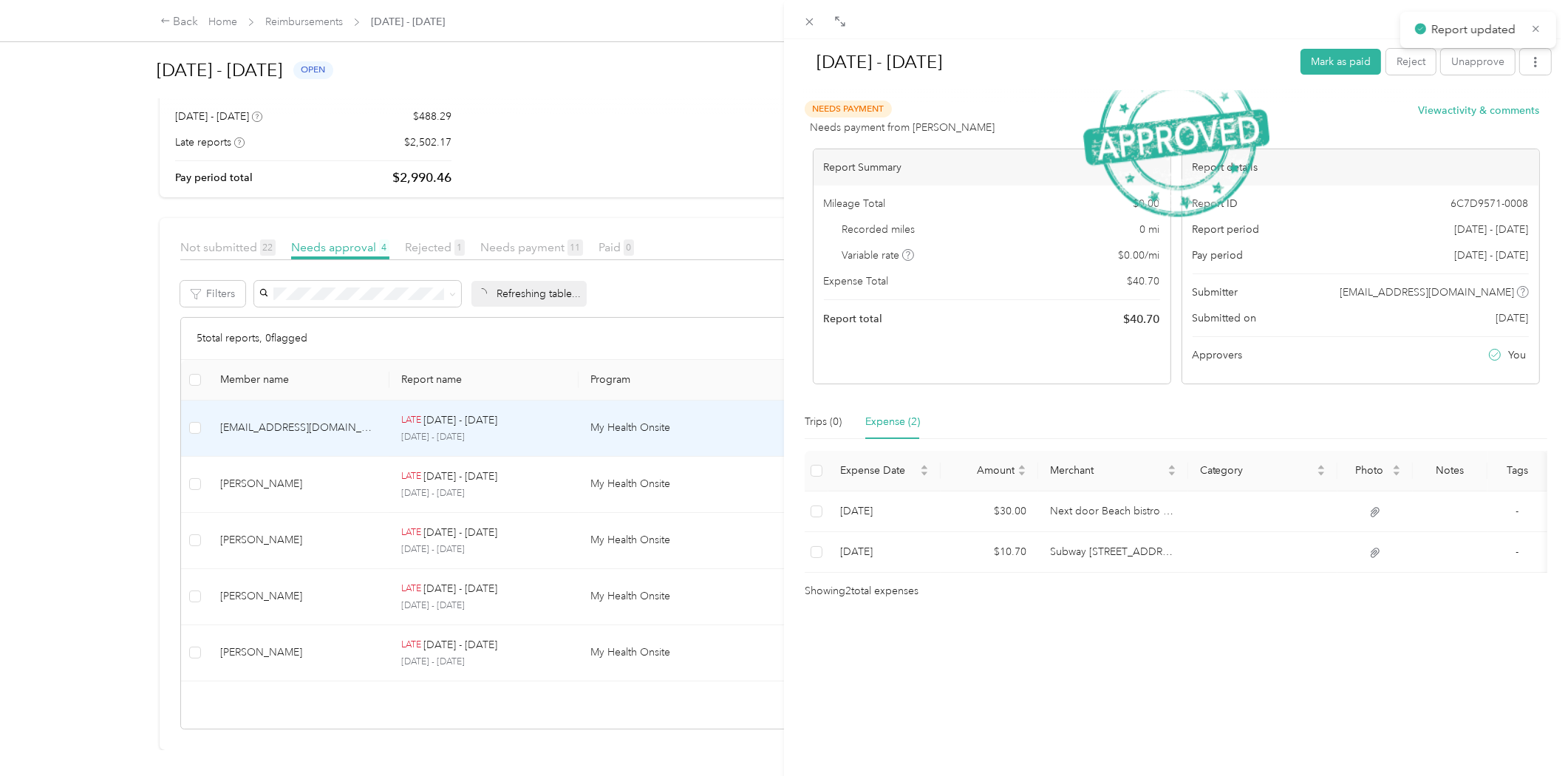
scroll to position [22, 0]
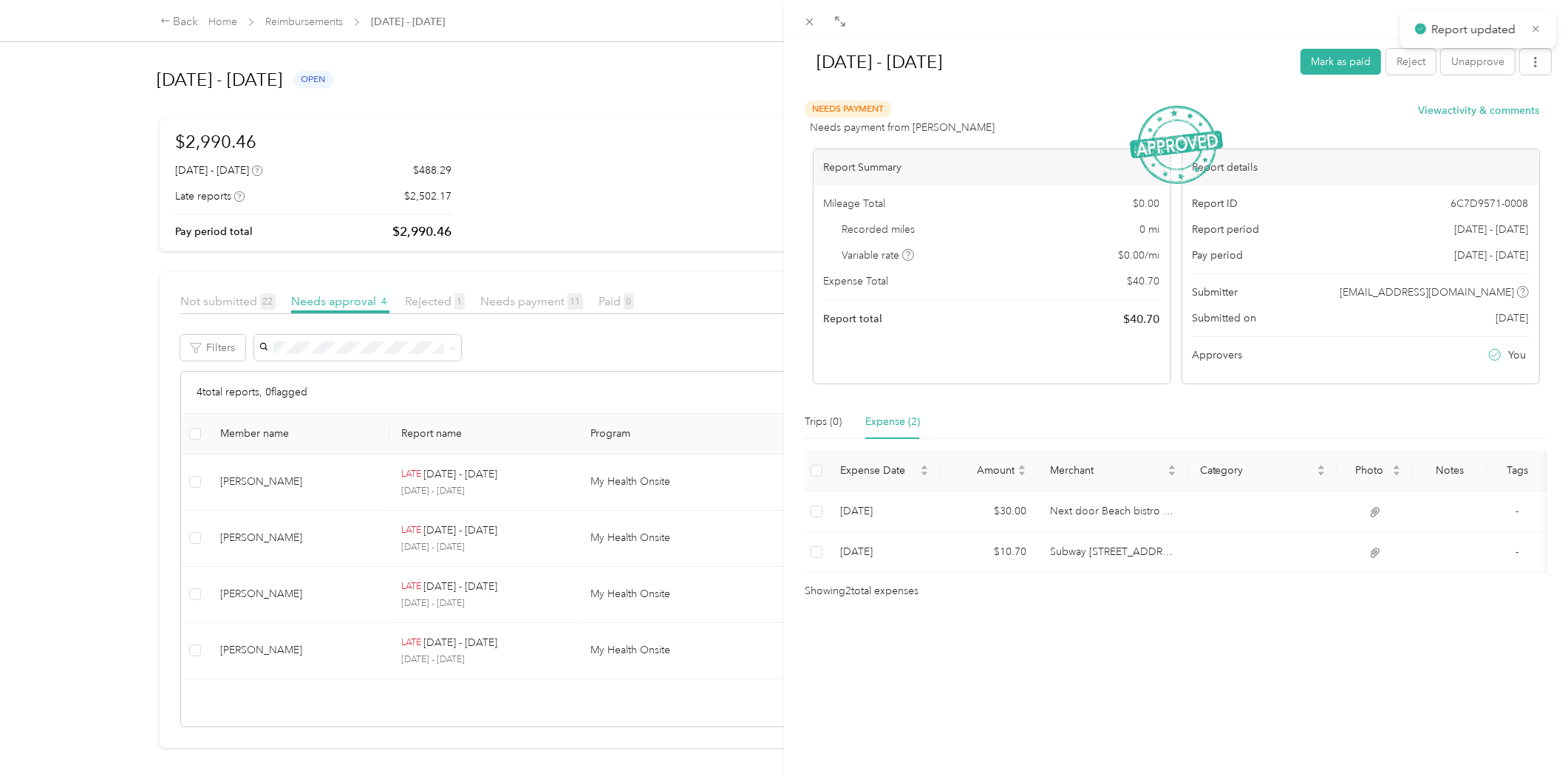
click at [323, 452] on div "[DATE] - [DATE] Mark as paid Reject Unapprove Needs Payment Needs payment from …" at bounding box center [784, 388] width 1568 height 776
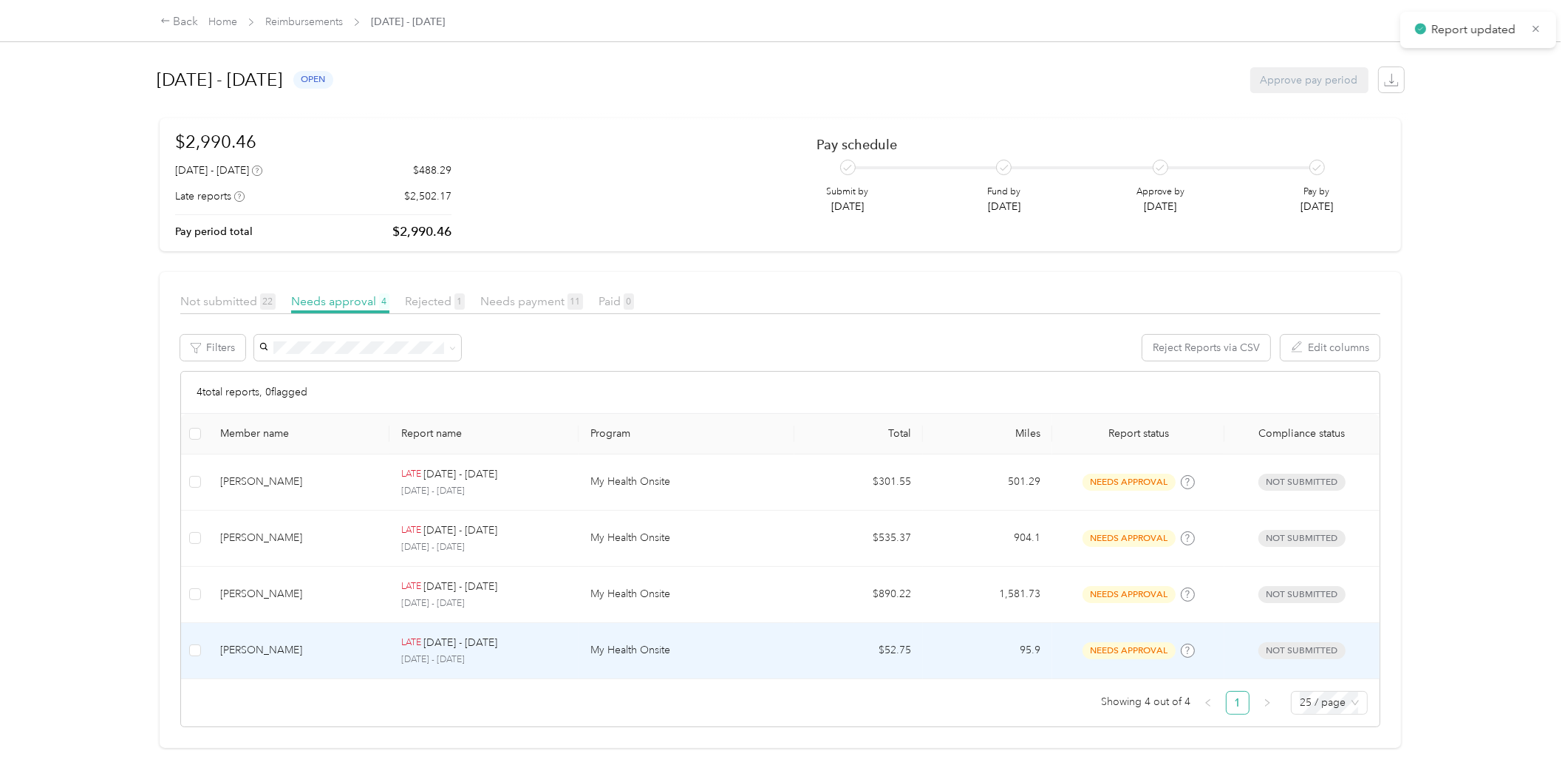
click at [305, 642] on div "[PERSON_NAME]" at bounding box center [299, 649] width 158 height 16
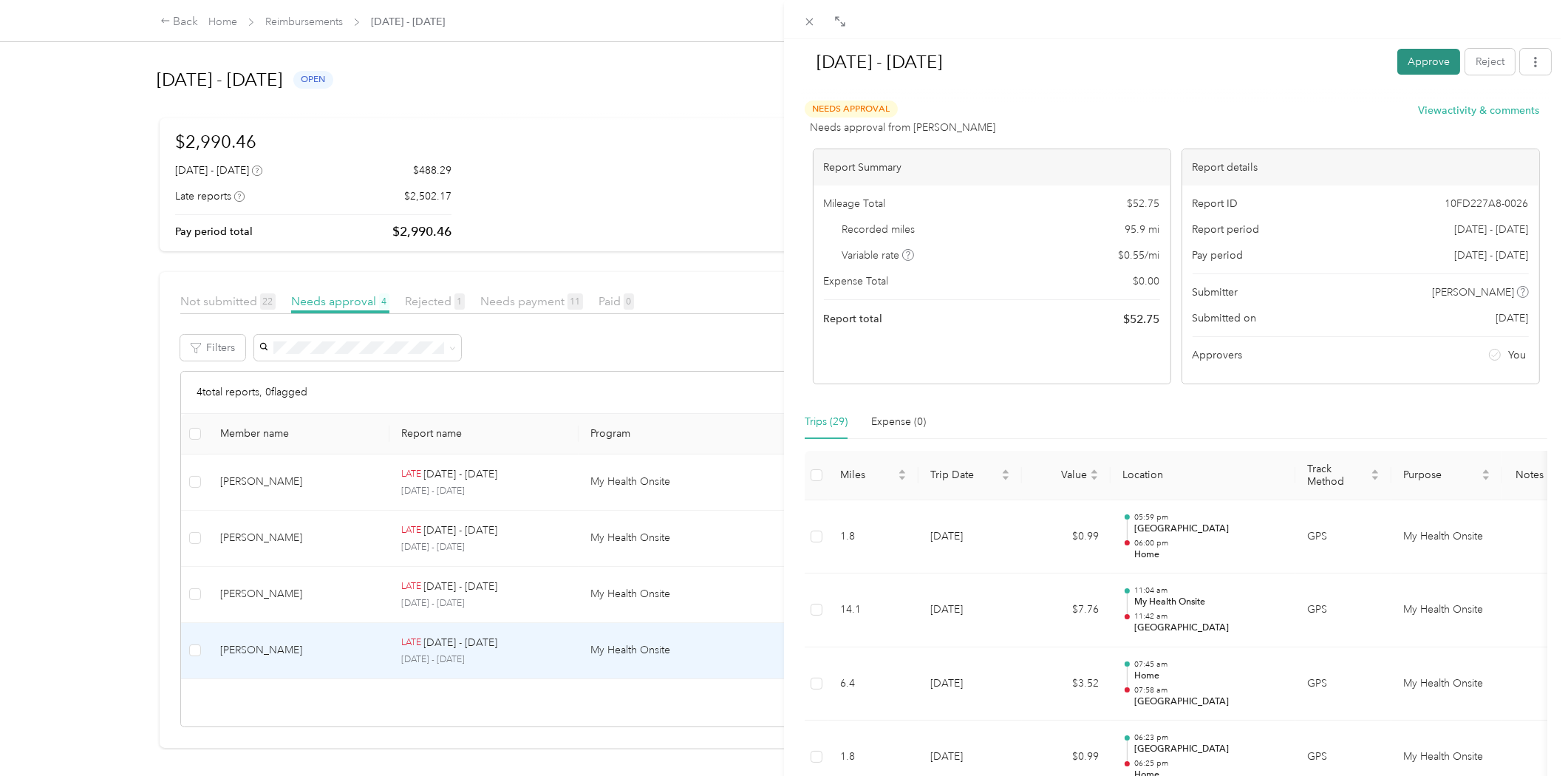
click at [1418, 65] on button "Approve" at bounding box center [1428, 62] width 63 height 26
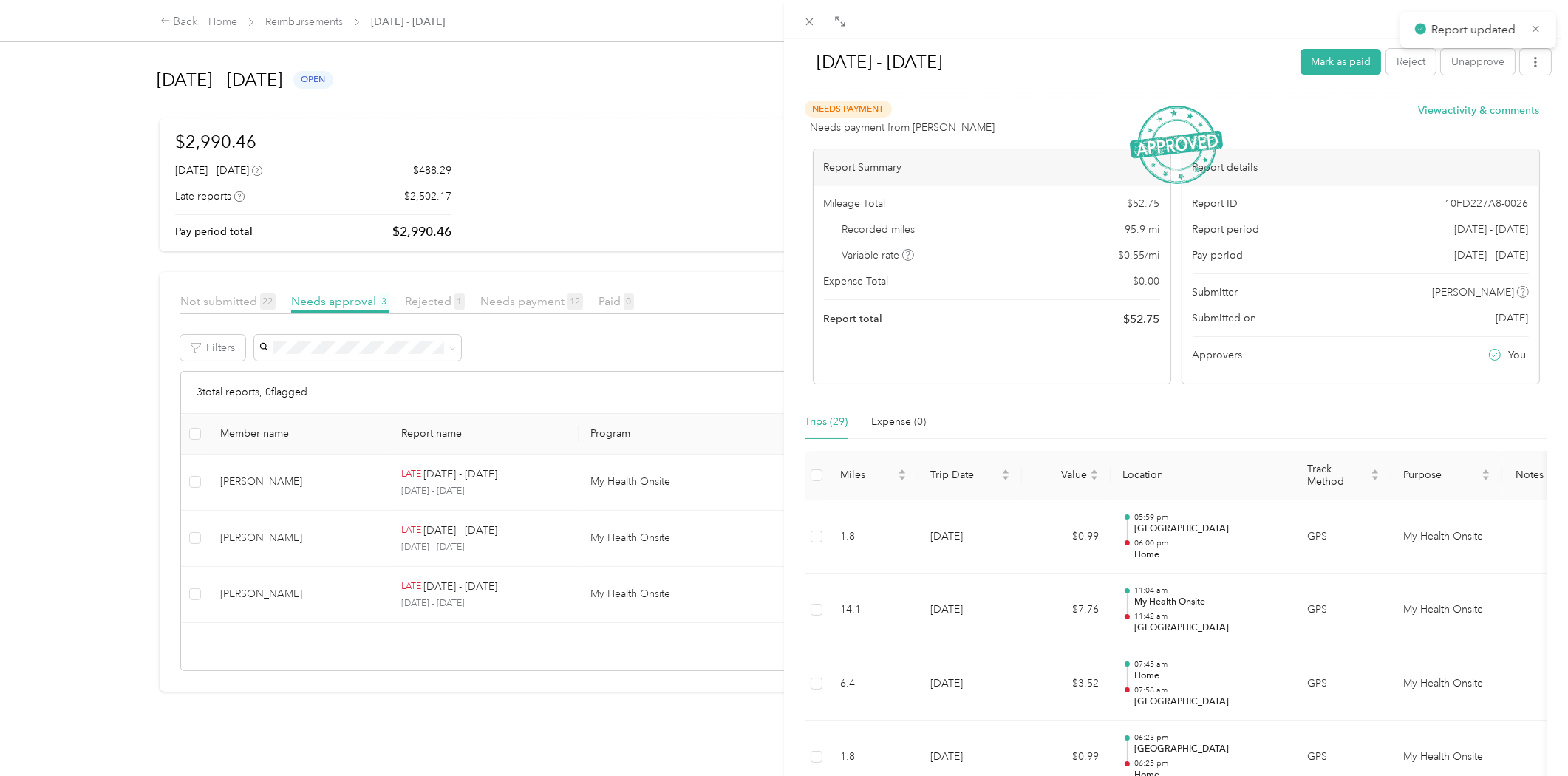
click at [347, 480] on div "[DATE] - [DATE] [PERSON_NAME] as paid Reject Unapprove Needs Payment Needs paym…" at bounding box center [784, 388] width 1568 height 776
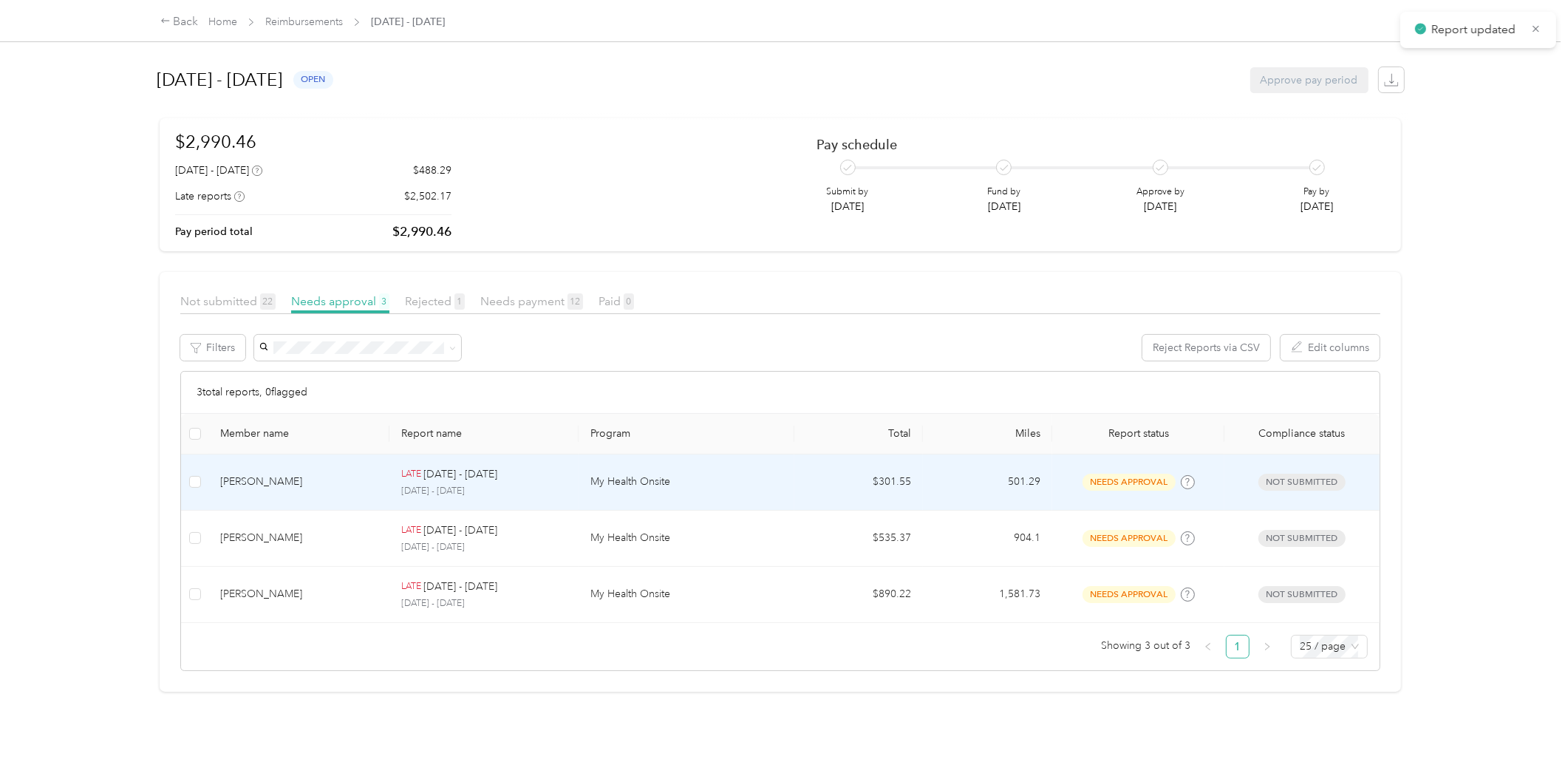
click at [360, 485] on div "[PERSON_NAME]" at bounding box center [299, 481] width 158 height 16
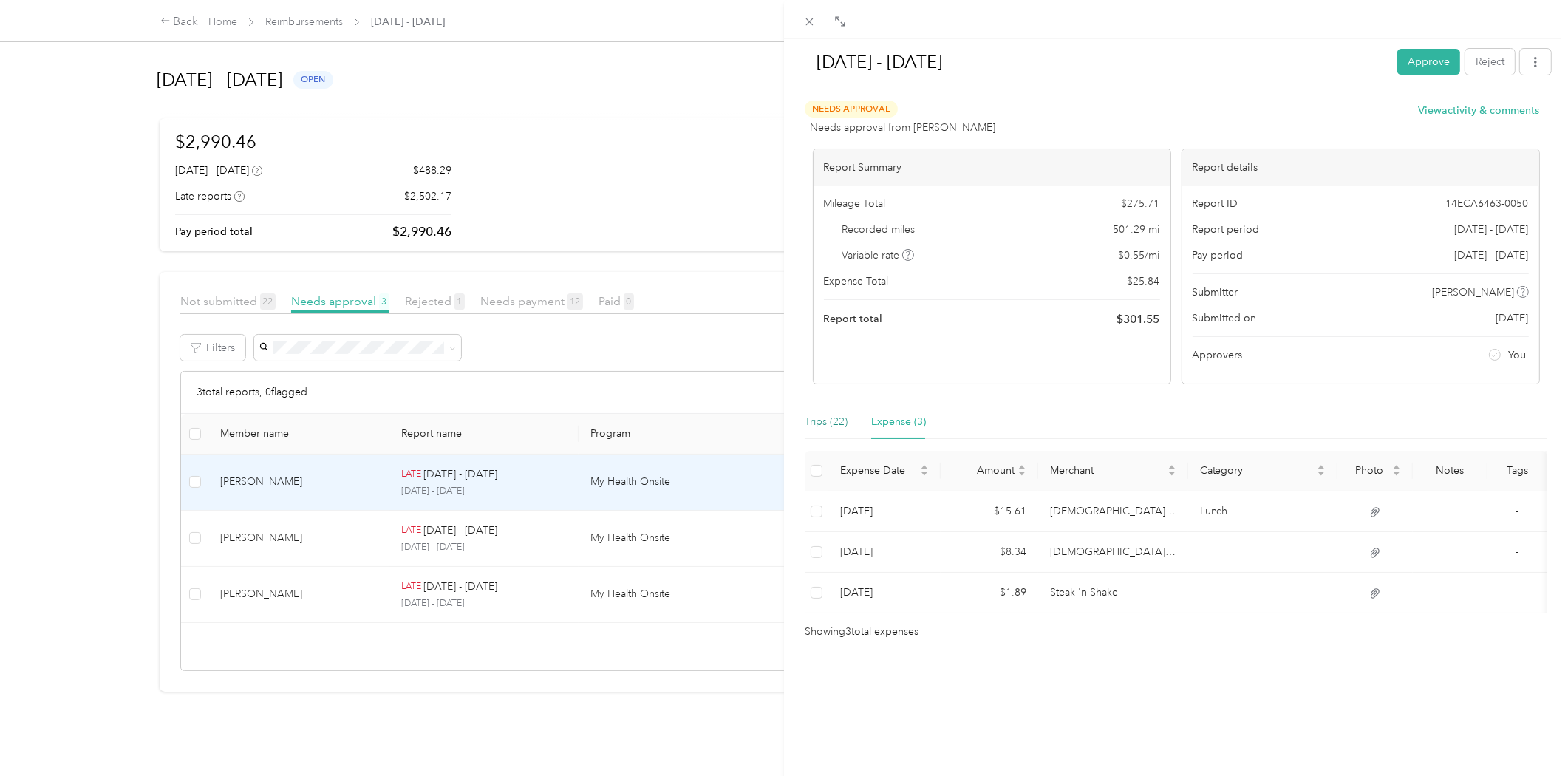
click at [836, 421] on div "Trips (22)" at bounding box center [826, 421] width 43 height 16
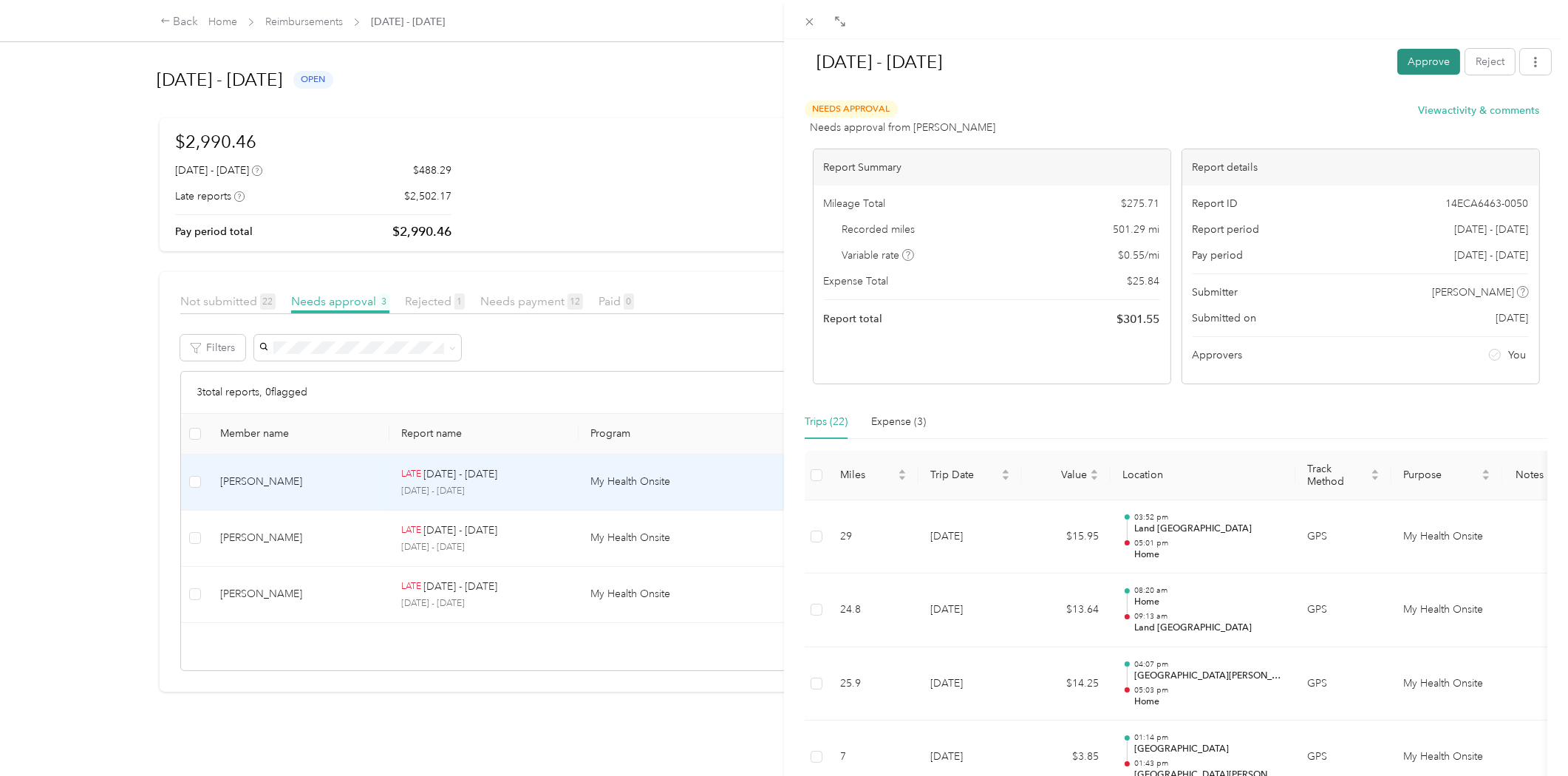
click at [1412, 61] on button "Approve" at bounding box center [1428, 62] width 63 height 26
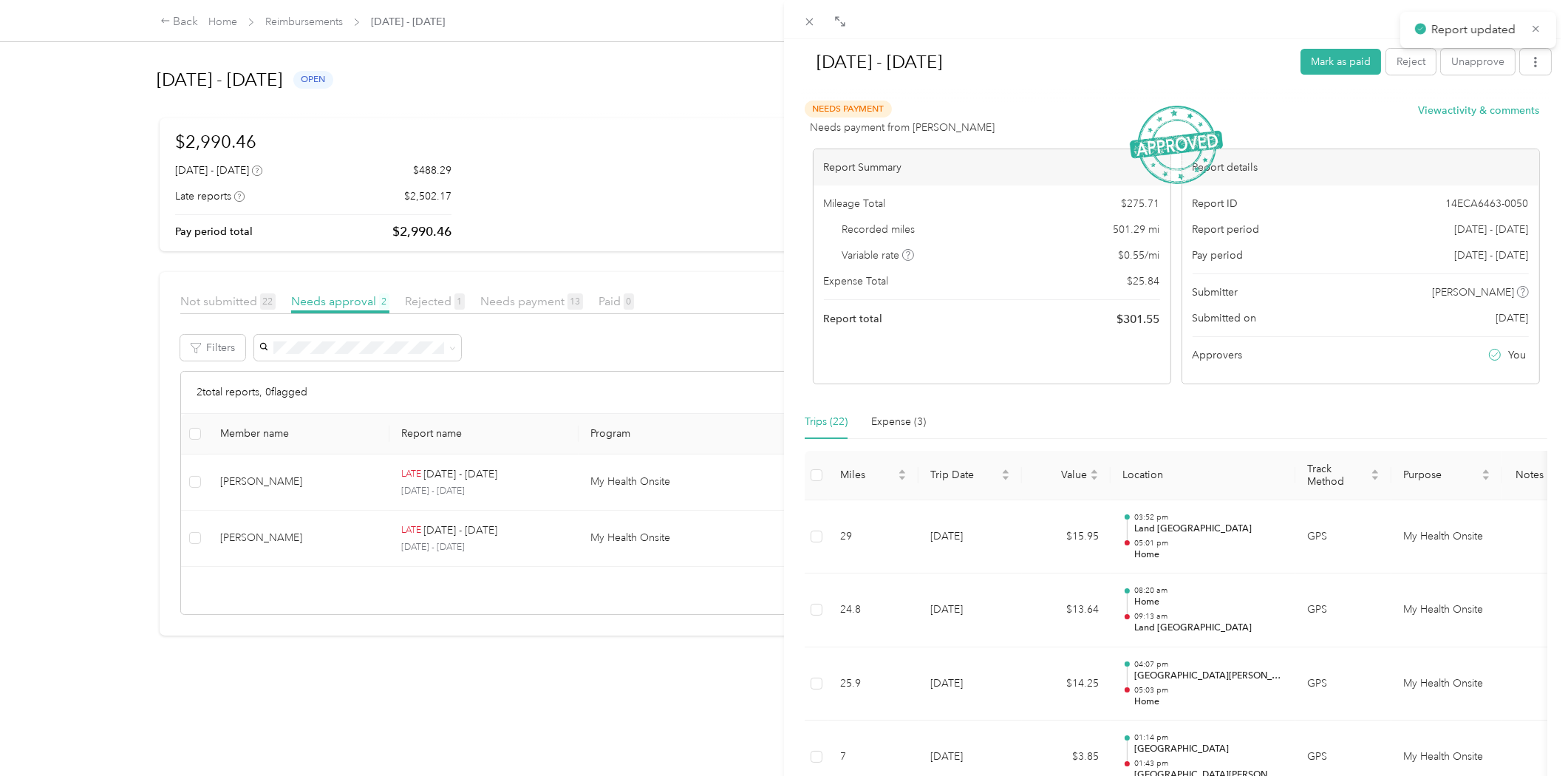
click at [316, 488] on div "[DATE] - [DATE] [PERSON_NAME] as paid Reject Unapprove Needs Payment Needs paym…" at bounding box center [784, 388] width 1568 height 776
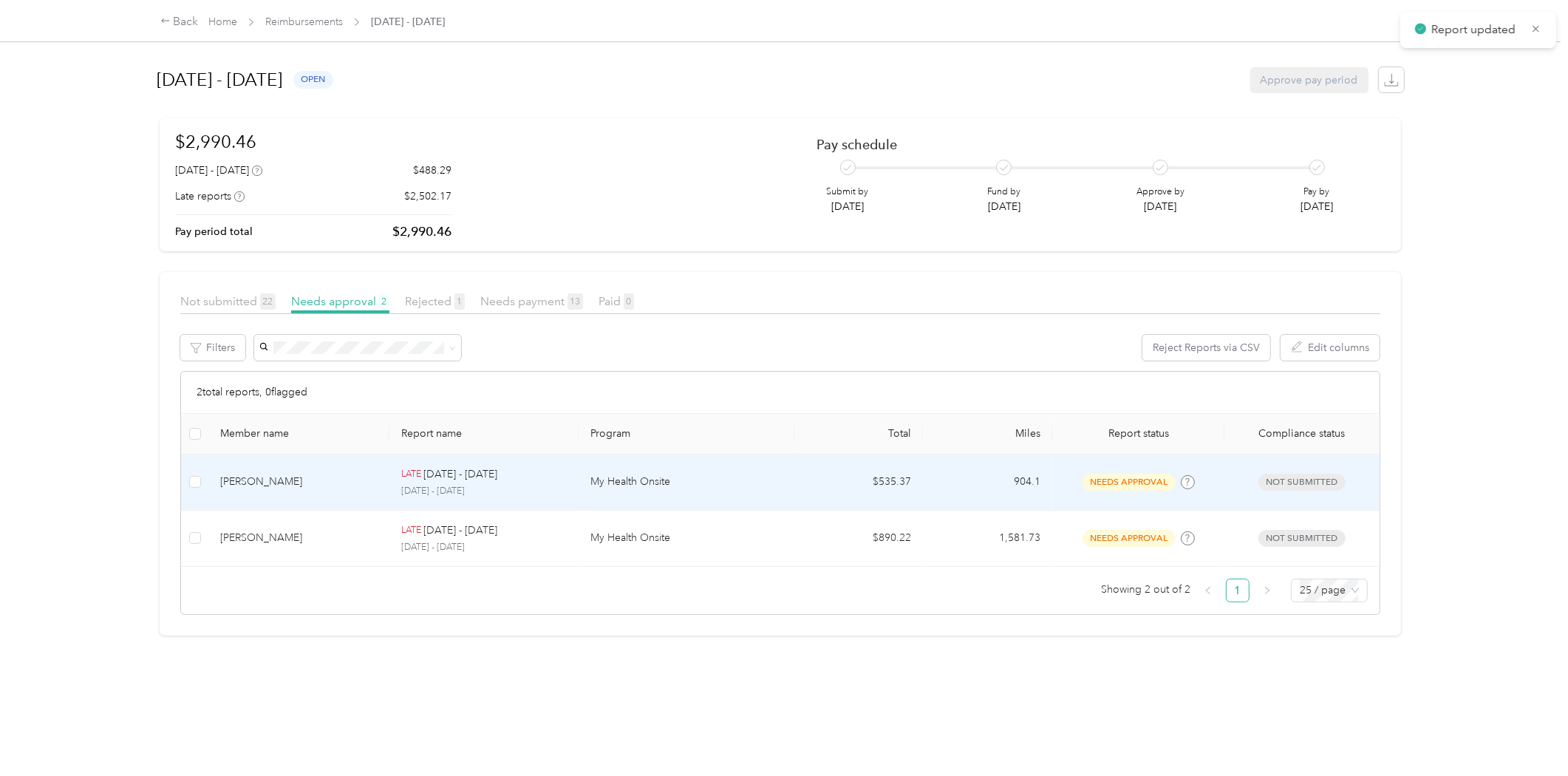
click at [316, 488] on div "[PERSON_NAME]" at bounding box center [299, 481] width 158 height 16
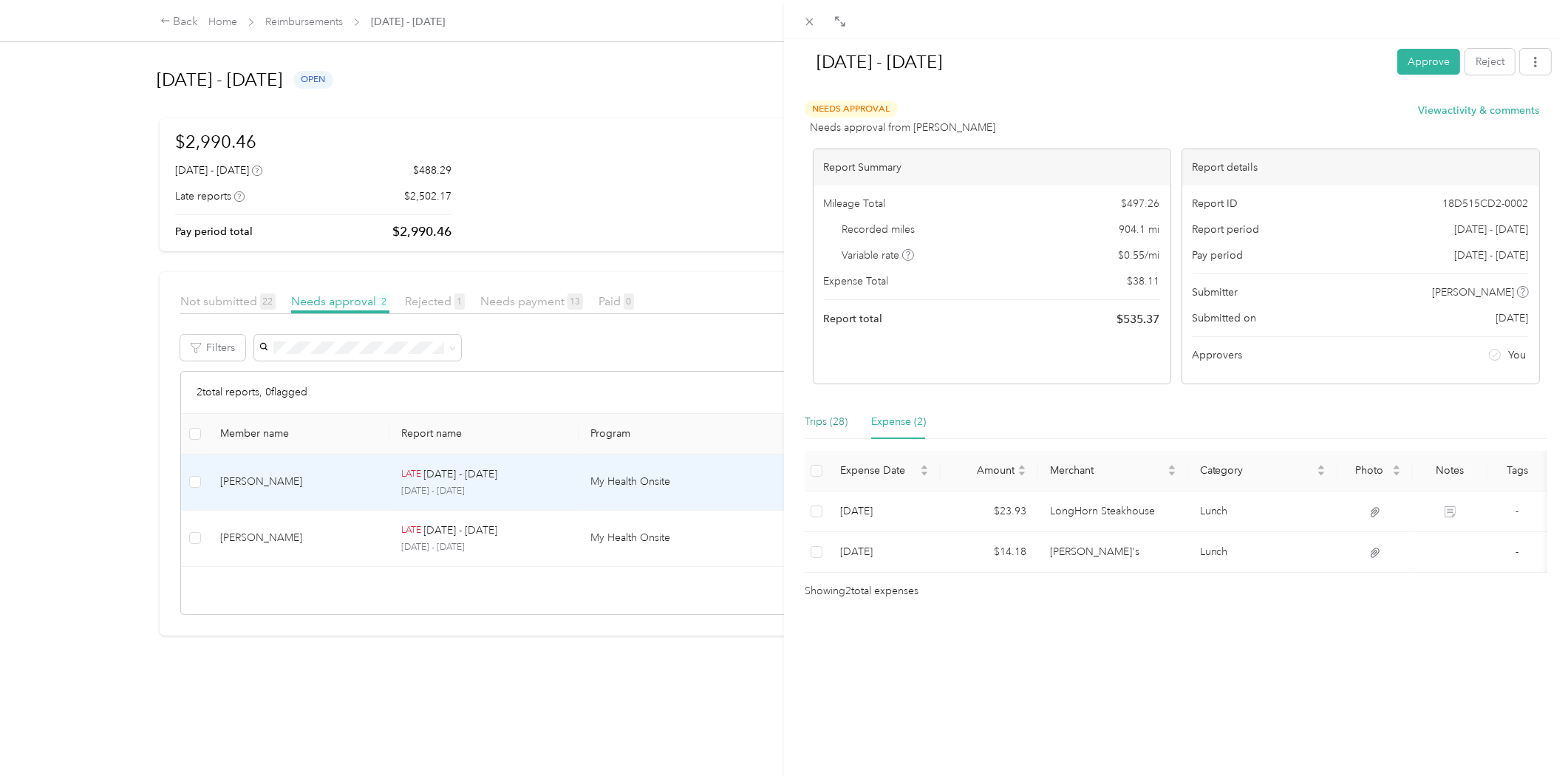
click at [815, 424] on div "Trips (28)" at bounding box center [826, 421] width 43 height 16
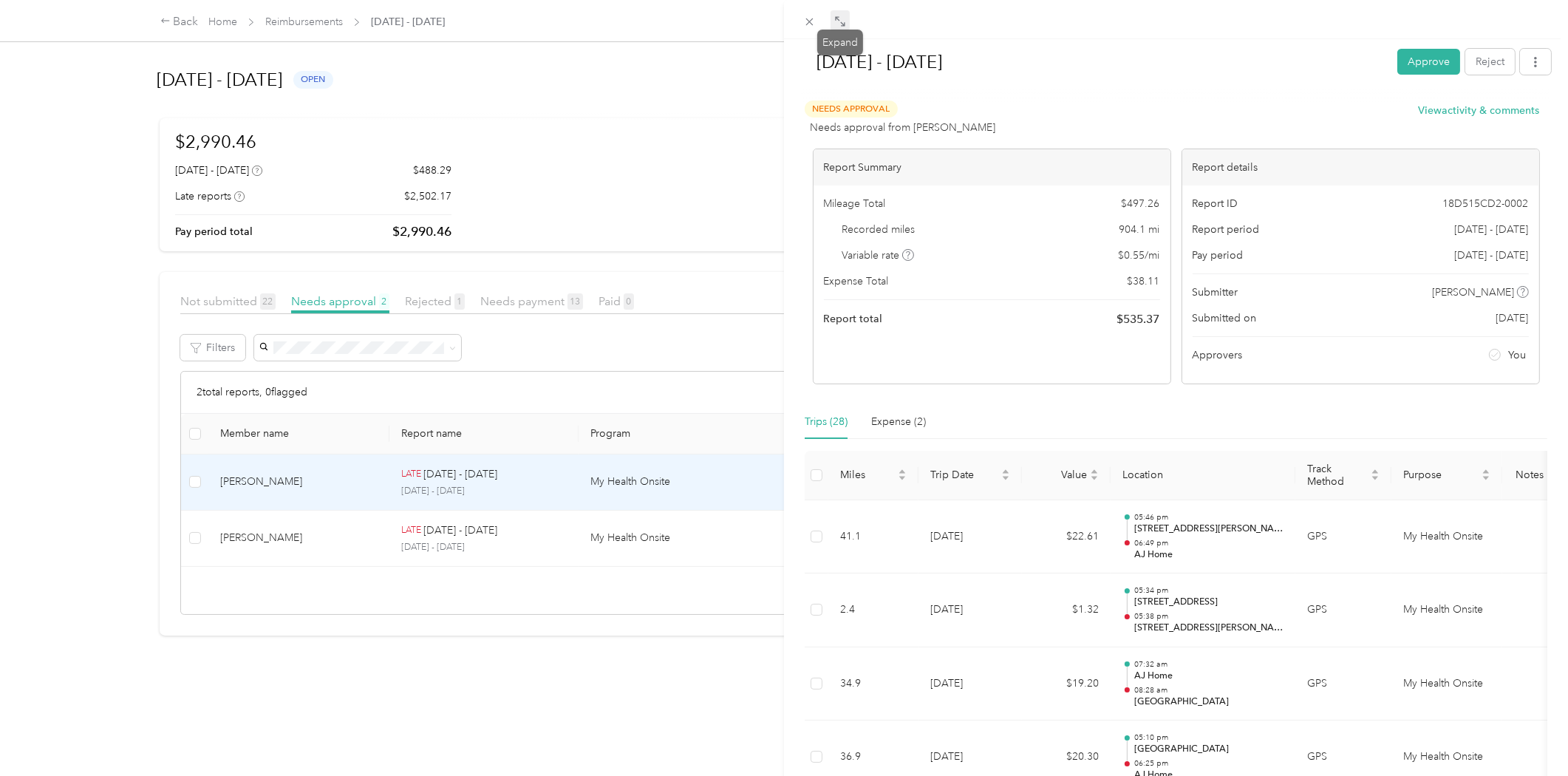
click at [839, 19] on icon at bounding box center [840, 22] width 12 height 12
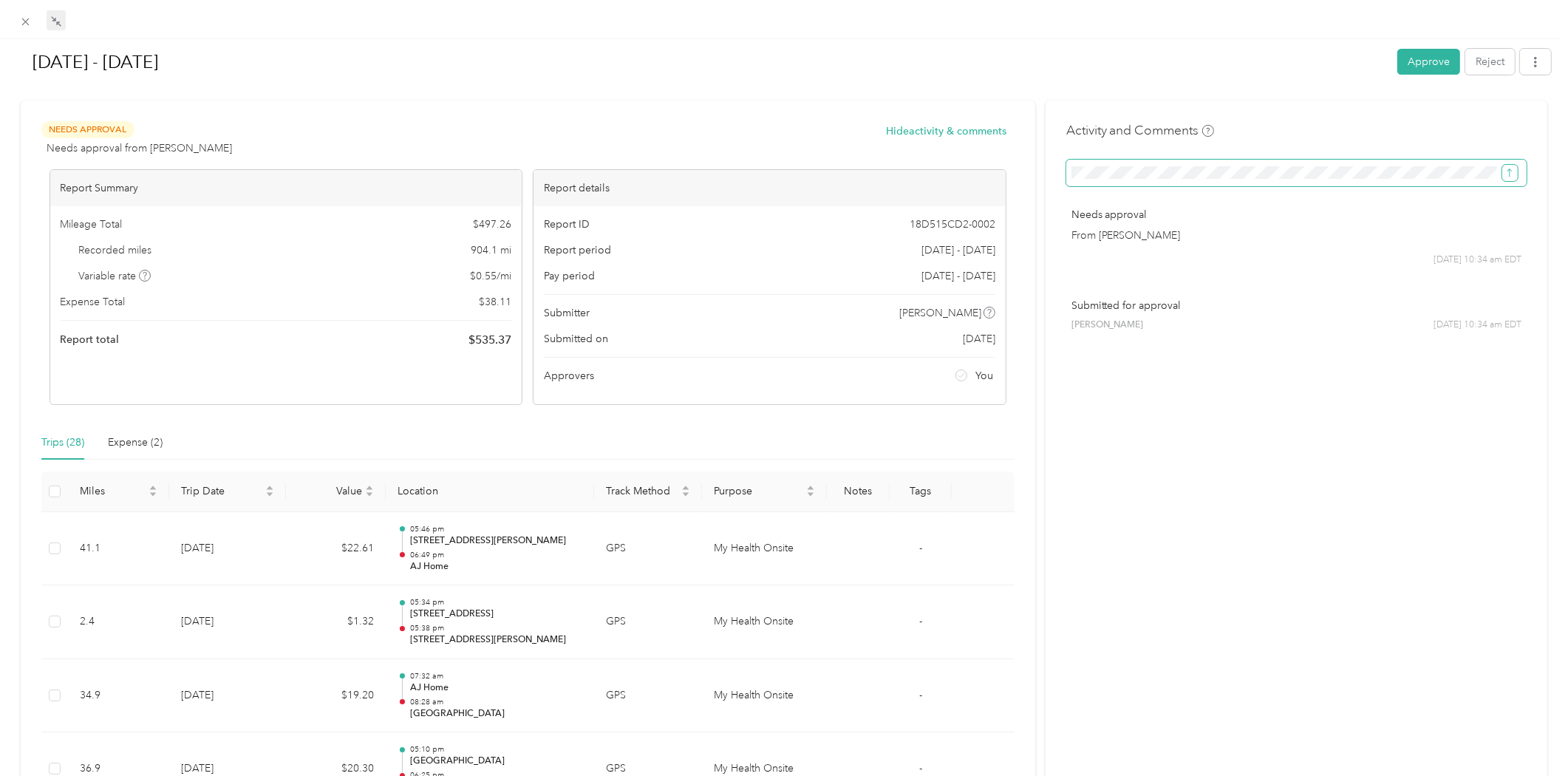
click at [1505, 172] on icon "submit" at bounding box center [1510, 172] width 10 height 10
click at [1422, 59] on button "Approve" at bounding box center [1428, 62] width 63 height 26
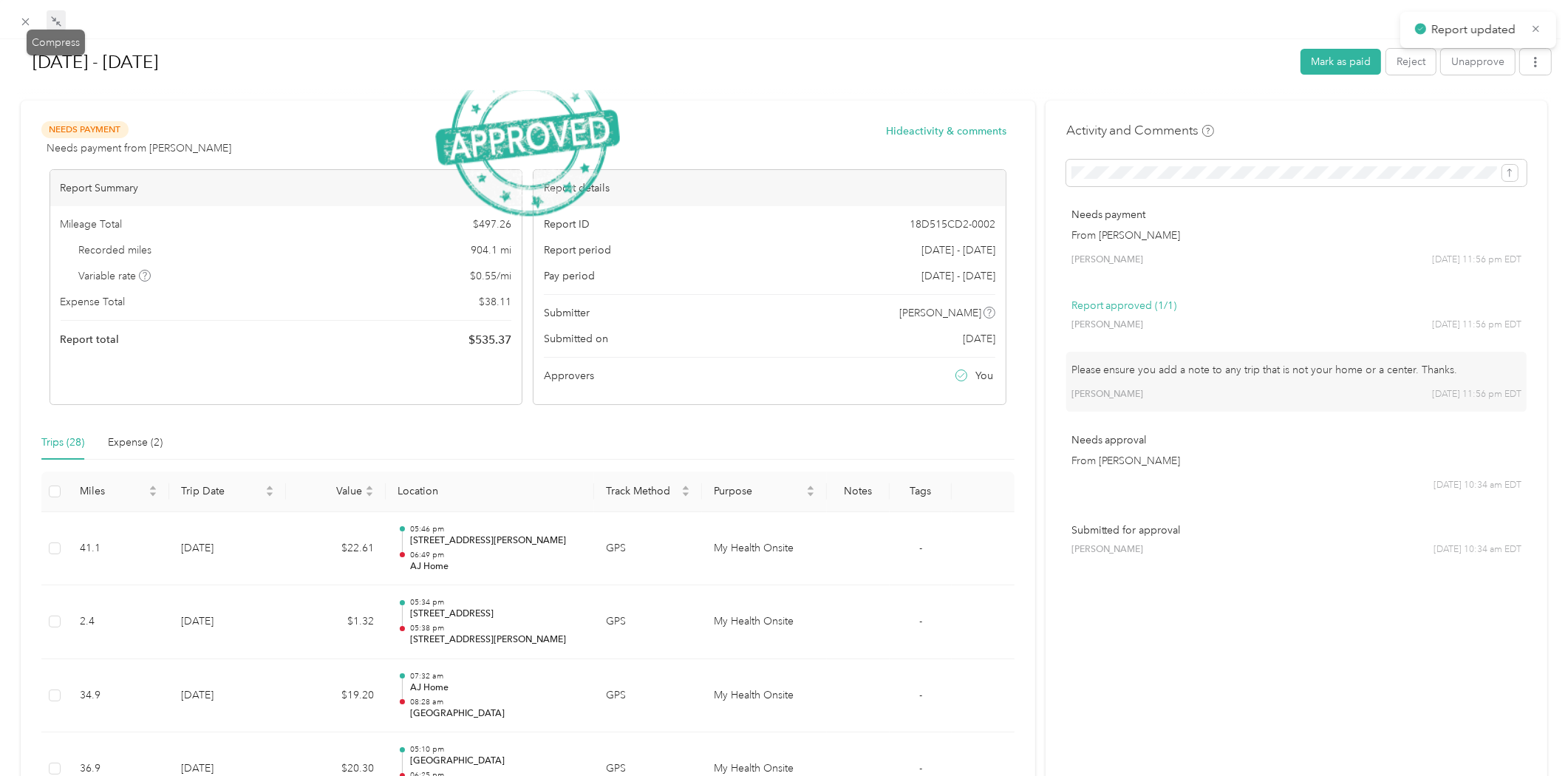
click at [56, 22] on icon at bounding box center [58, 23] width 5 height 5
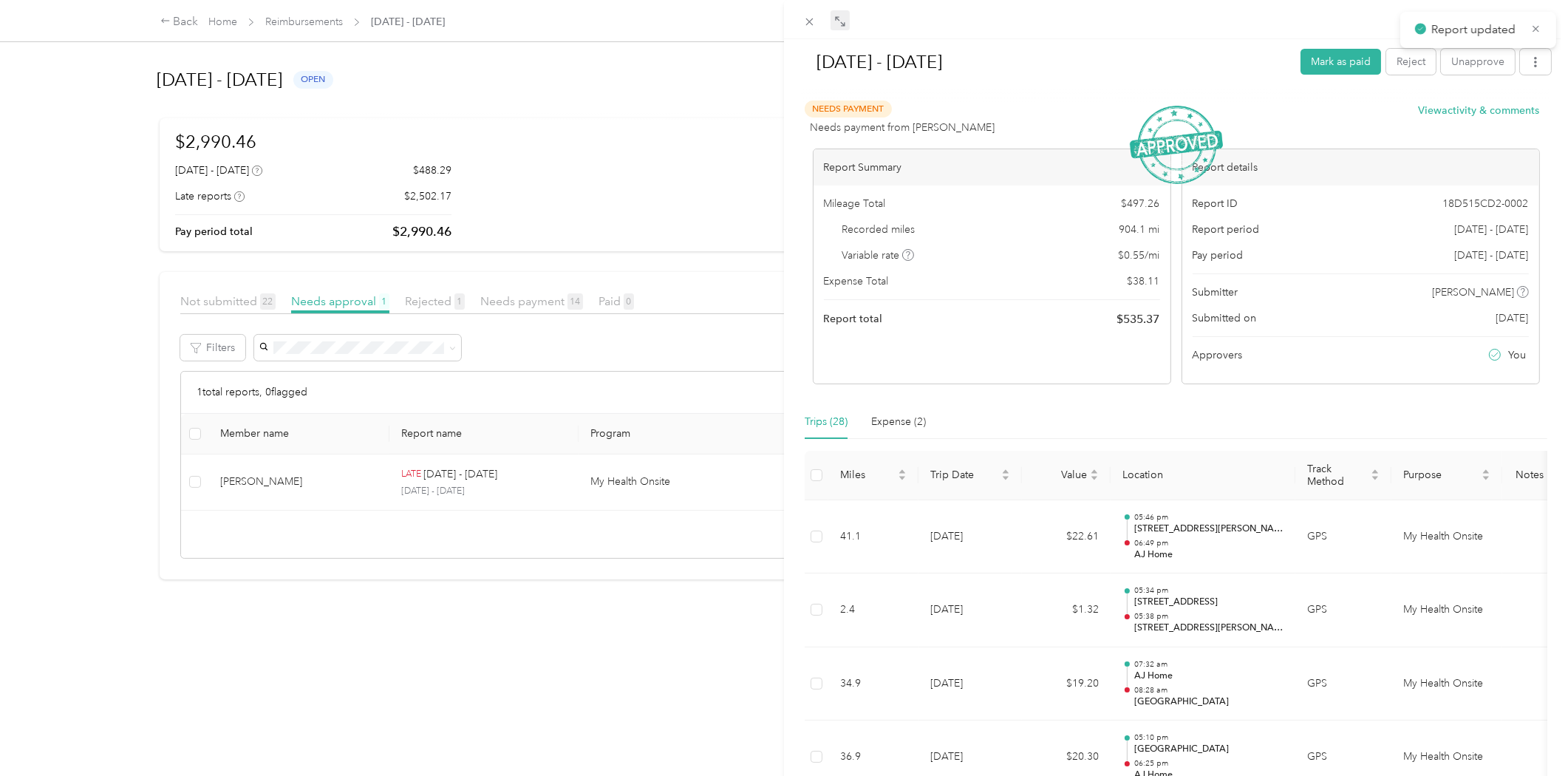
click at [290, 470] on div "[DATE] - [DATE] Mark as paid Reject Unapprove Needs Payment Needs payment from …" at bounding box center [784, 388] width 1568 height 776
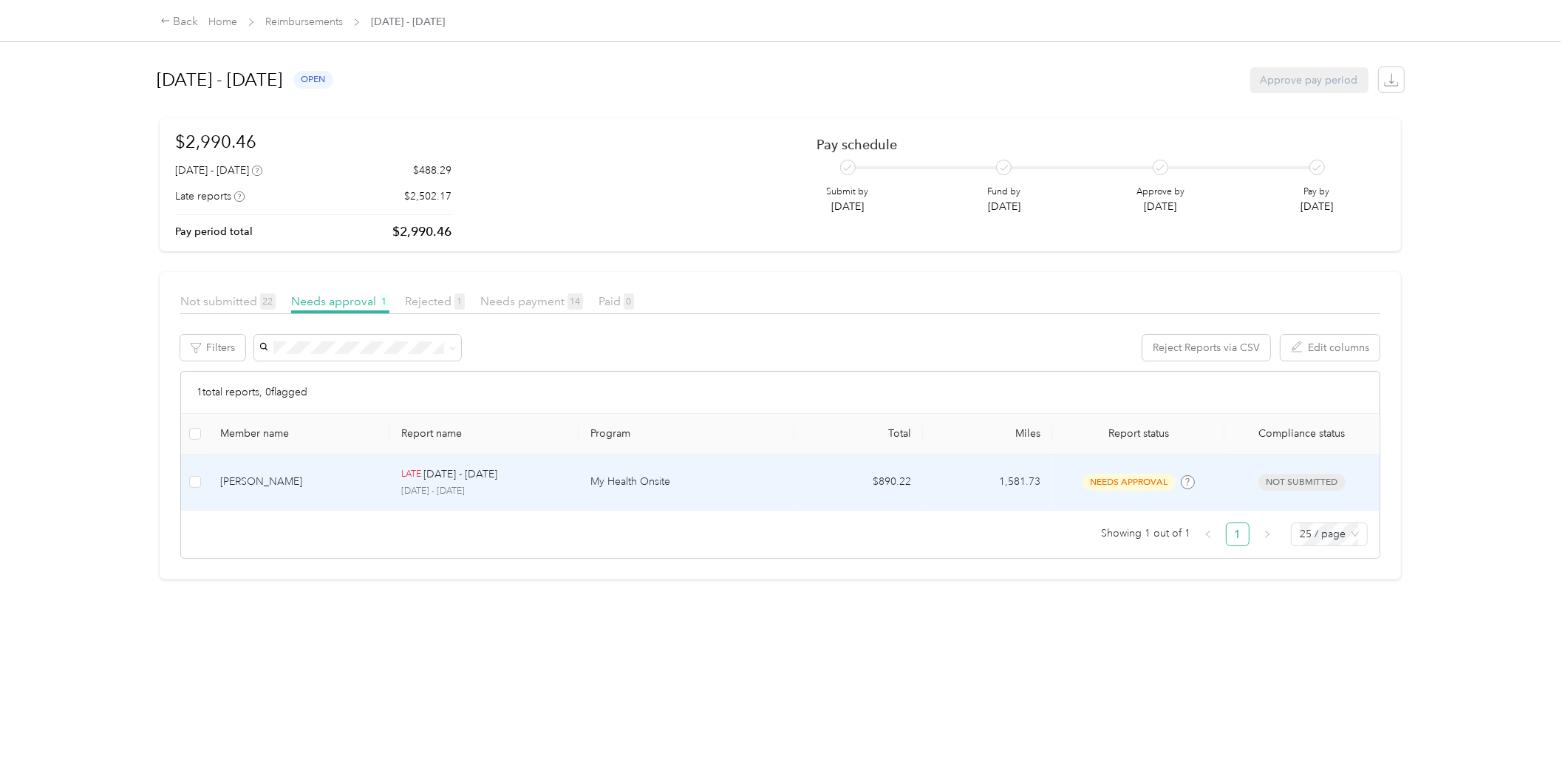
click at [866, 482] on td "$890.22" at bounding box center [859, 483] width 129 height 56
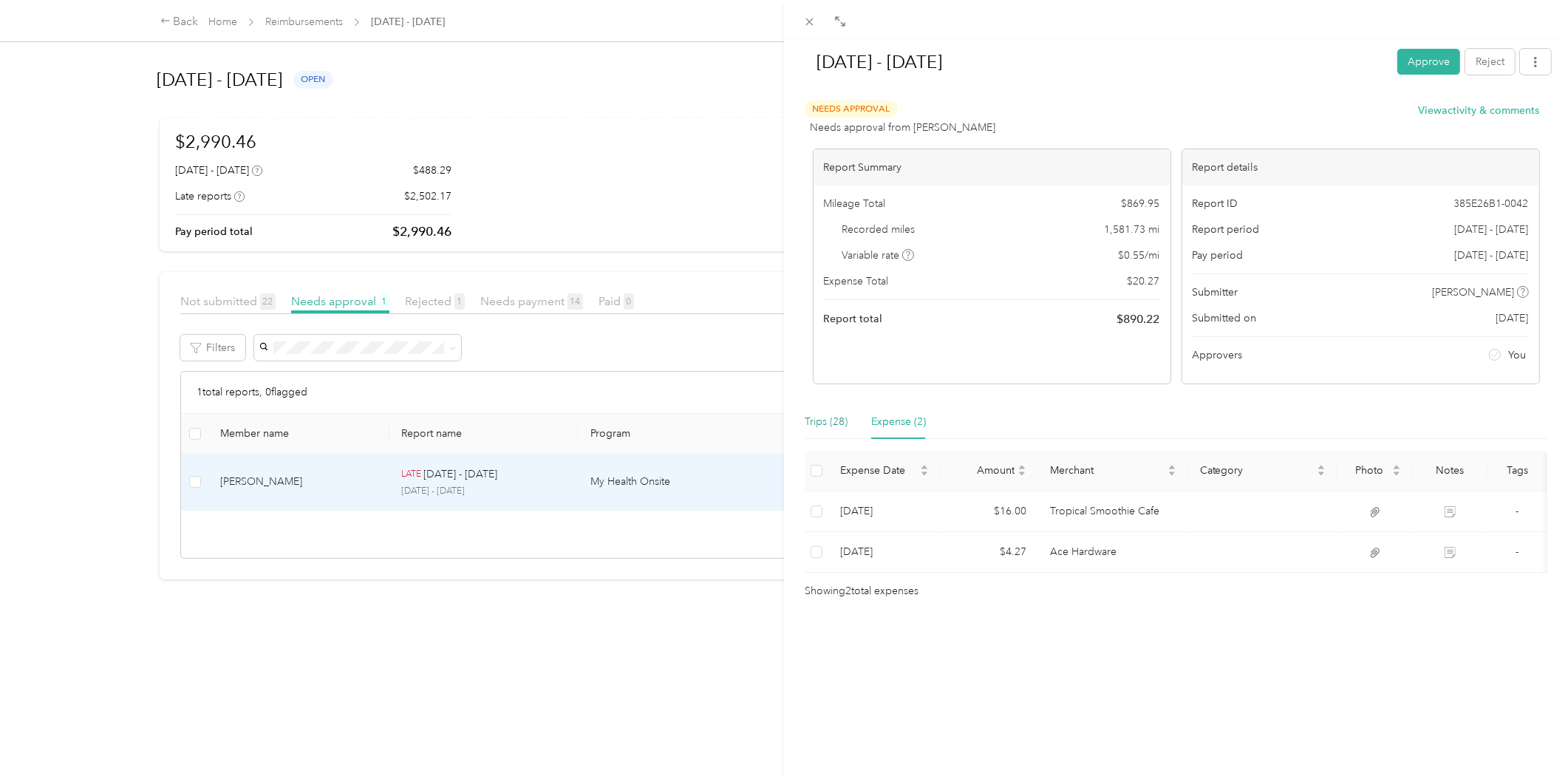
click at [819, 416] on div "Trips (28)" at bounding box center [826, 421] width 43 height 16
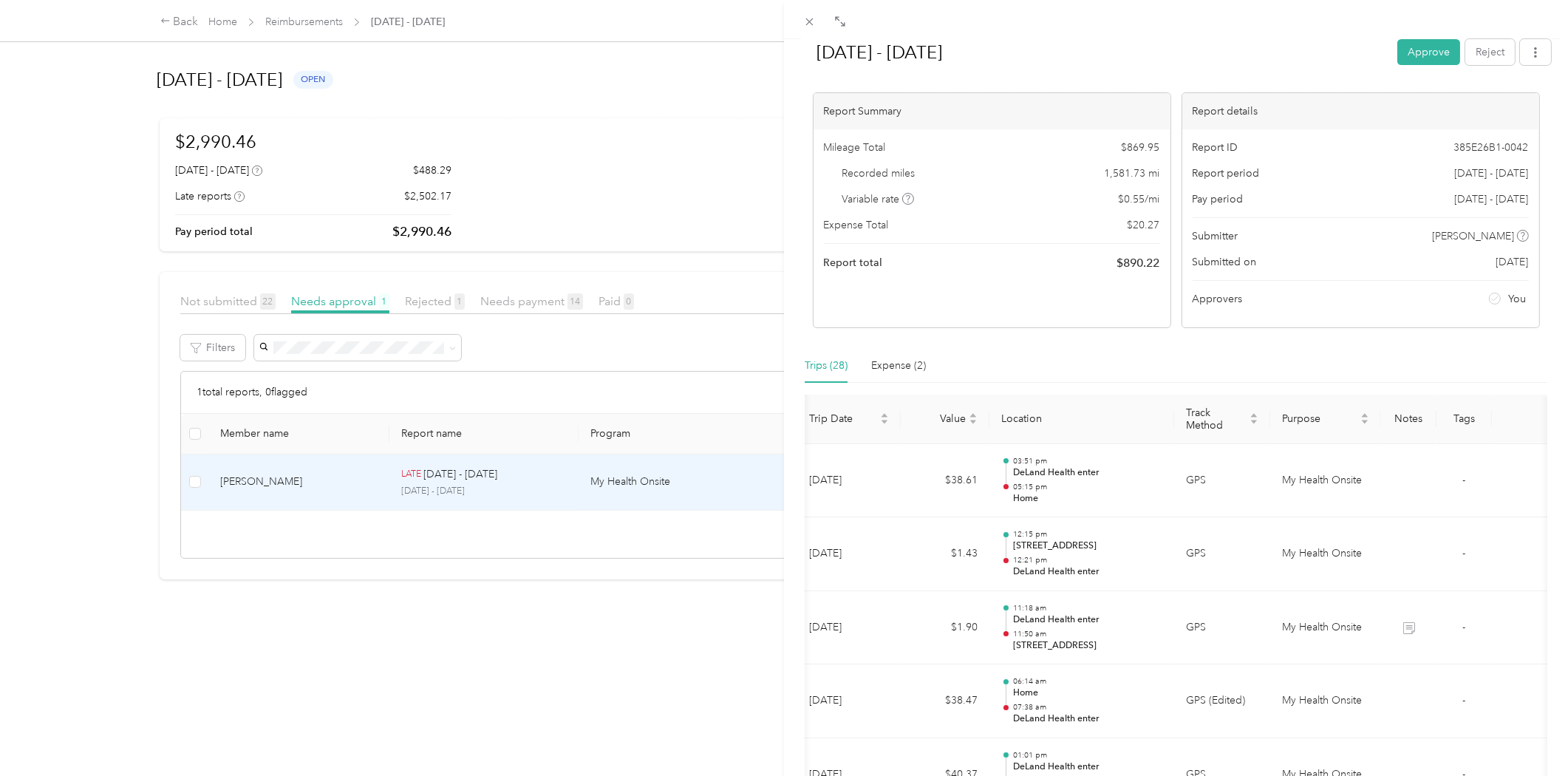
scroll to position [53, 0]
click at [1407, 48] on button "Approve" at bounding box center [1428, 52] width 63 height 26
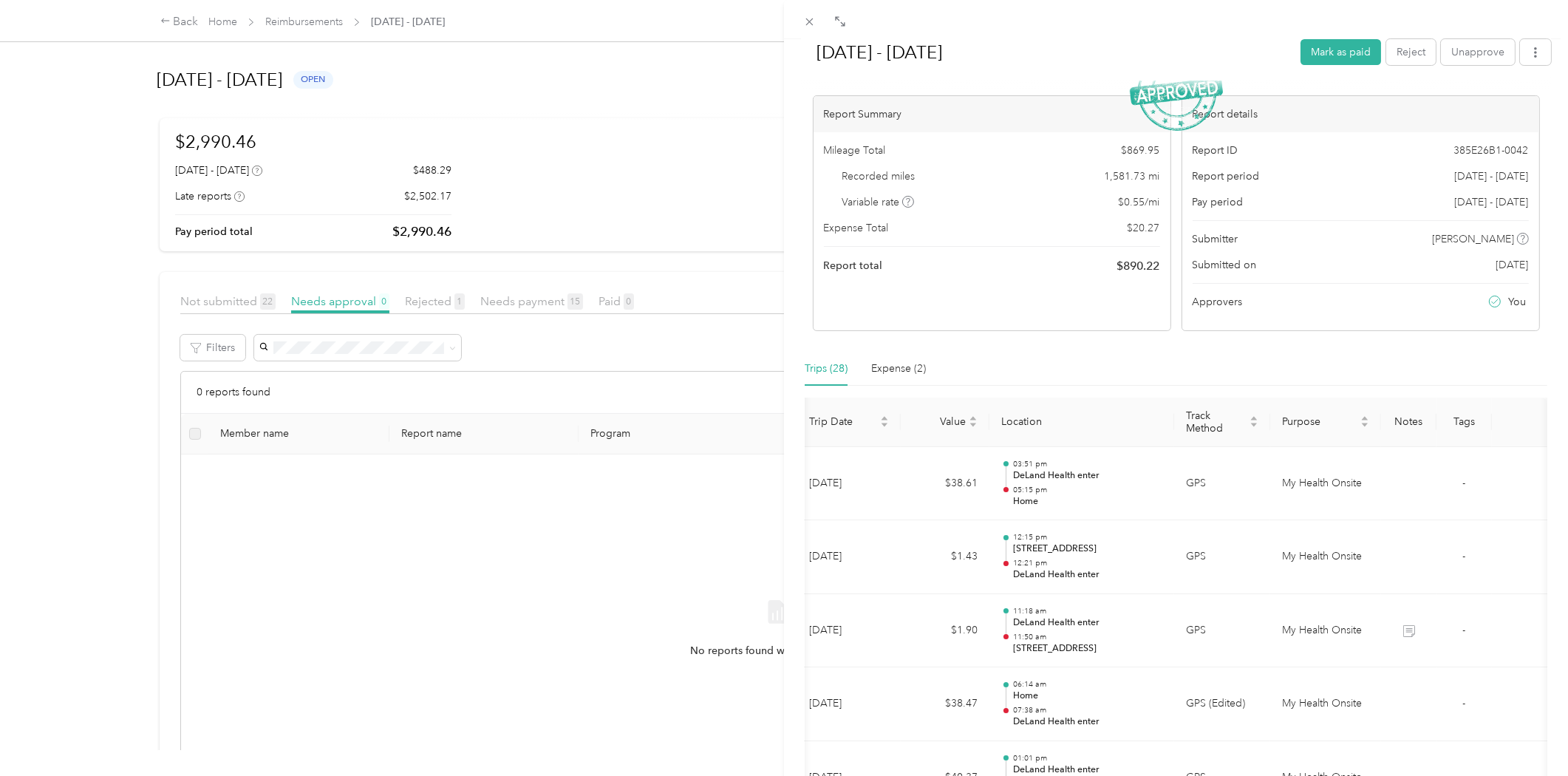
click at [326, 22] on div "[DATE] - [DATE] Mark as paid Reject Unapprove Needs Payment Needs payment from …" at bounding box center [784, 388] width 1568 height 776
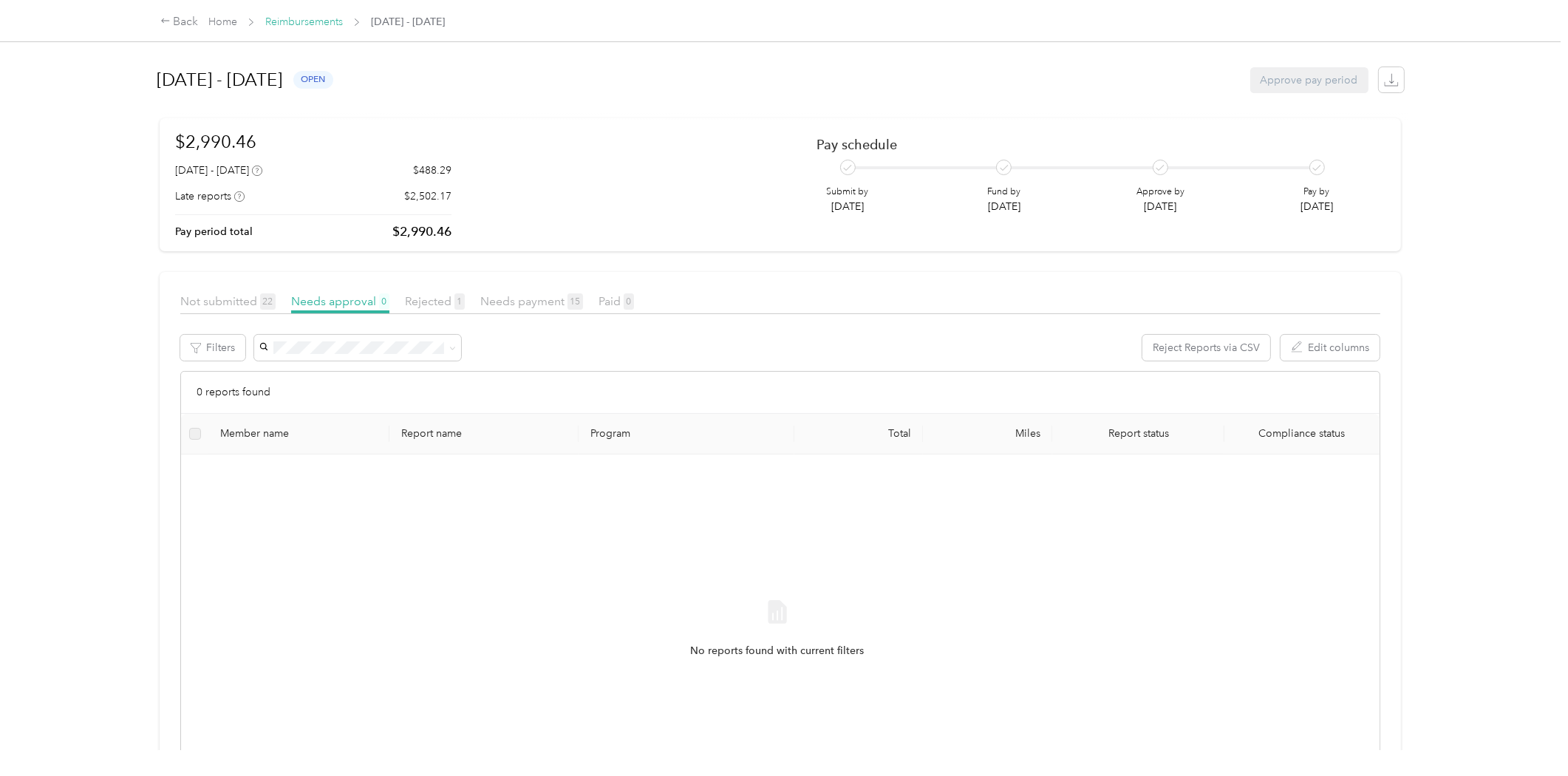
click at [292, 21] on link "Reimbursements" at bounding box center [304, 22] width 78 height 12
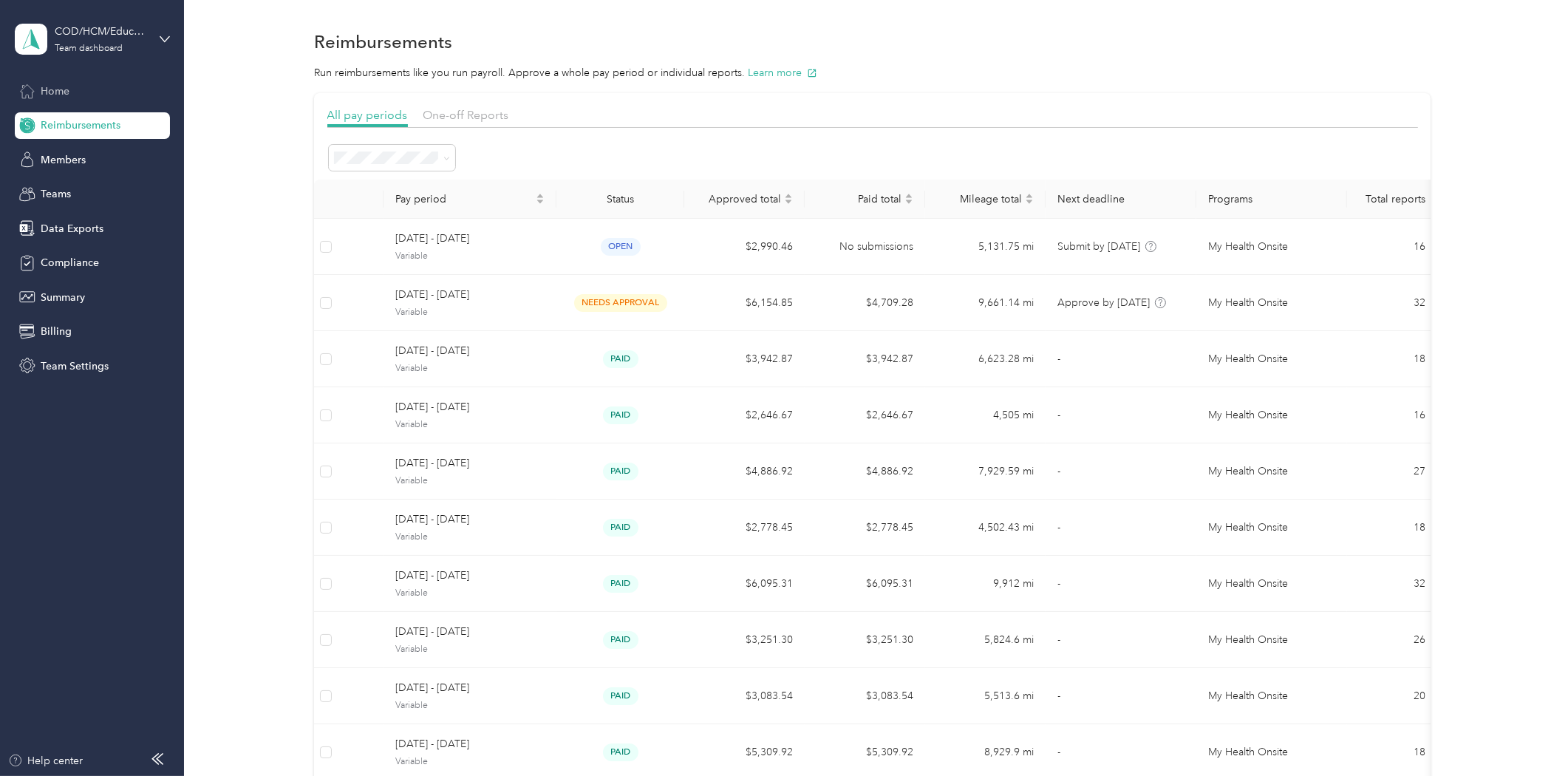
click at [32, 91] on icon at bounding box center [26, 90] width 16 height 16
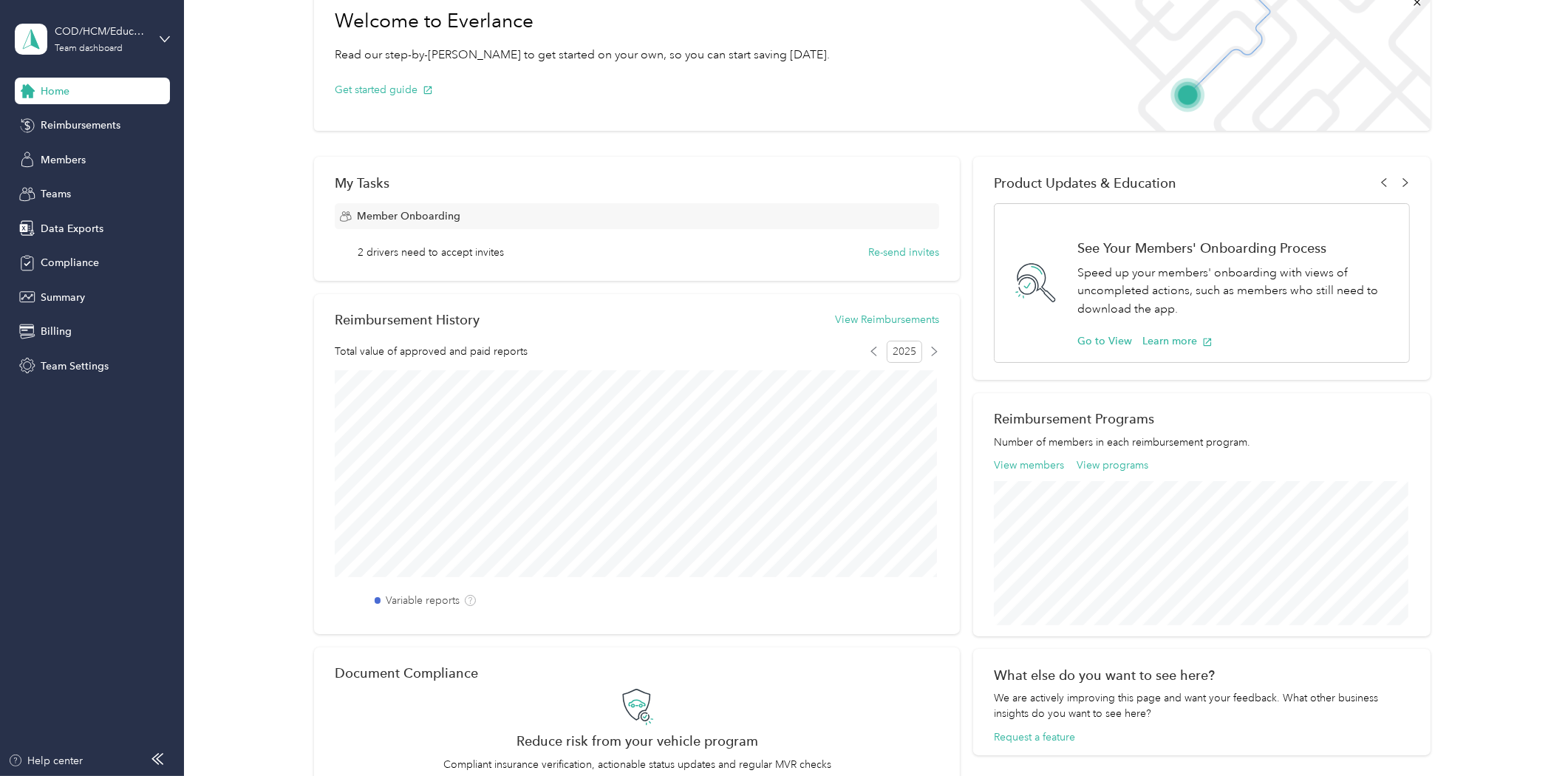
scroll to position [85, 0]
click at [869, 354] on icon at bounding box center [874, 351] width 9 height 9
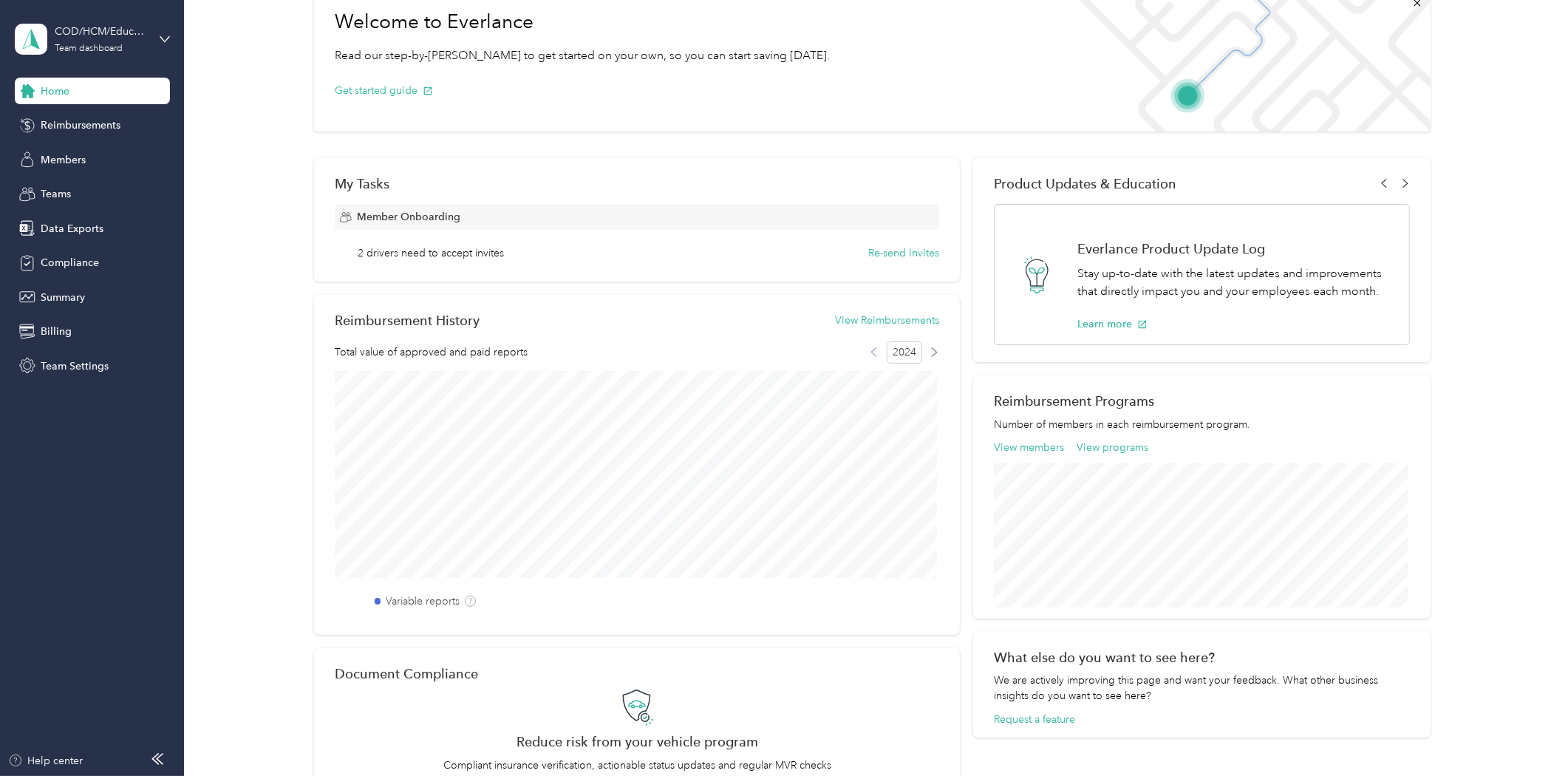
click at [869, 351] on icon at bounding box center [874, 351] width 9 height 9
click at [929, 353] on icon at bounding box center [934, 351] width 9 height 9
